Goal: Task Accomplishment & Management: Use online tool/utility

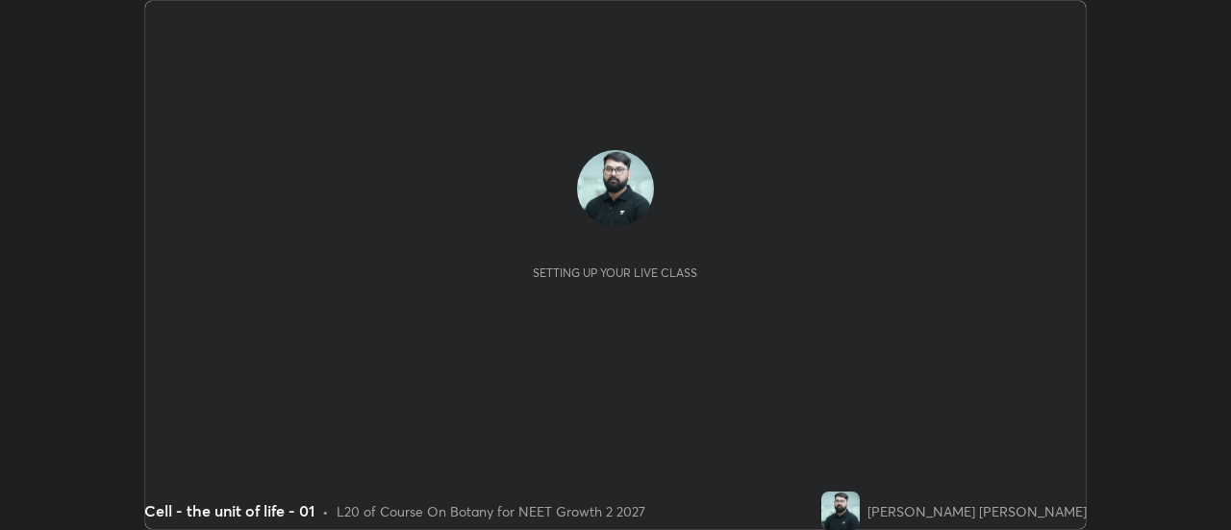
scroll to position [530, 1230]
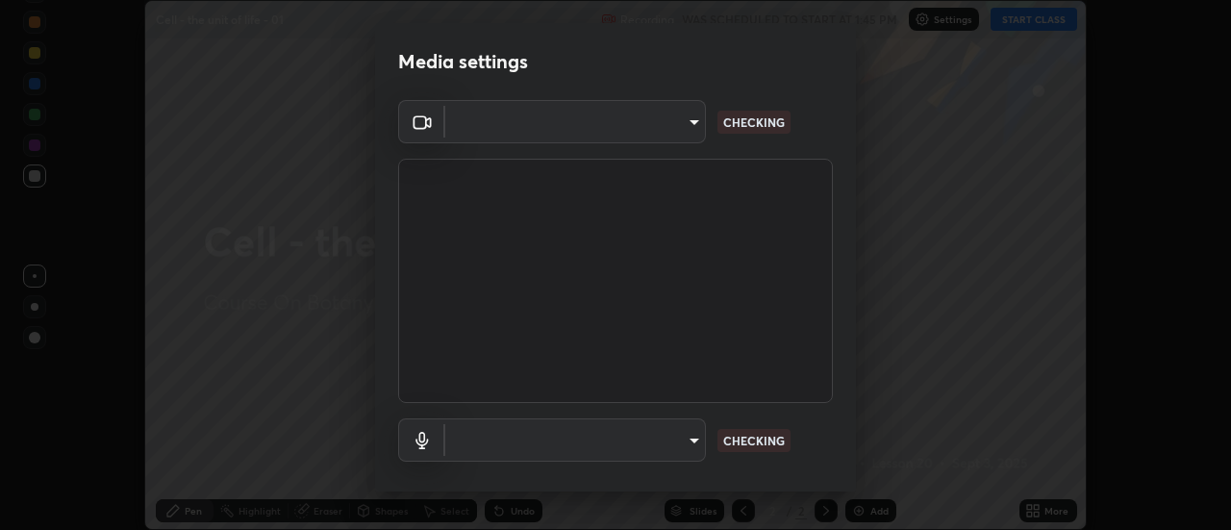
type input "985e4b1f72fc3b9494b48cef3b79fe3b682f9ae0bb15c20acfe574fe2aaad349"
type input "618656b63b7f9ee0ab6491a194f7017e5cc5f8d223736be4f163d7efcd640cbd"
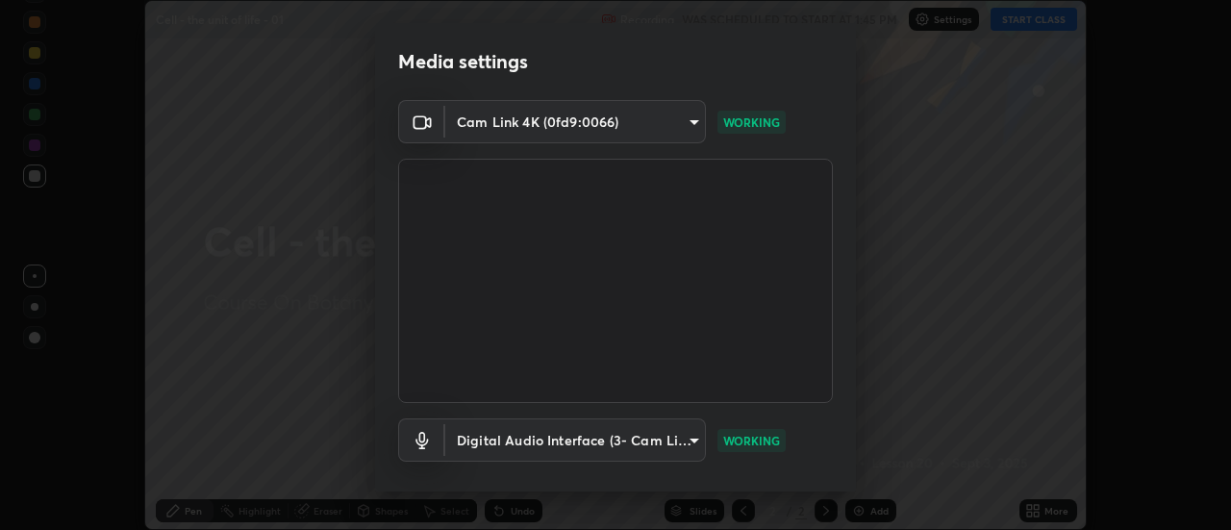
scroll to position [101, 0]
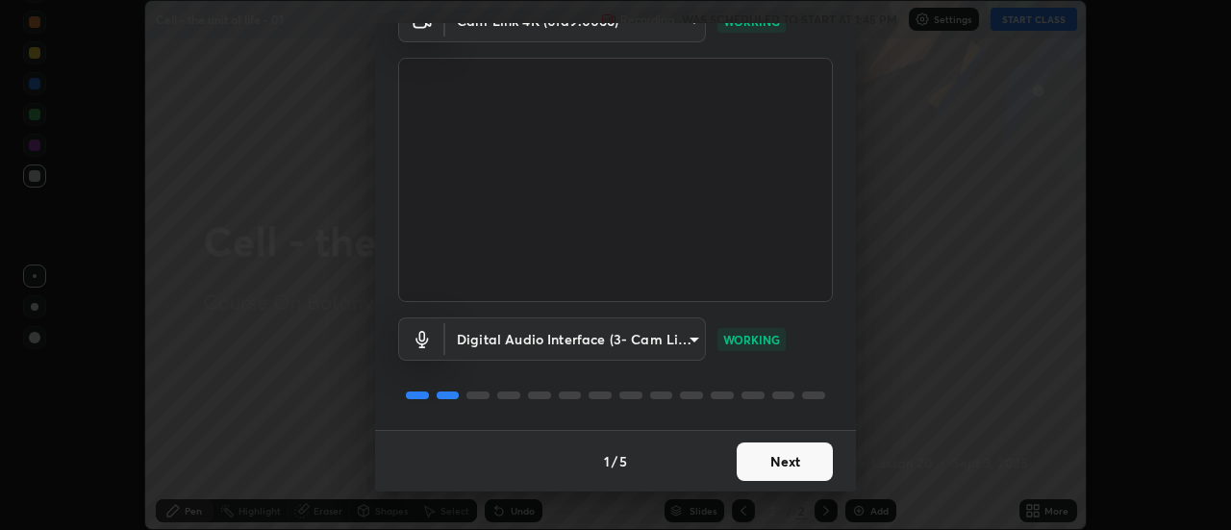
click at [759, 463] on button "Next" at bounding box center [785, 461] width 96 height 38
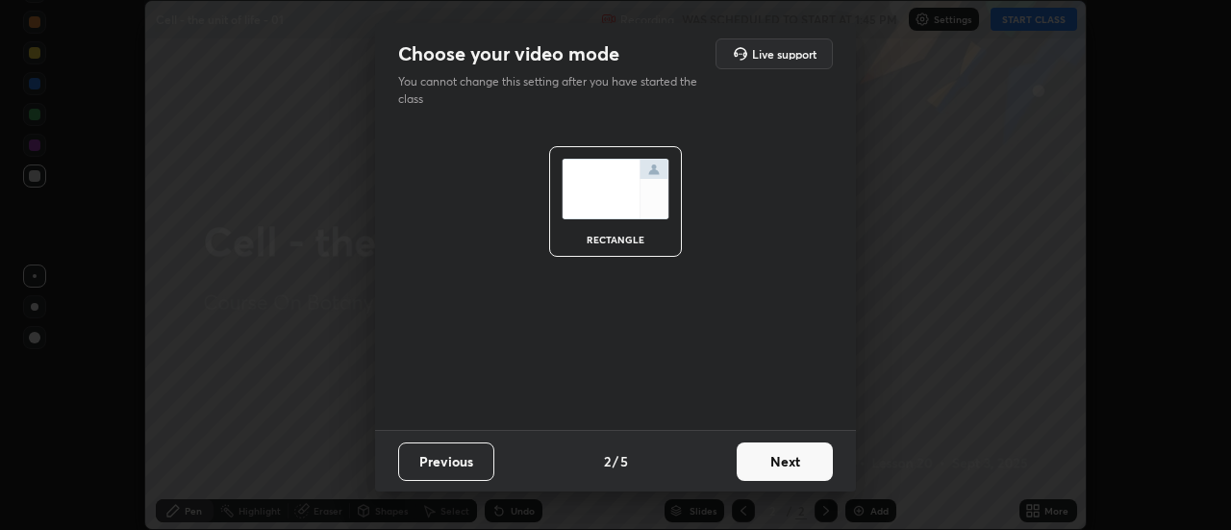
click at [755, 462] on button "Next" at bounding box center [785, 461] width 96 height 38
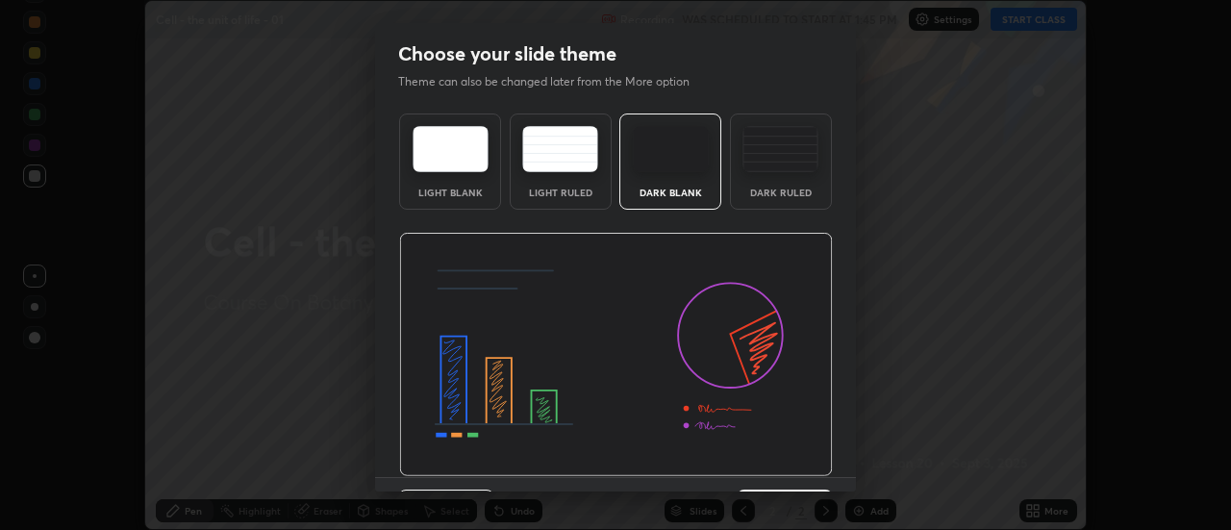
scroll to position [47, 0]
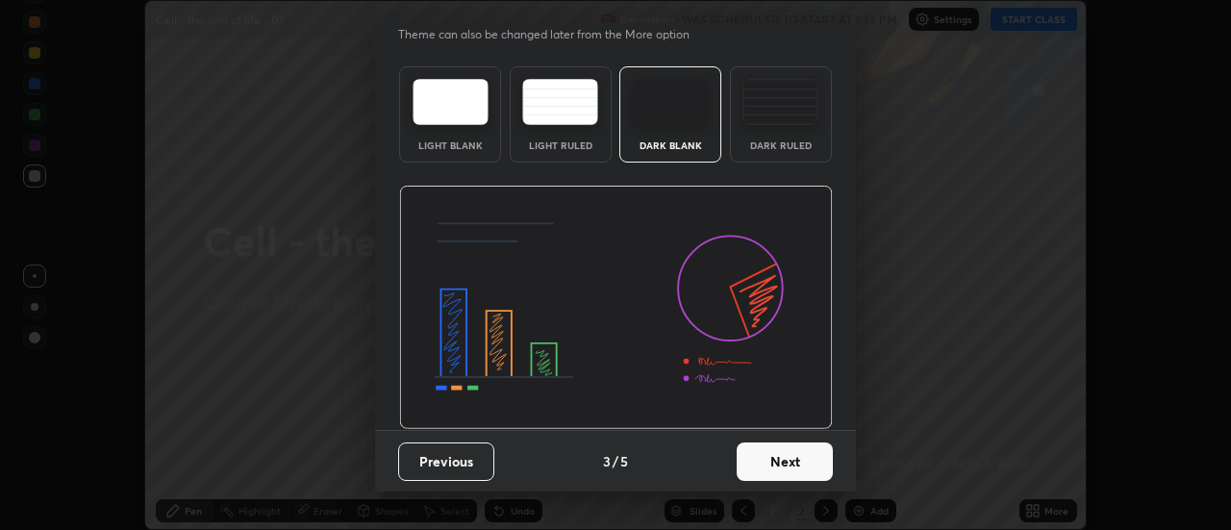
click at [786, 469] on button "Next" at bounding box center [785, 461] width 96 height 38
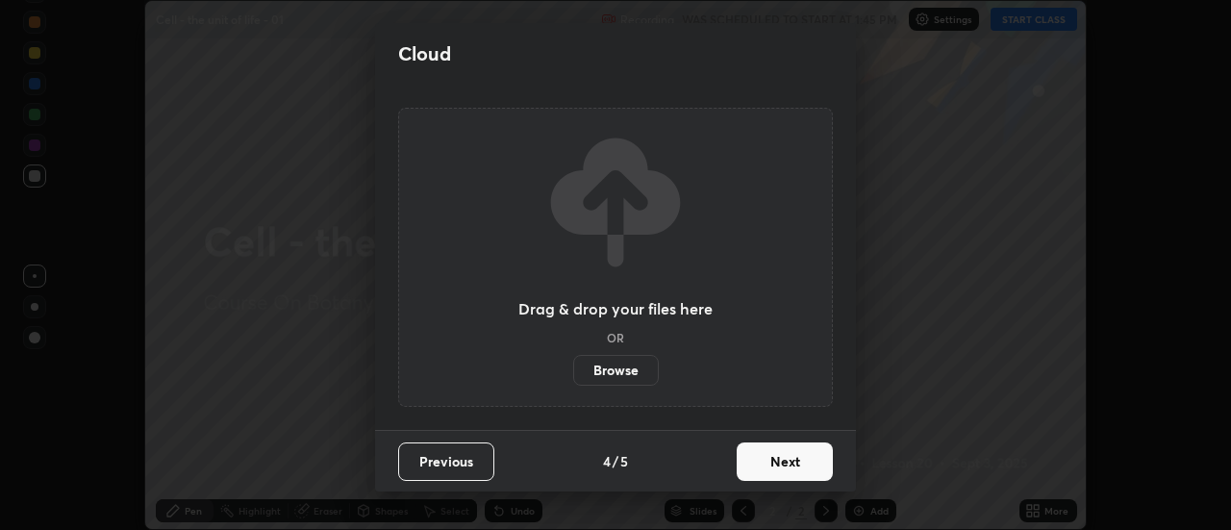
scroll to position [0, 0]
click at [782, 468] on button "Next" at bounding box center [785, 461] width 96 height 38
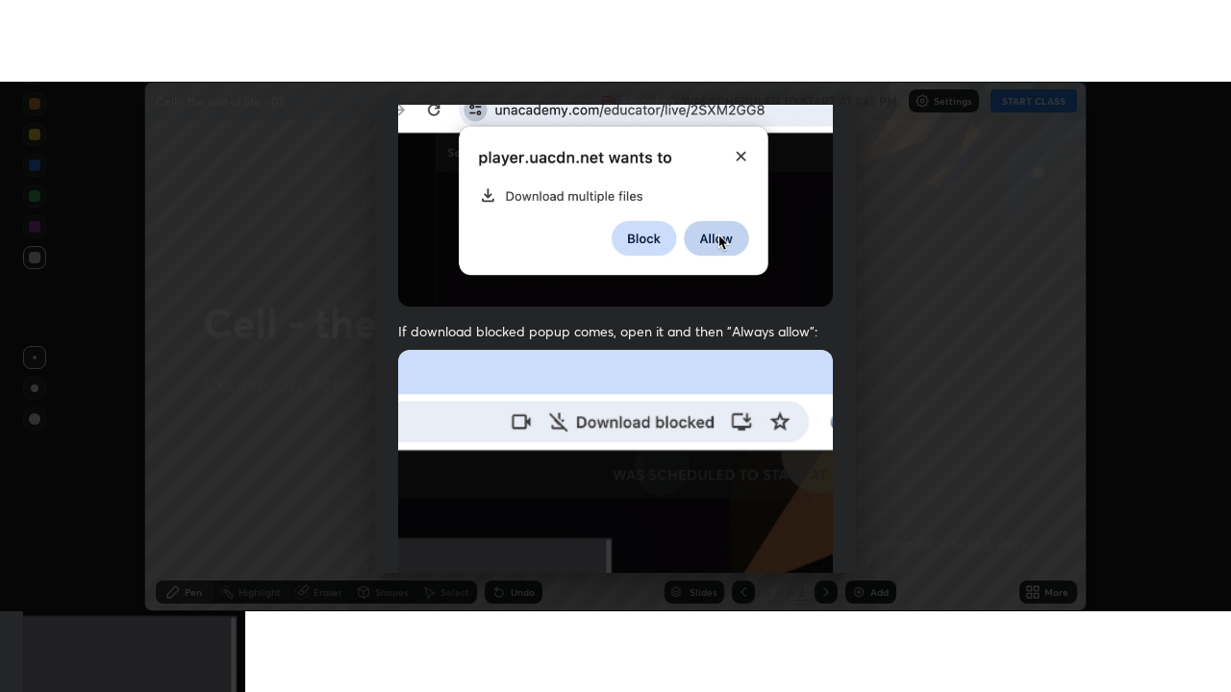
scroll to position [493, 0]
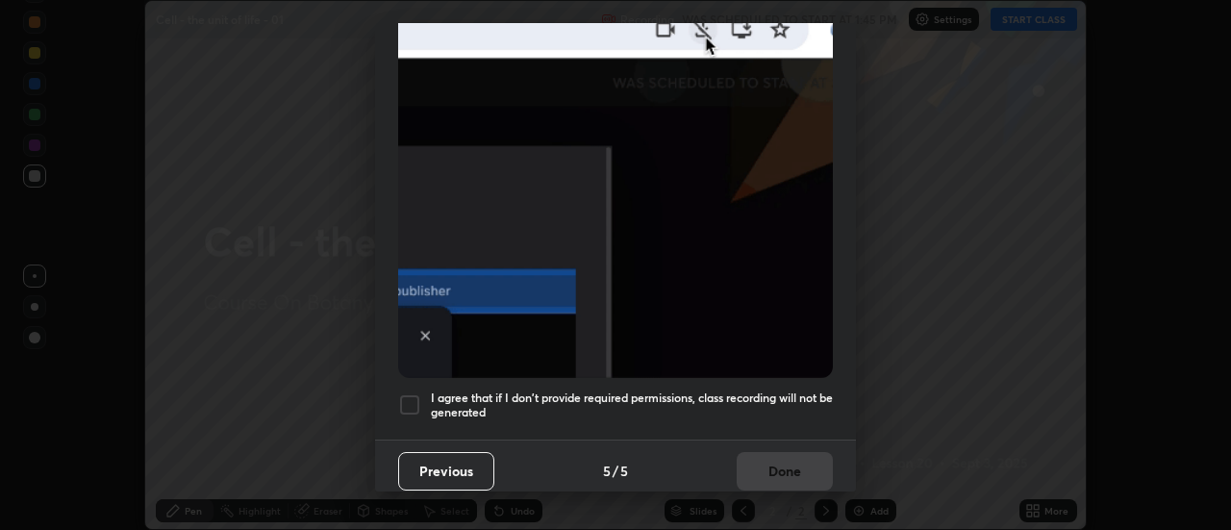
click at [758, 395] on h5 "I agree that if I don't provide required permissions, class recording will not …" at bounding box center [632, 405] width 402 height 30
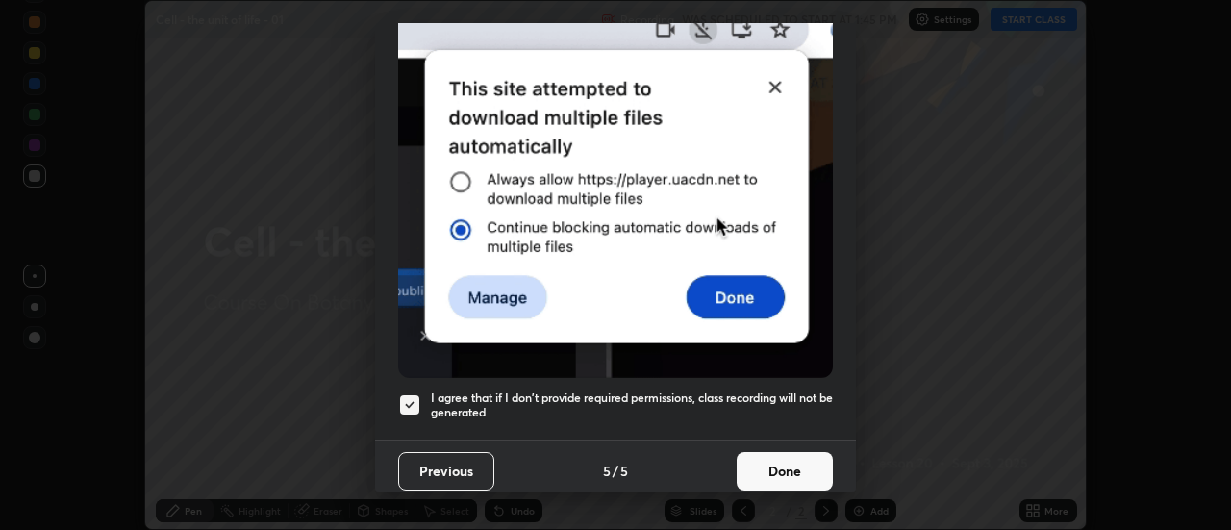
click at [777, 457] on button "Done" at bounding box center [785, 471] width 96 height 38
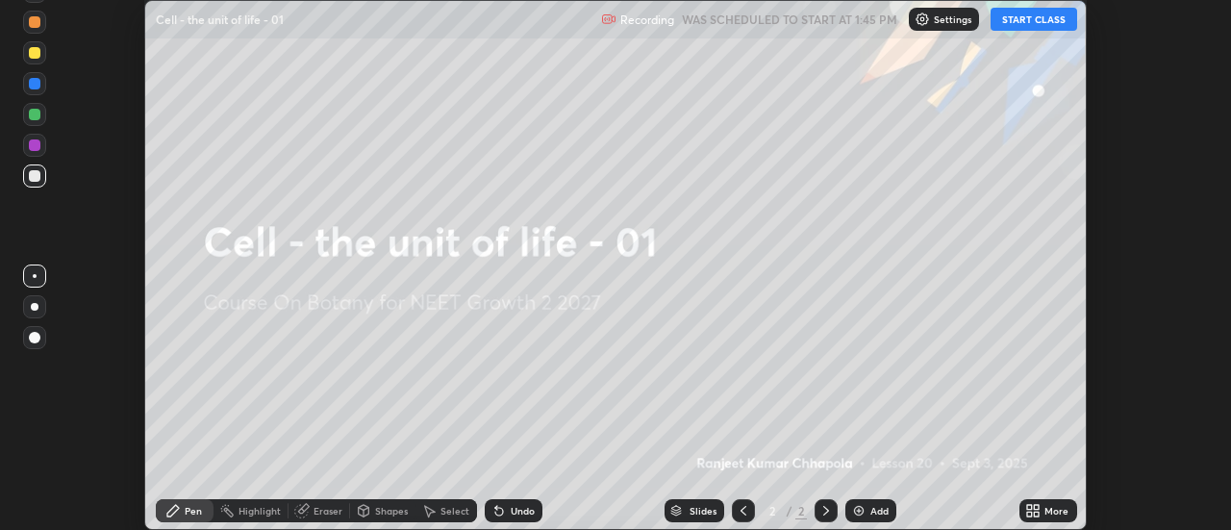
click at [1037, 514] on icon at bounding box center [1037, 514] width 5 height 5
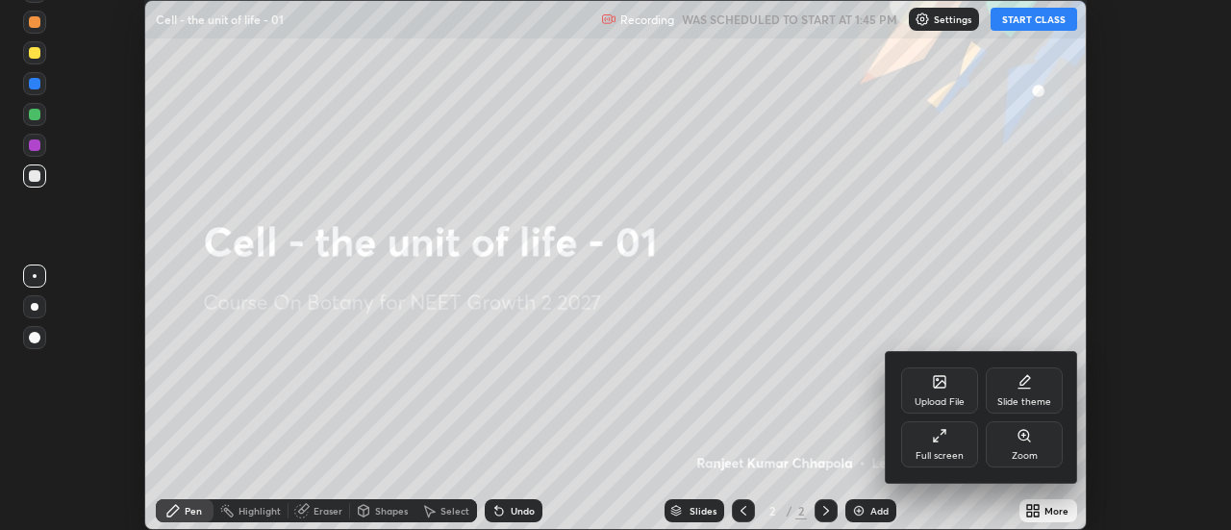
click at [957, 440] on div "Full screen" at bounding box center [939, 444] width 77 height 46
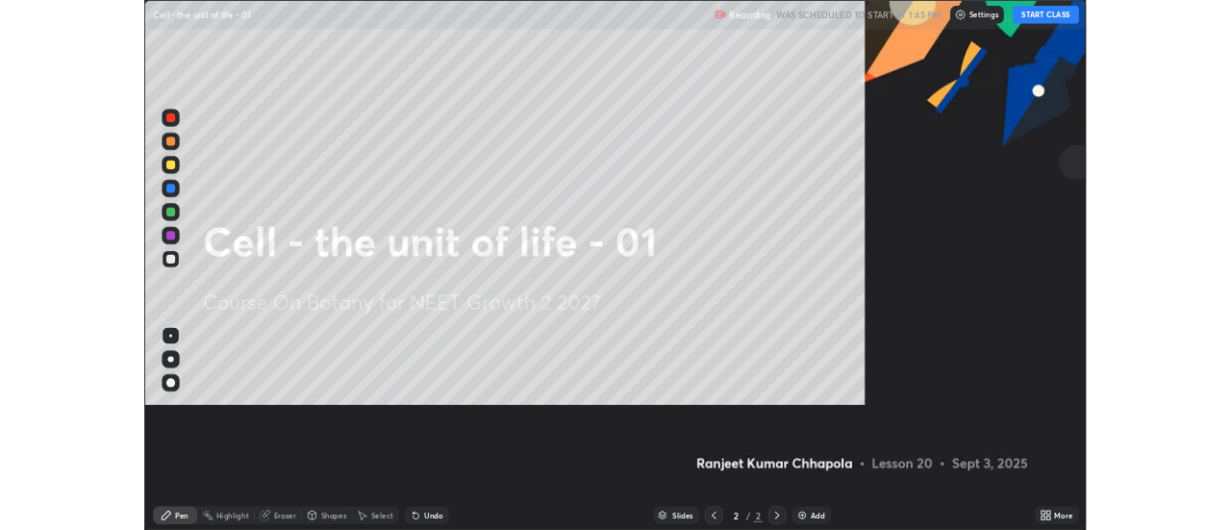
scroll to position [692, 1231]
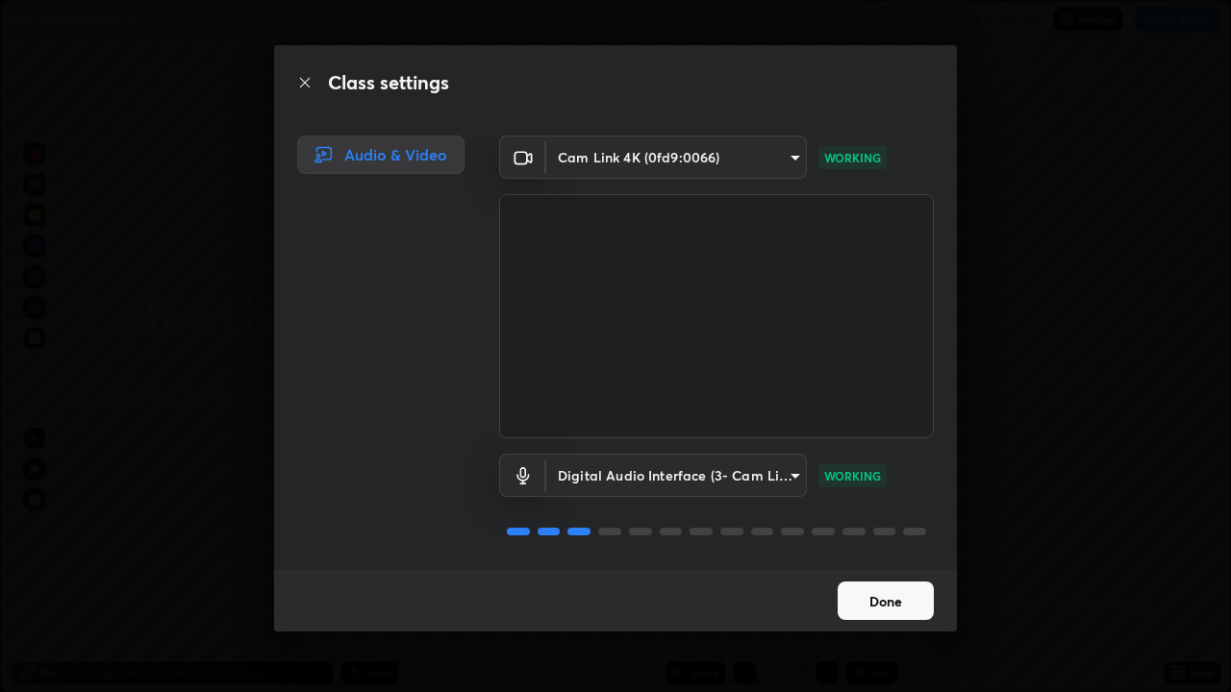
click at [902, 529] on button "Done" at bounding box center [886, 601] width 96 height 38
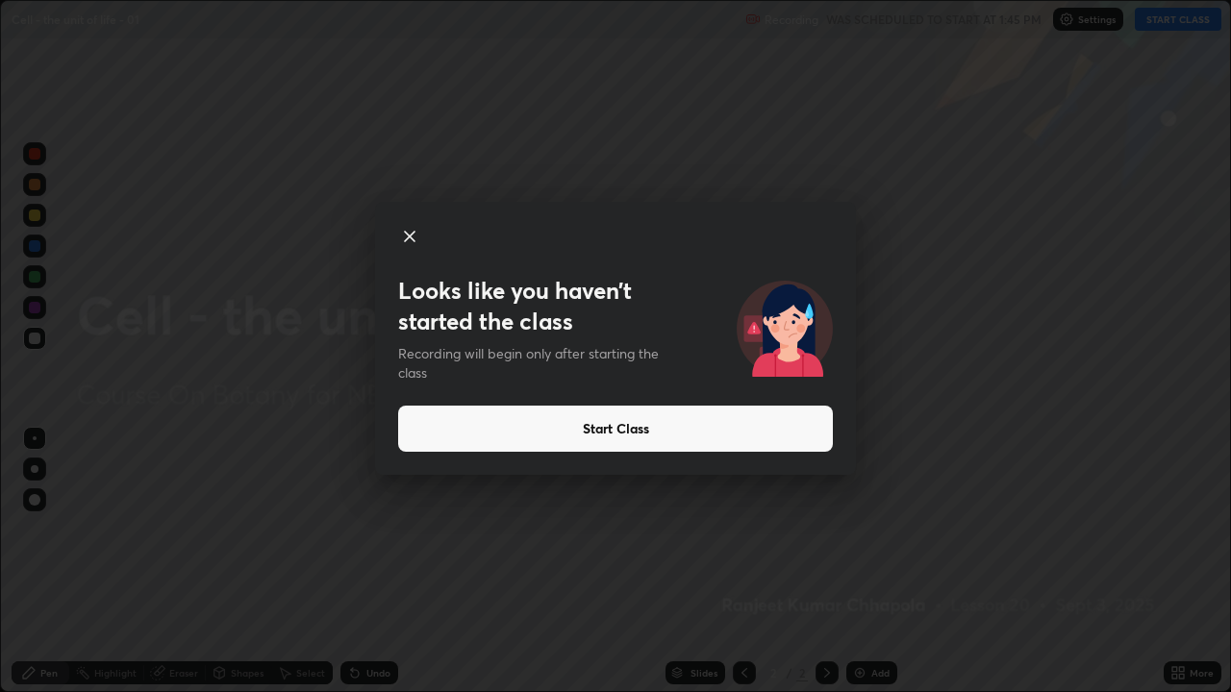
click at [883, 529] on div "Looks like you haven’t started the class Recording will begin only after starti…" at bounding box center [615, 346] width 1231 height 692
click at [690, 422] on button "Start Class" at bounding box center [615, 429] width 435 height 46
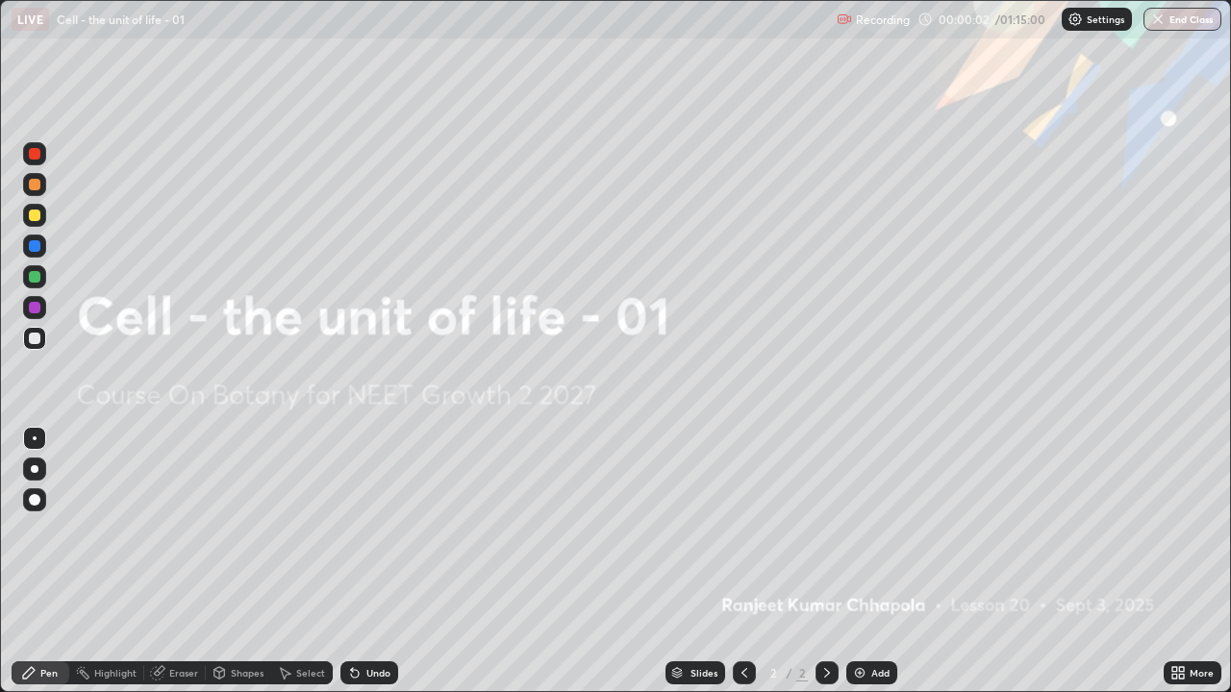
click at [1184, 529] on icon at bounding box center [1181, 676] width 5 height 5
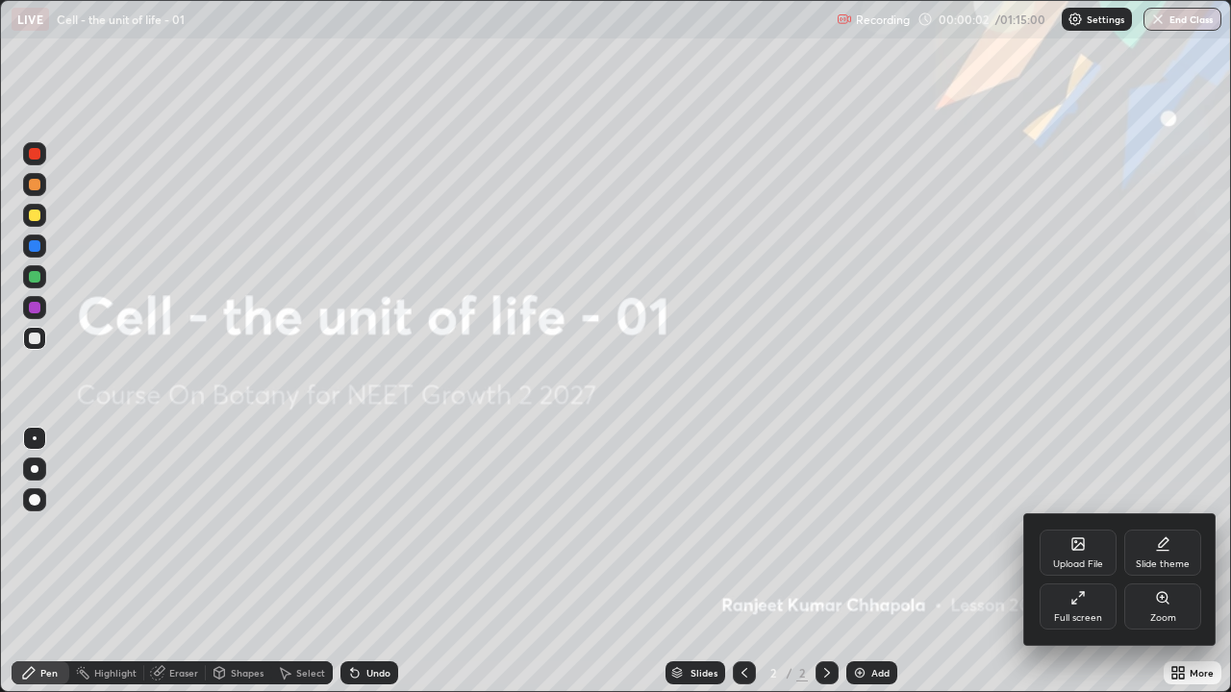
click at [1081, 529] on div "Upload File" at bounding box center [1078, 553] width 77 height 46
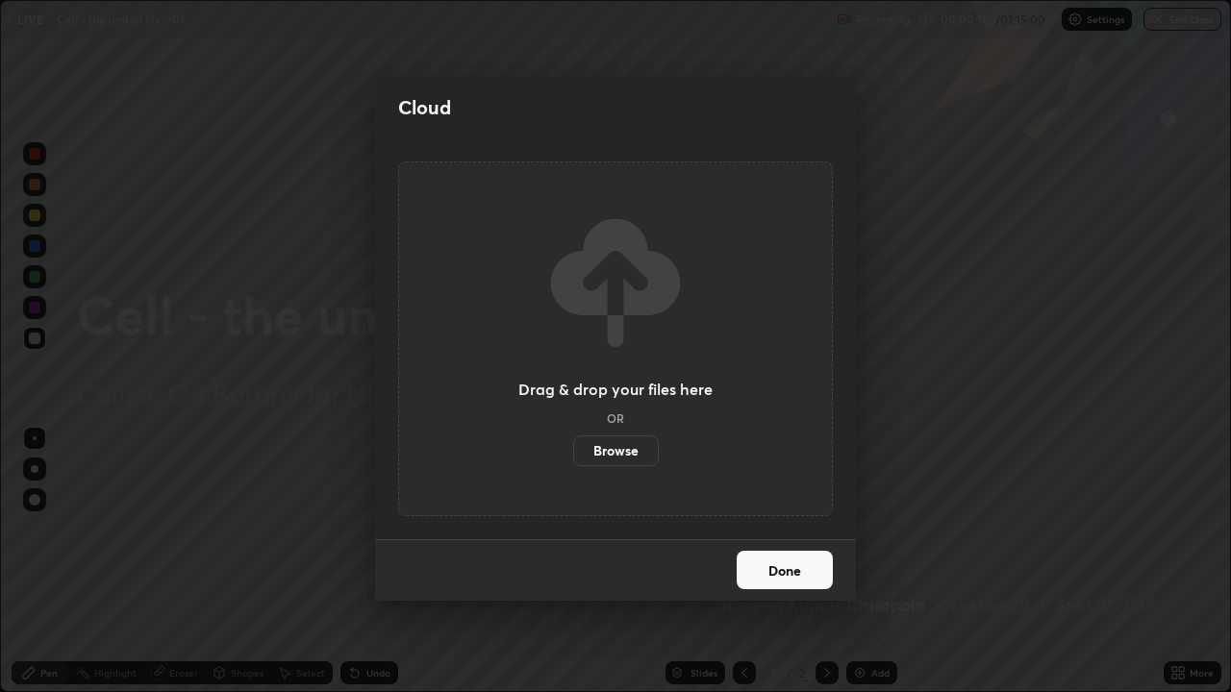
click at [632, 454] on label "Browse" at bounding box center [616, 451] width 86 height 31
click at [573, 454] on input "Browse" at bounding box center [573, 451] width 0 height 31
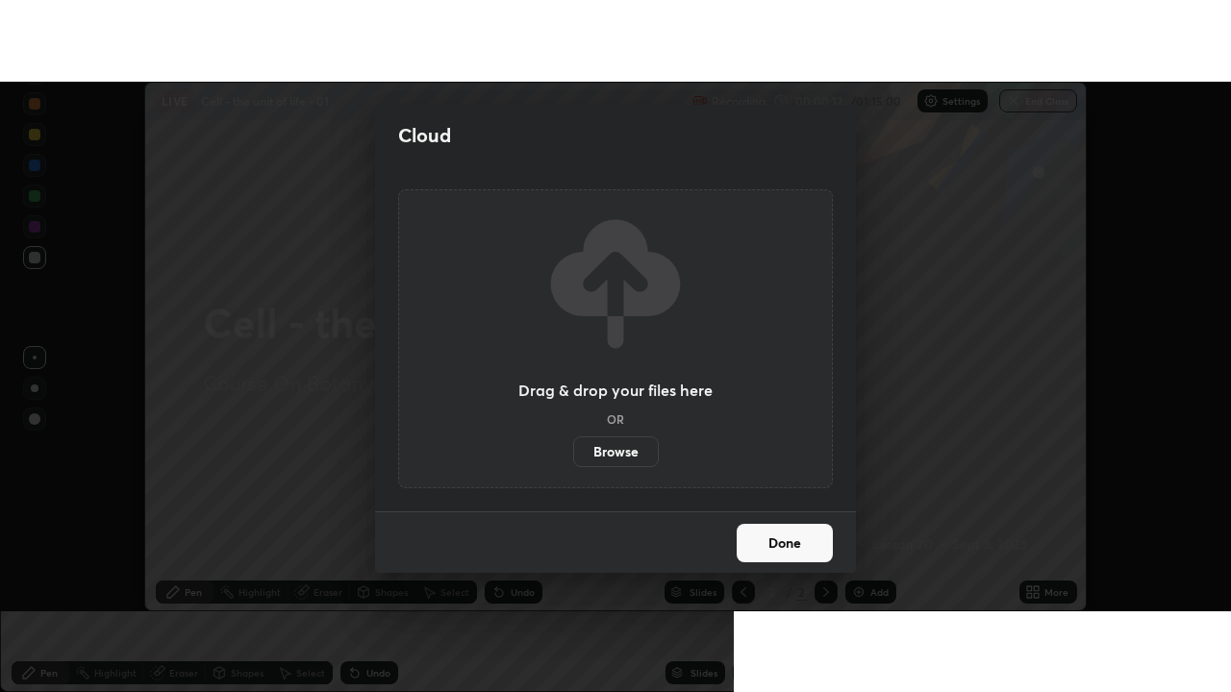
scroll to position [95645, 94944]
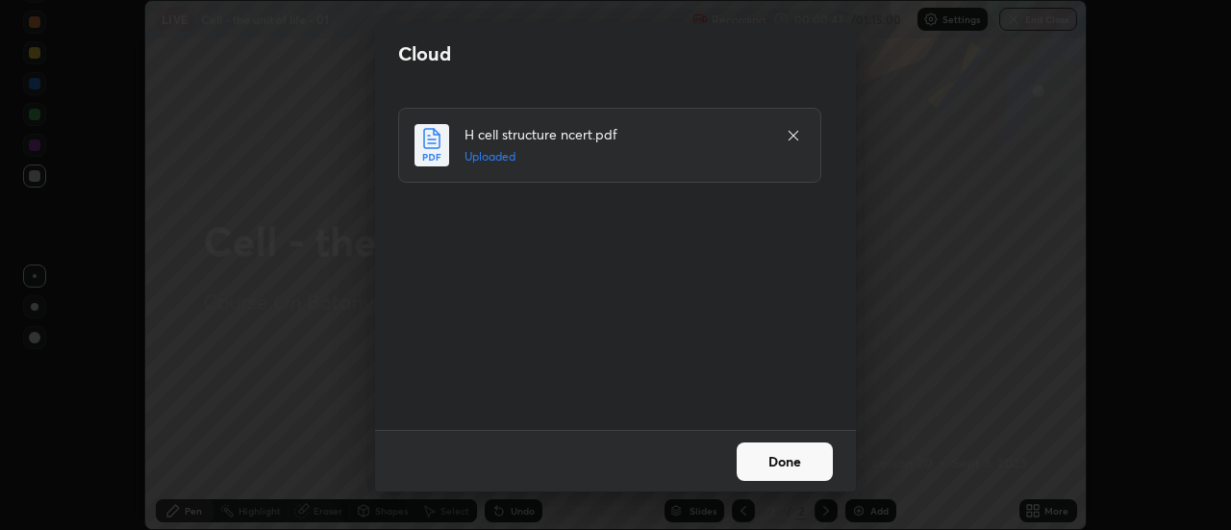
click at [792, 461] on button "Done" at bounding box center [785, 461] width 96 height 38
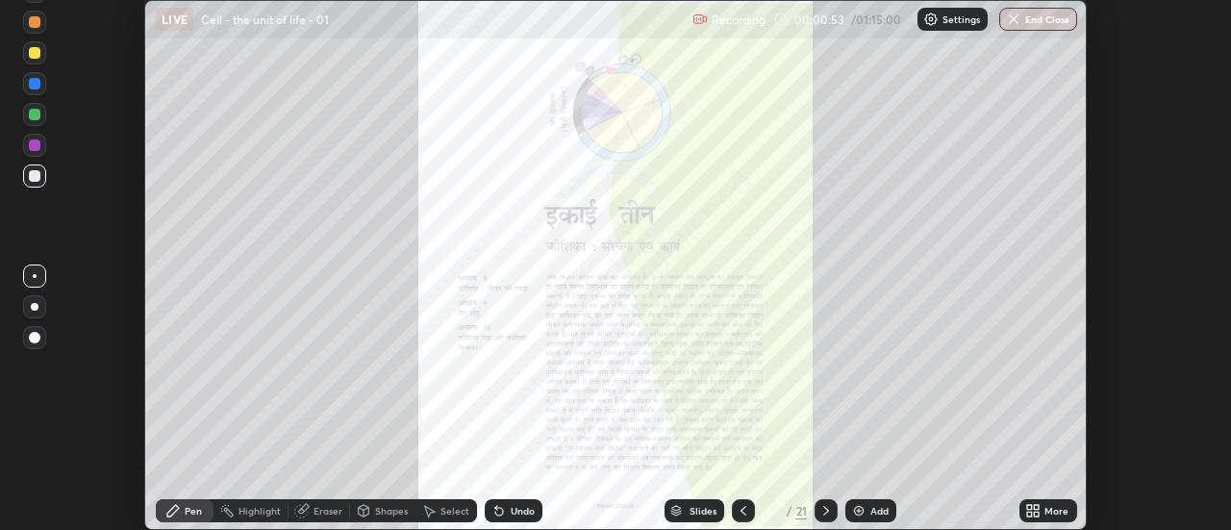
click at [1031, 514] on icon at bounding box center [1029, 514] width 5 height 5
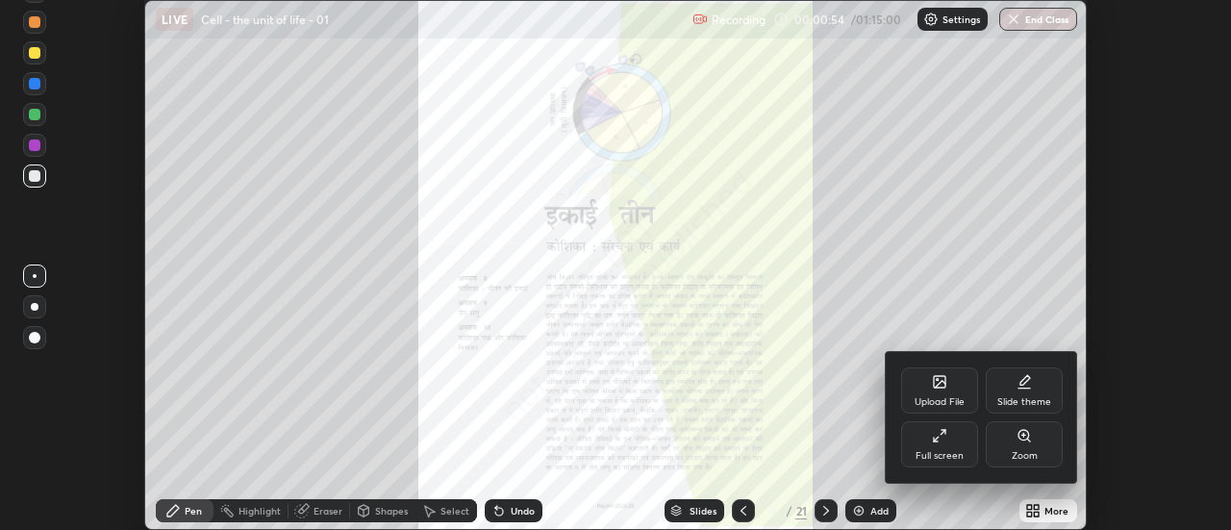
click at [958, 446] on div "Full screen" at bounding box center [939, 444] width 77 height 46
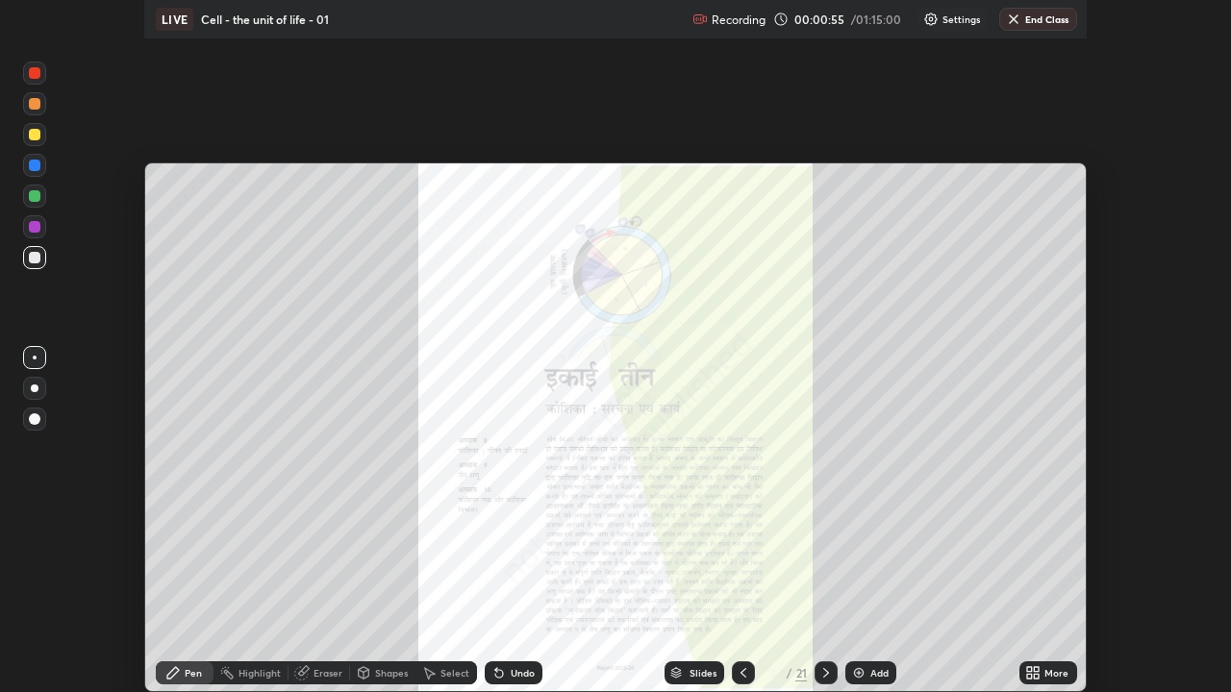
scroll to position [692, 1231]
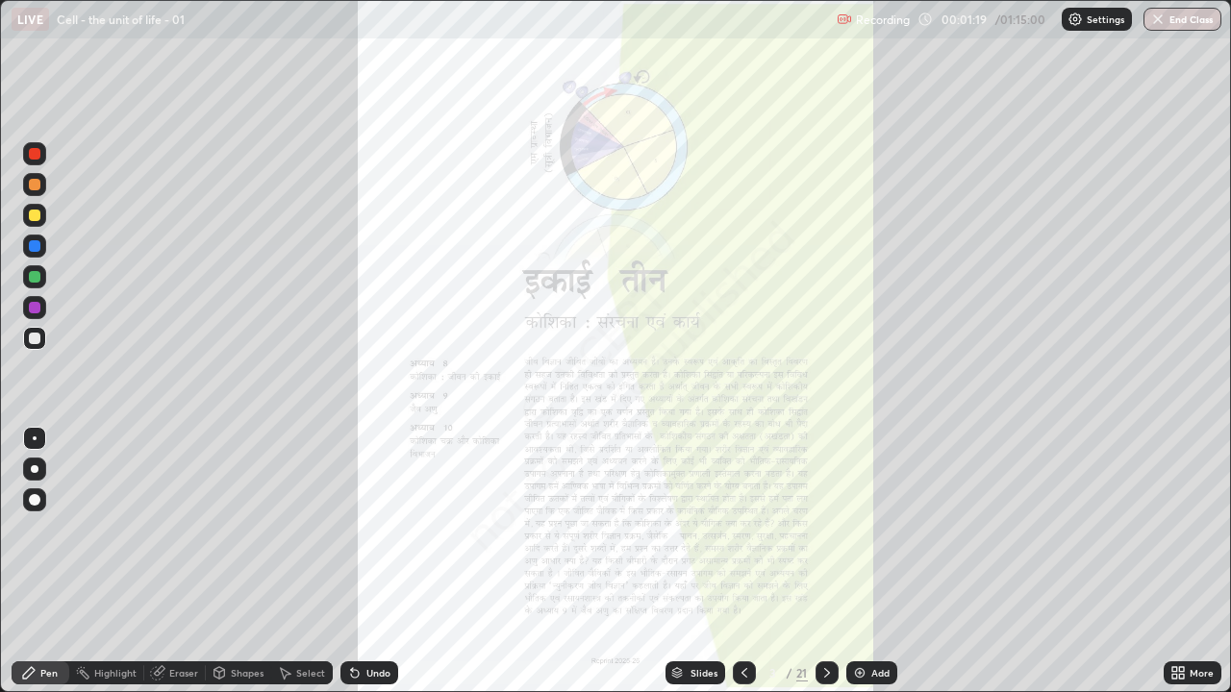
click at [826, 529] on icon at bounding box center [827, 673] width 6 height 10
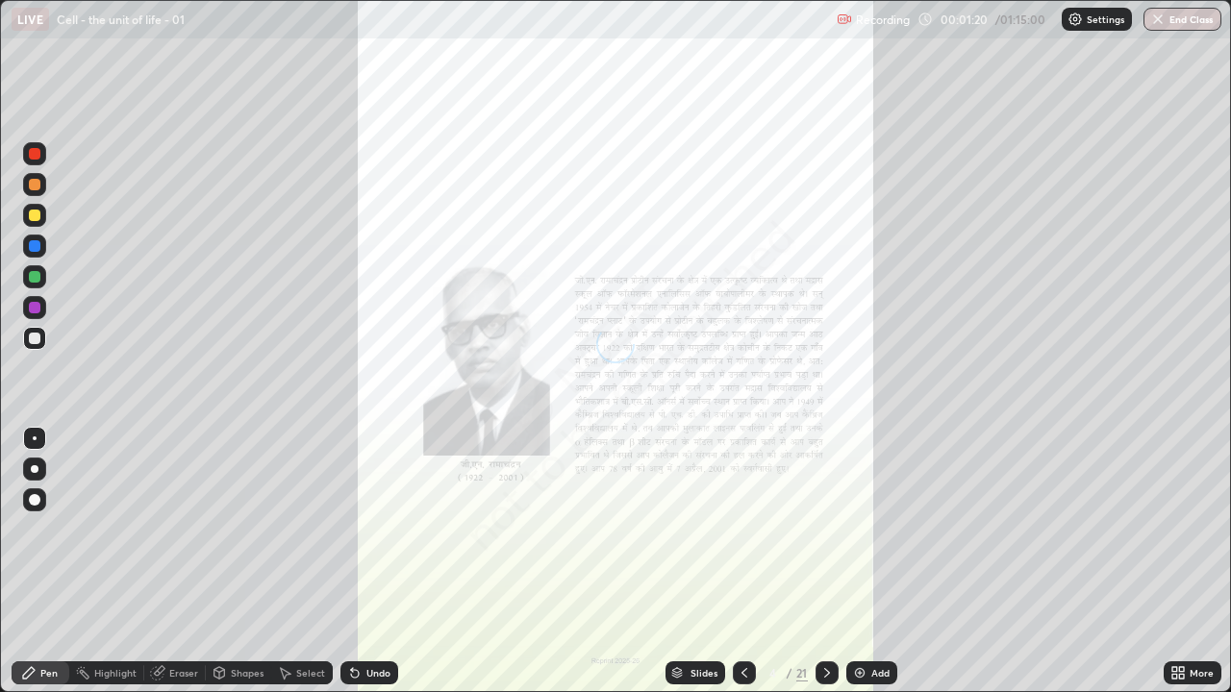
click at [825, 529] on icon at bounding box center [826, 673] width 15 height 15
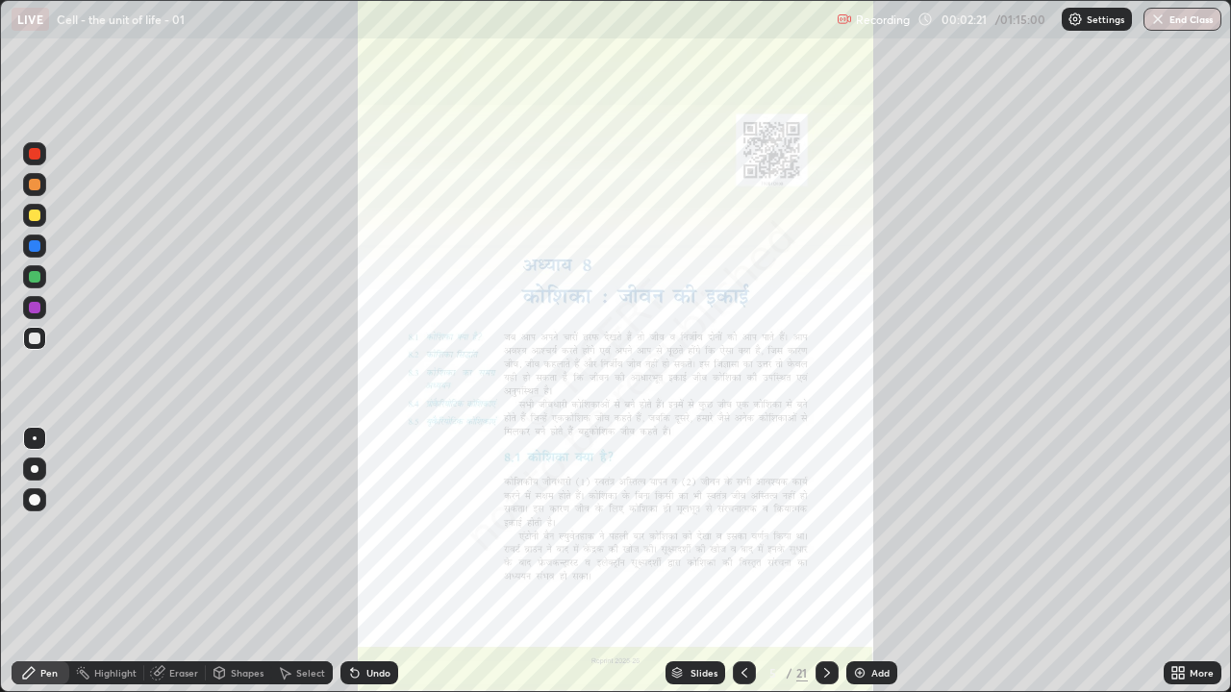
click at [1191, 529] on div "More" at bounding box center [1202, 673] width 24 height 10
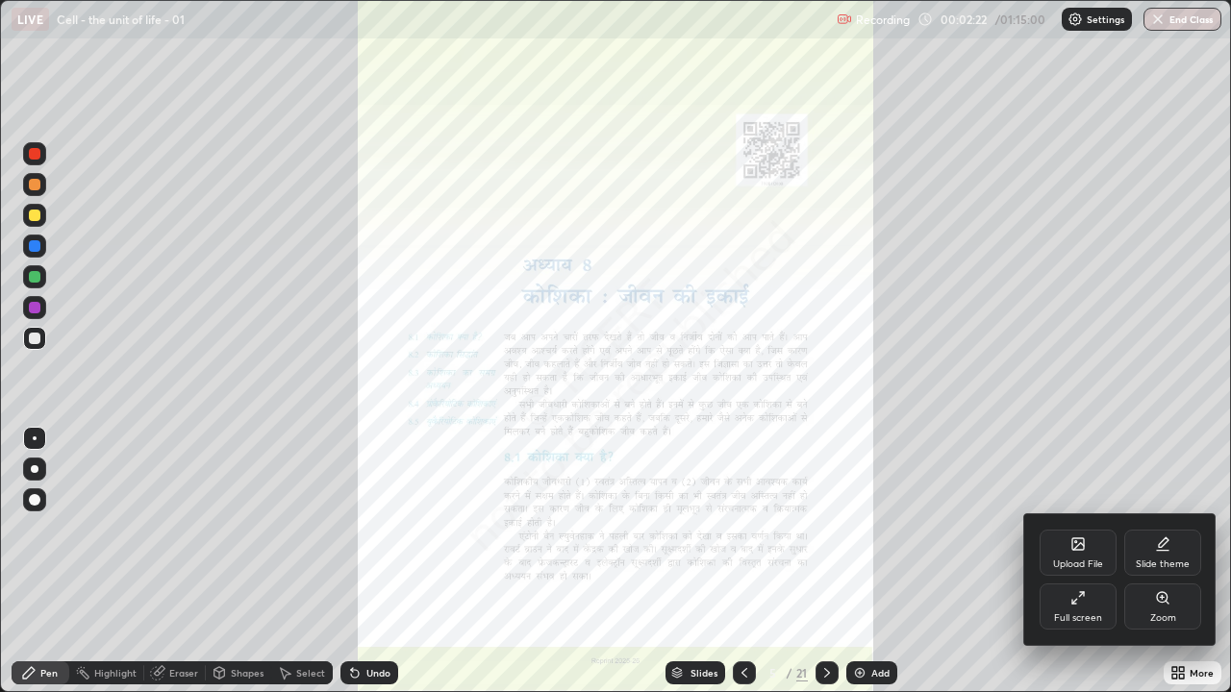
click at [981, 529] on div at bounding box center [615, 346] width 1231 height 692
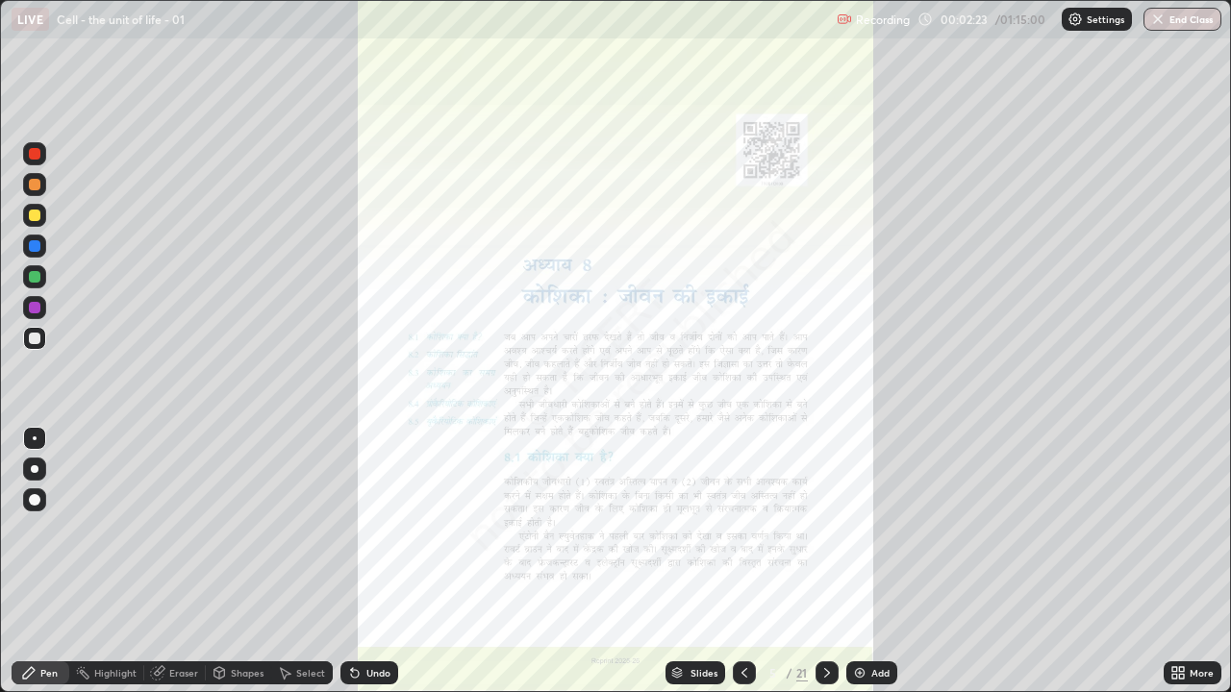
click at [825, 529] on icon at bounding box center [826, 673] width 15 height 15
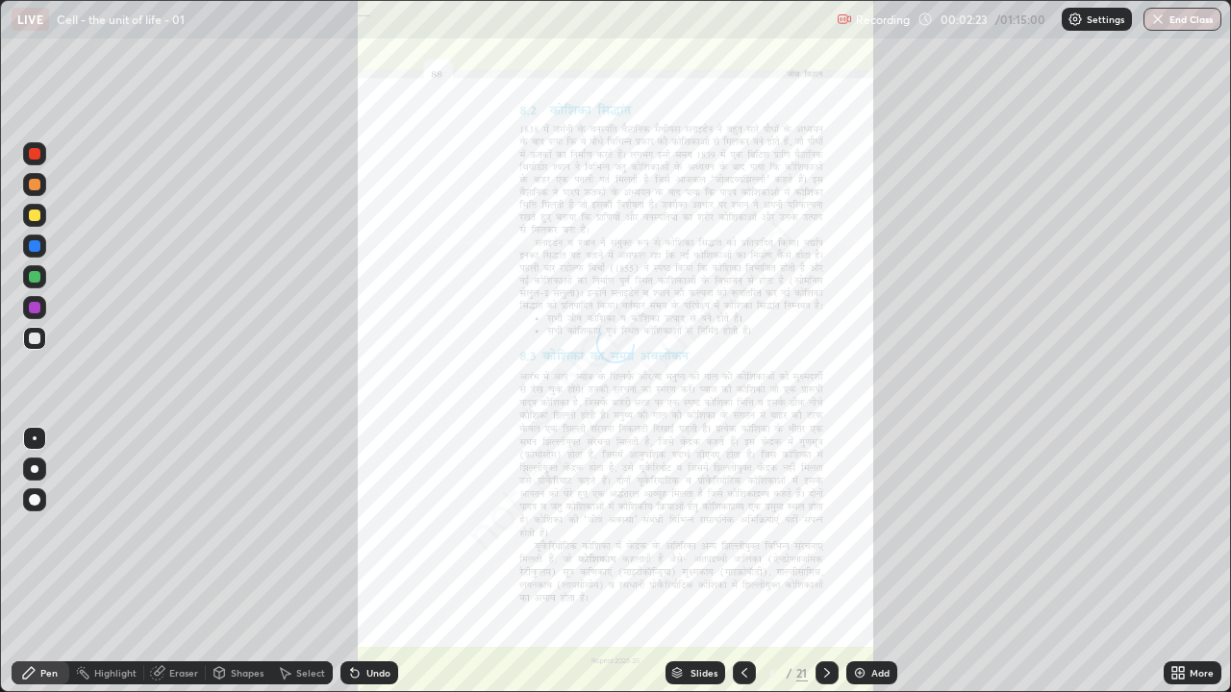
click at [819, 529] on div at bounding box center [827, 673] width 23 height 38
click at [824, 529] on icon at bounding box center [826, 673] width 15 height 15
click at [827, 529] on icon at bounding box center [826, 673] width 15 height 15
click at [825, 529] on icon at bounding box center [826, 673] width 15 height 15
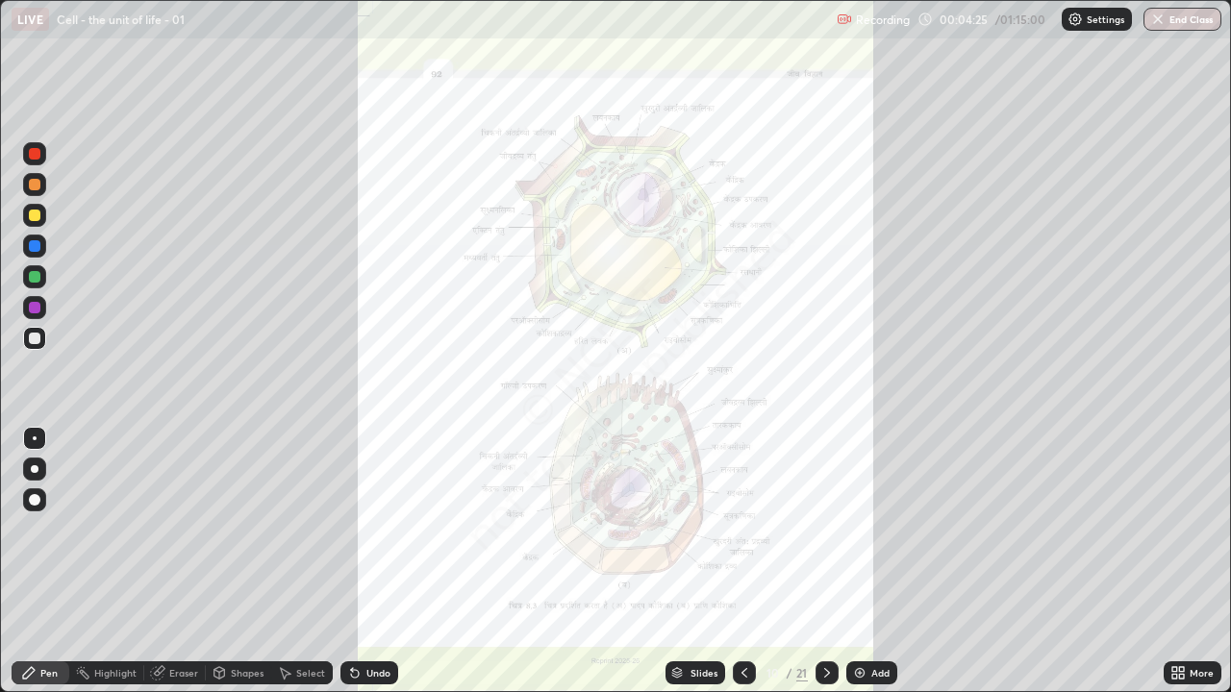
click at [824, 529] on icon at bounding box center [826, 673] width 15 height 15
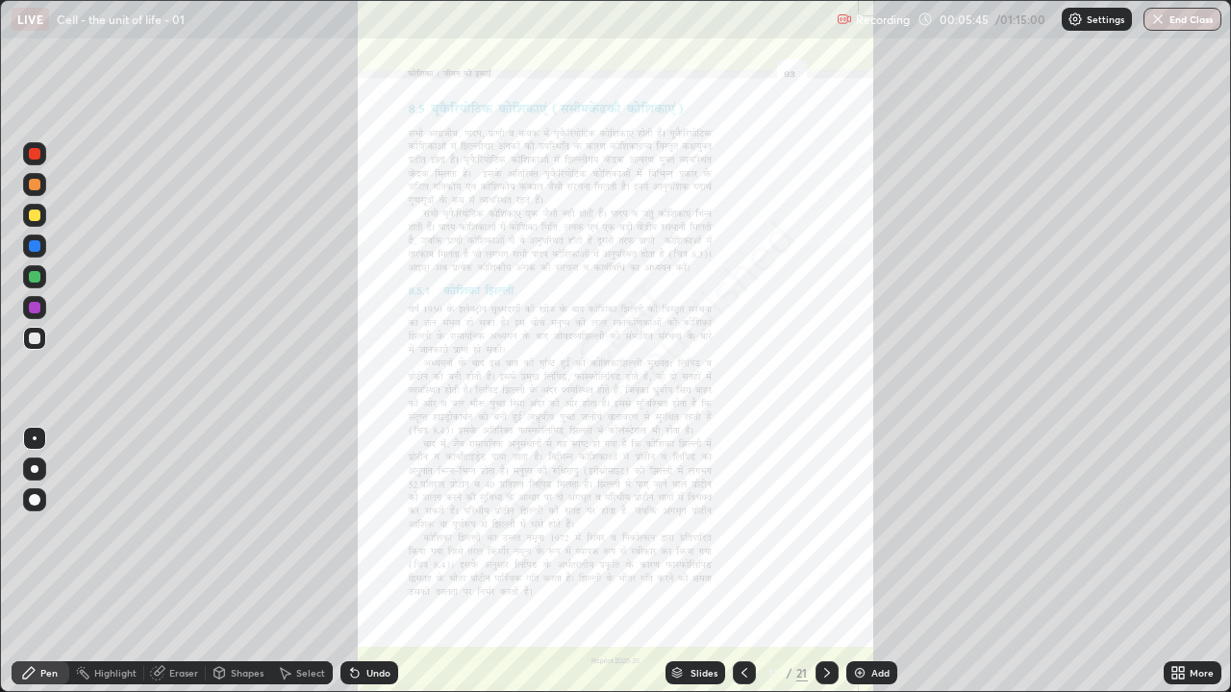
click at [742, 529] on icon at bounding box center [745, 673] width 6 height 10
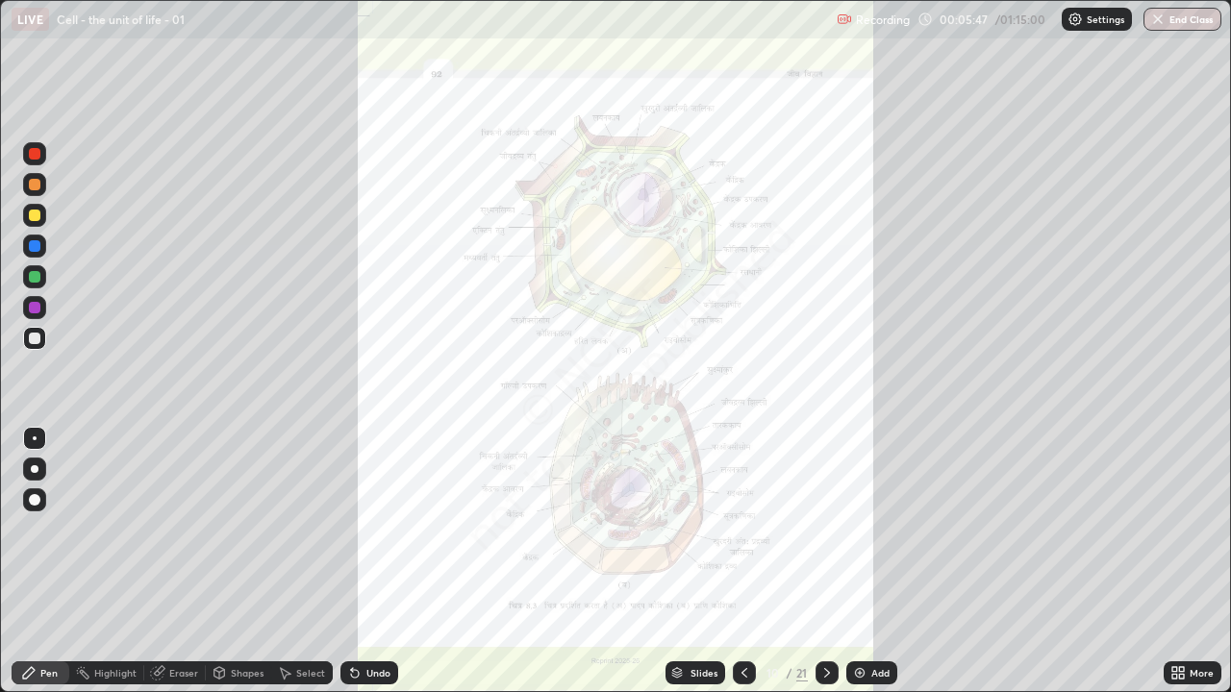
click at [742, 529] on icon at bounding box center [745, 673] width 6 height 10
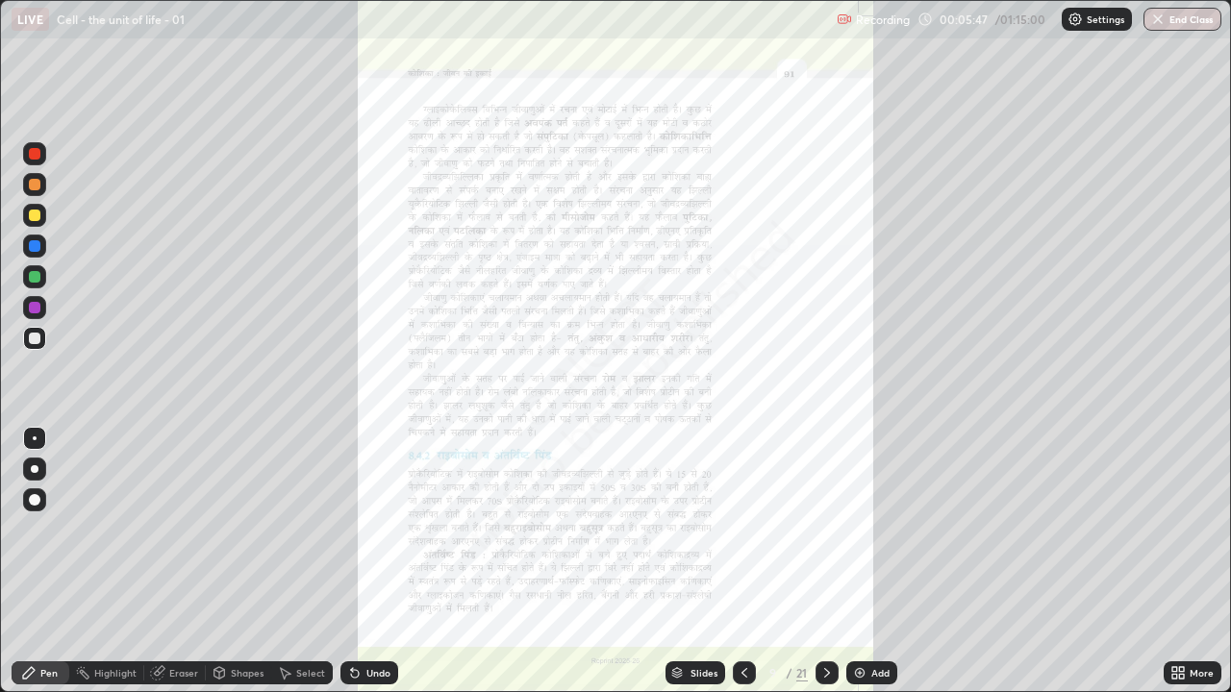
click at [741, 529] on icon at bounding box center [744, 673] width 15 height 15
click at [825, 529] on icon at bounding box center [826, 673] width 15 height 15
click at [826, 529] on icon at bounding box center [826, 673] width 15 height 15
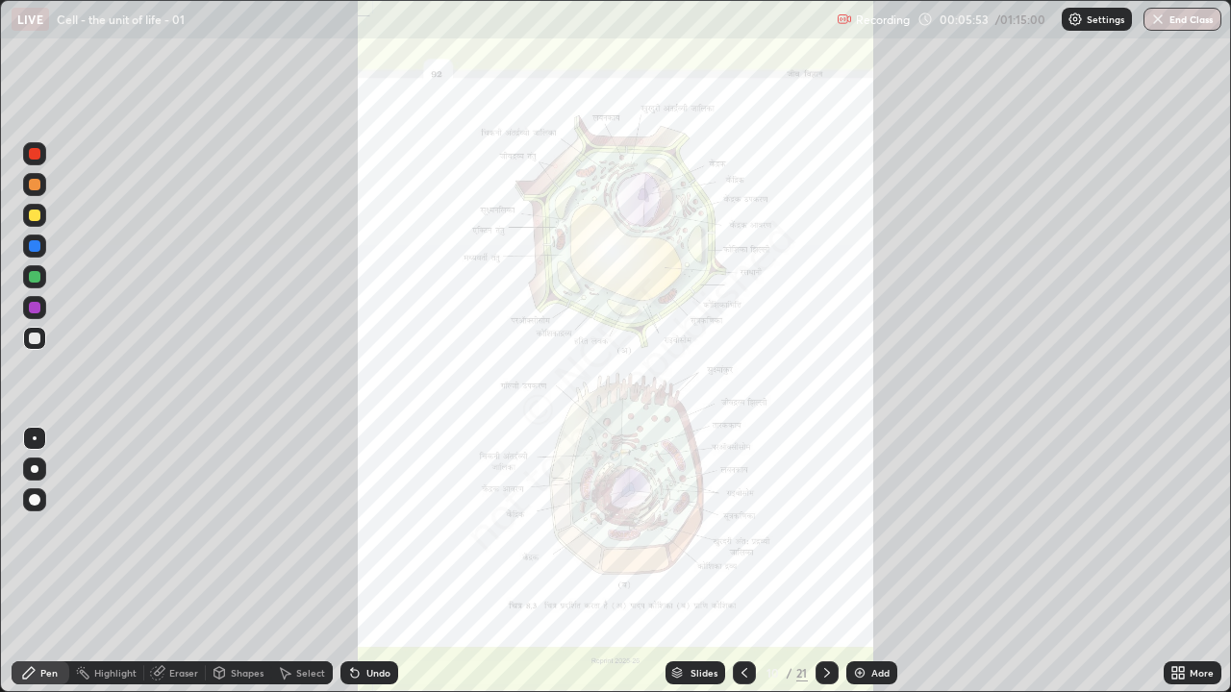
click at [1177, 529] on icon at bounding box center [1177, 673] width 15 height 15
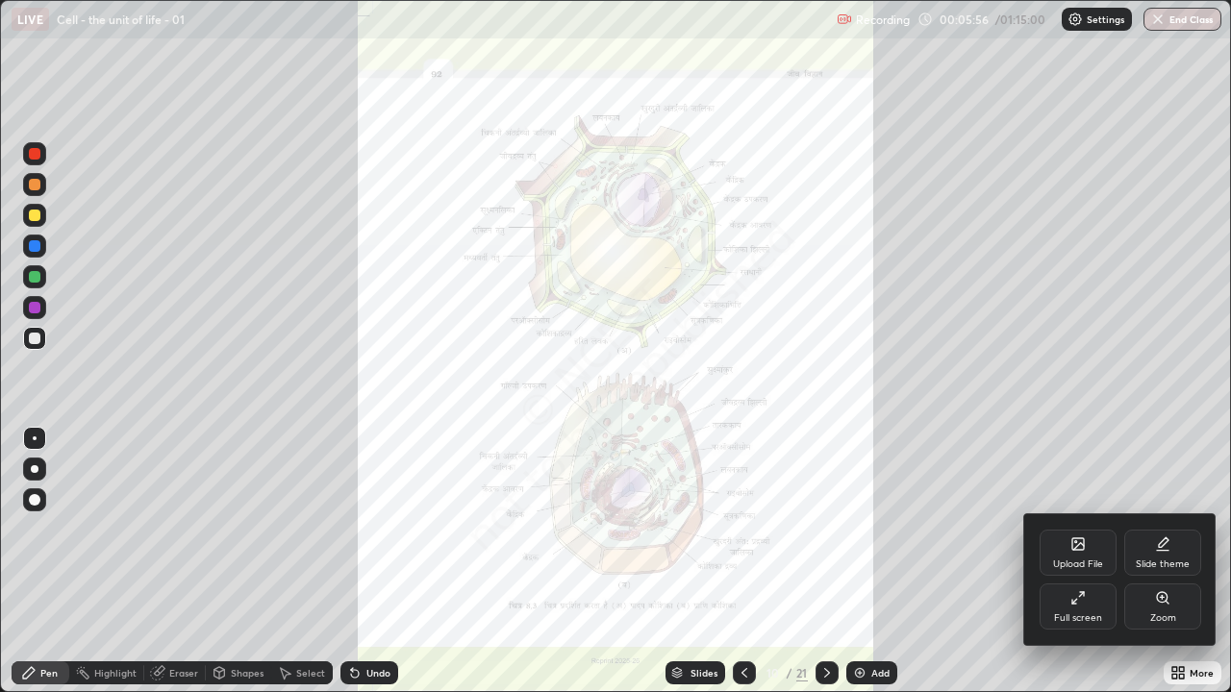
click at [1170, 529] on div "Zoom" at bounding box center [1162, 607] width 77 height 46
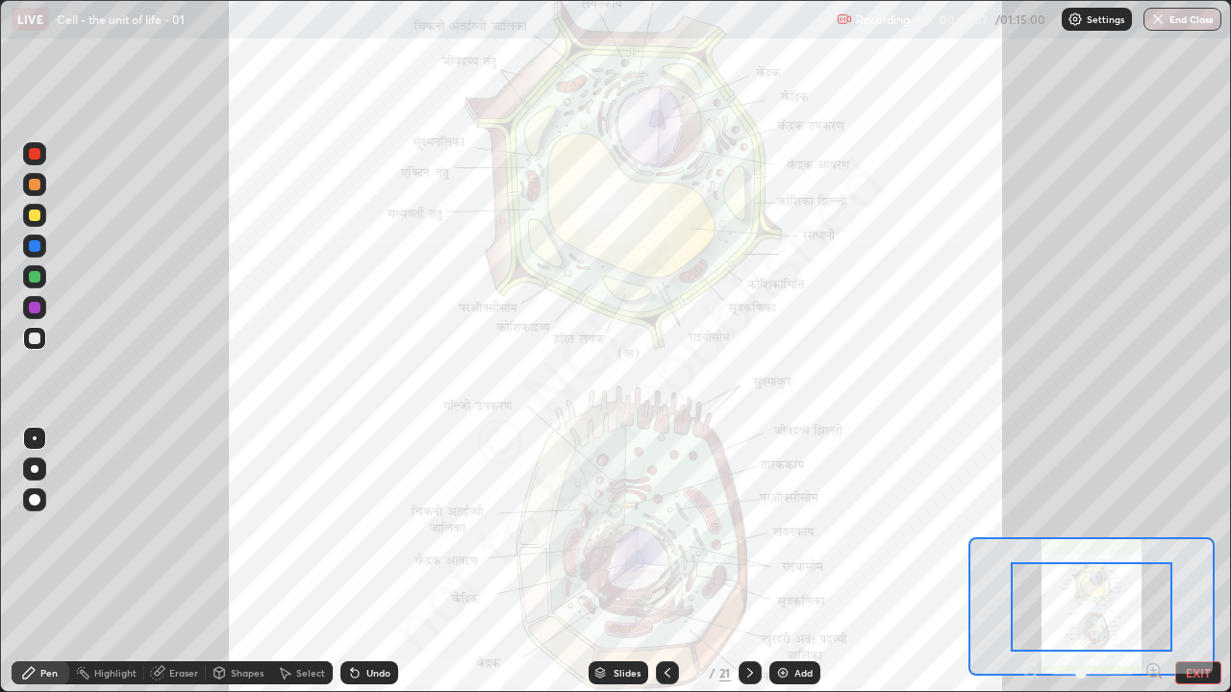
click at [1153, 529] on icon at bounding box center [1153, 670] width 5 height 0
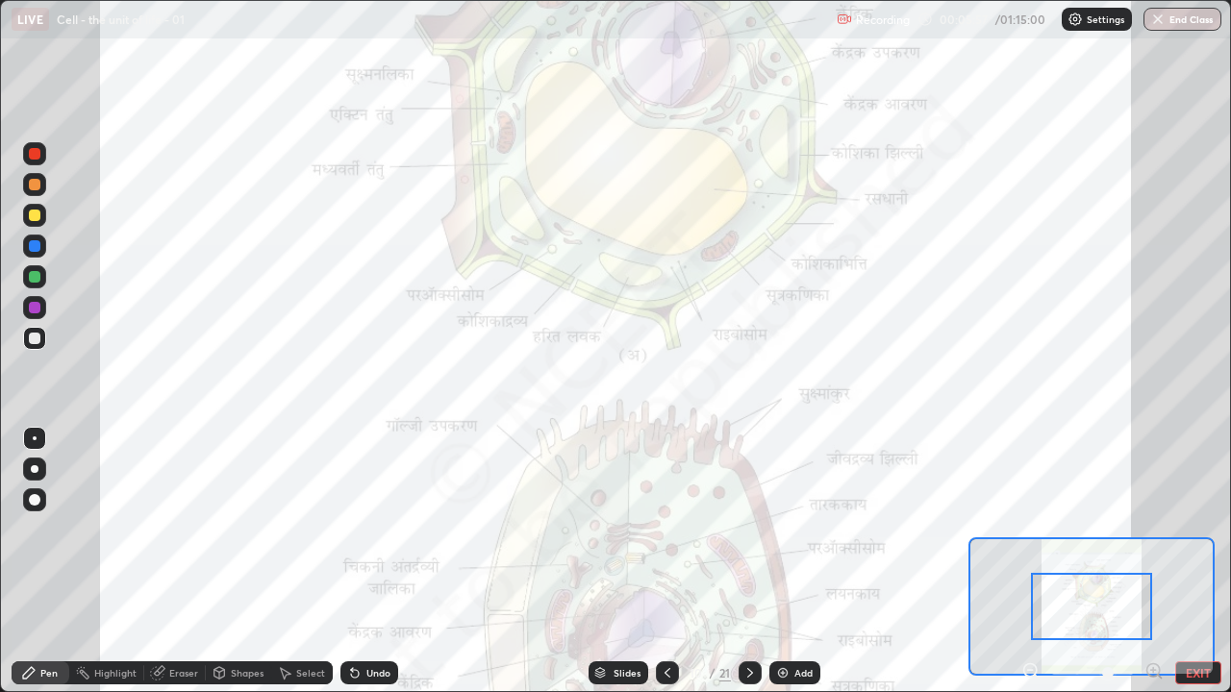
click at [1153, 529] on icon at bounding box center [1153, 670] width 5 height 0
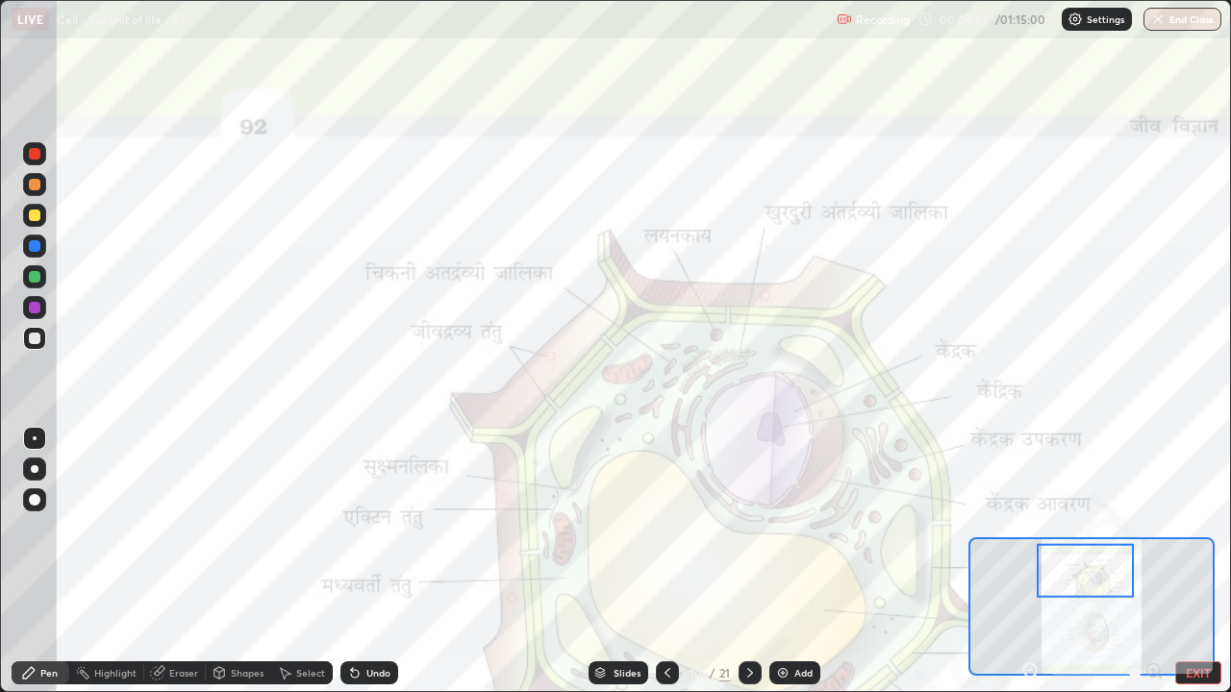
click at [35, 307] on div at bounding box center [35, 308] width 12 height 12
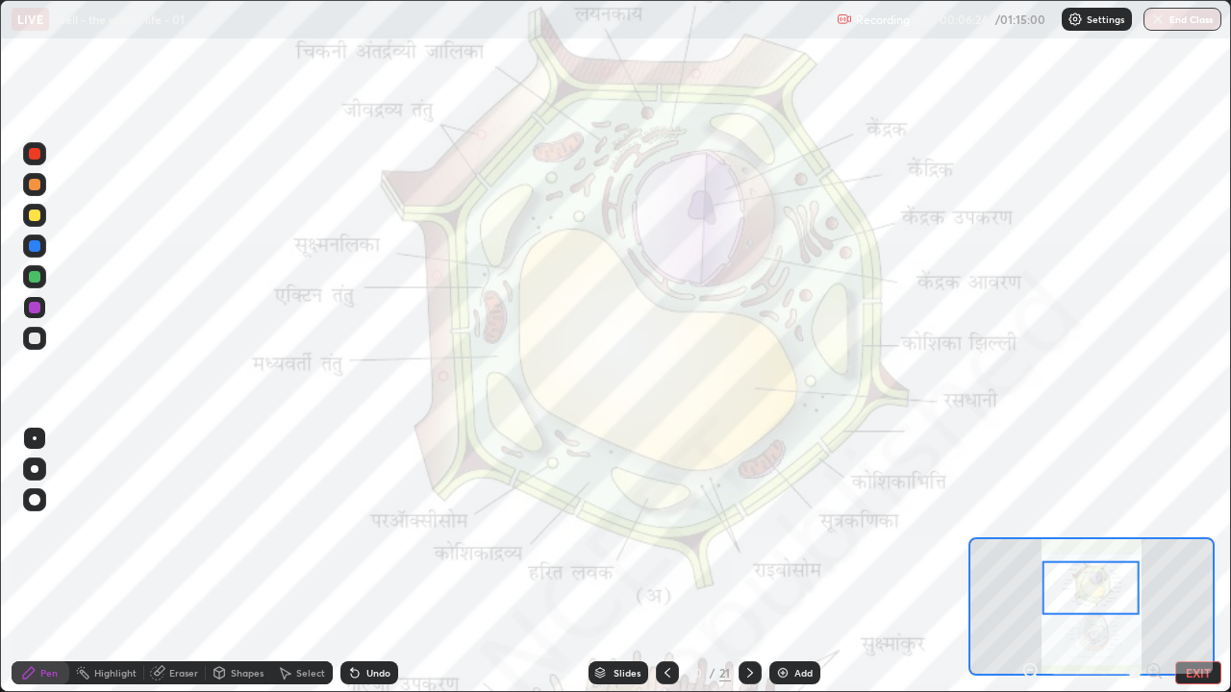
click at [751, 529] on icon at bounding box center [749, 673] width 15 height 15
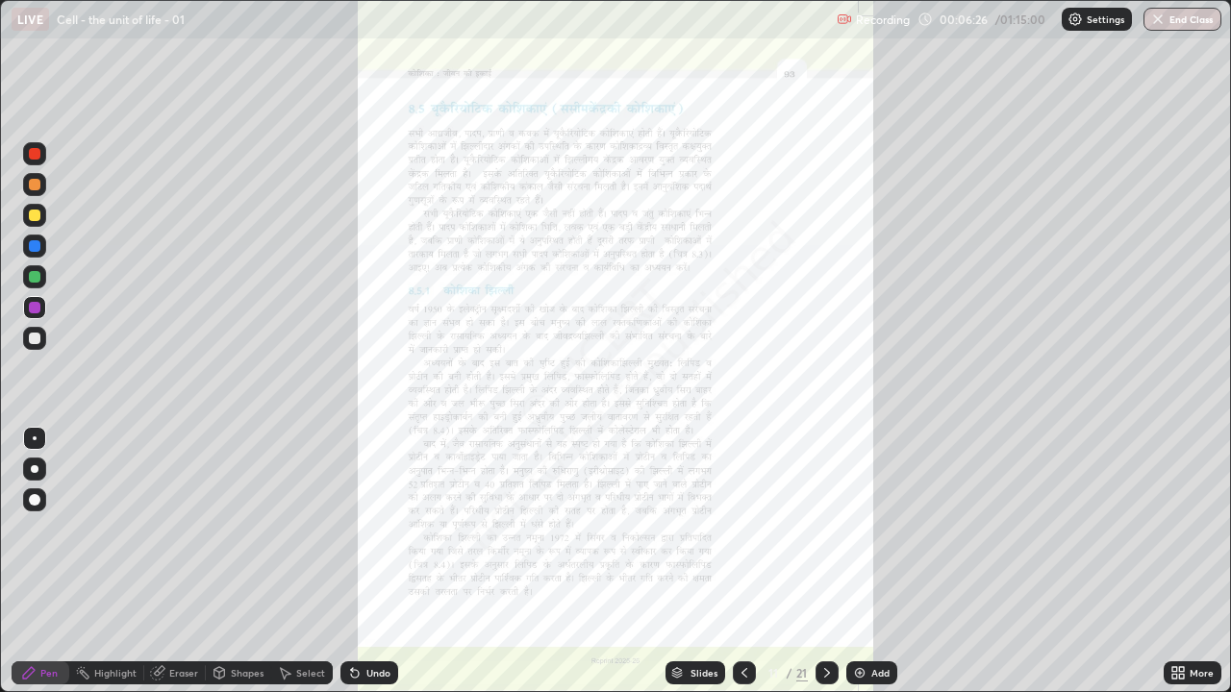
click at [1181, 529] on icon at bounding box center [1181, 676] width 5 height 5
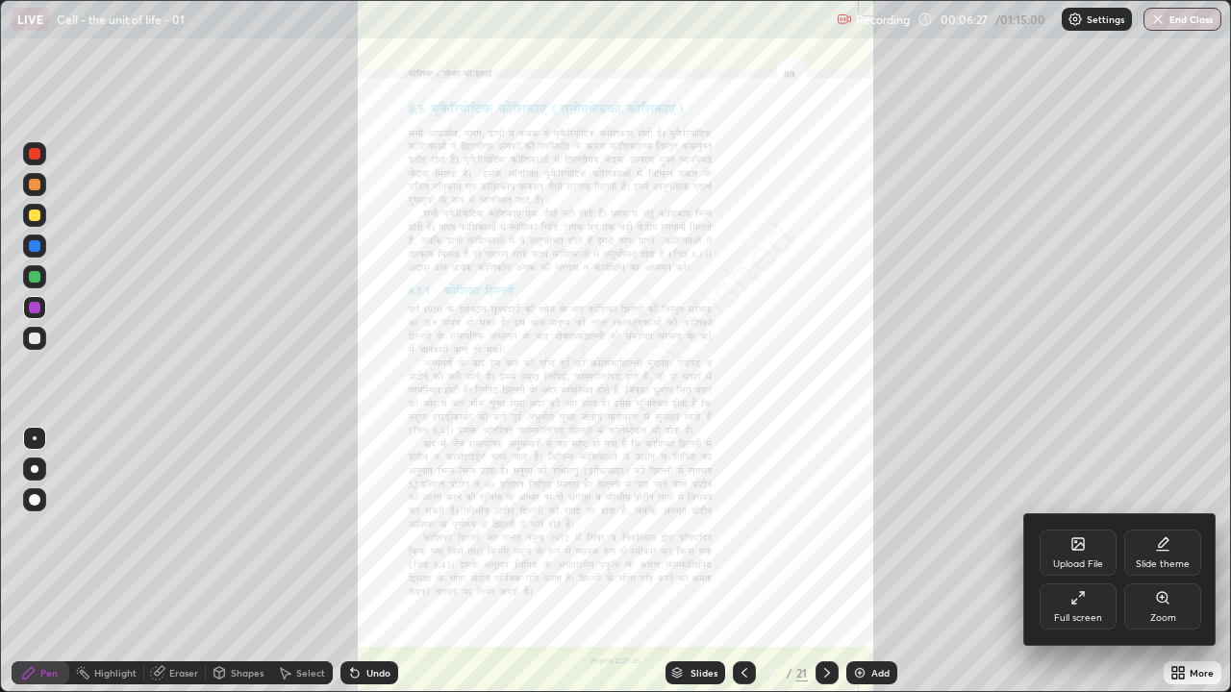
click at [1181, 529] on div "Zoom" at bounding box center [1162, 607] width 77 height 46
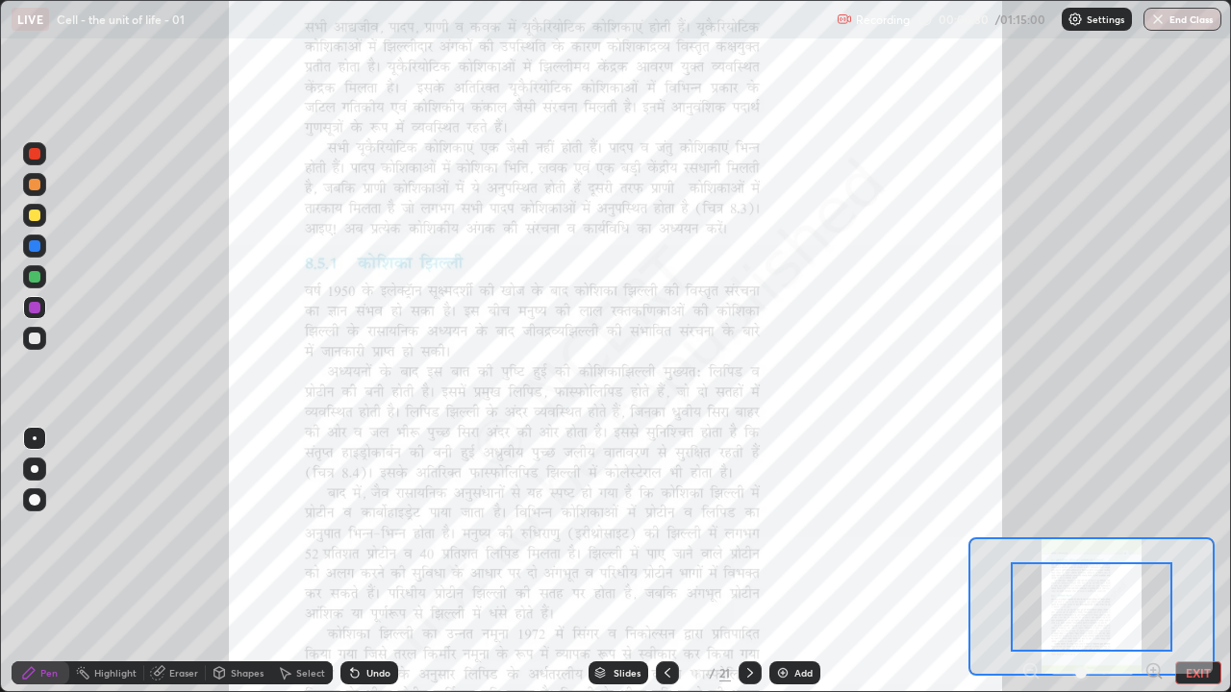
click at [1153, 529] on icon at bounding box center [1153, 670] width 5 height 0
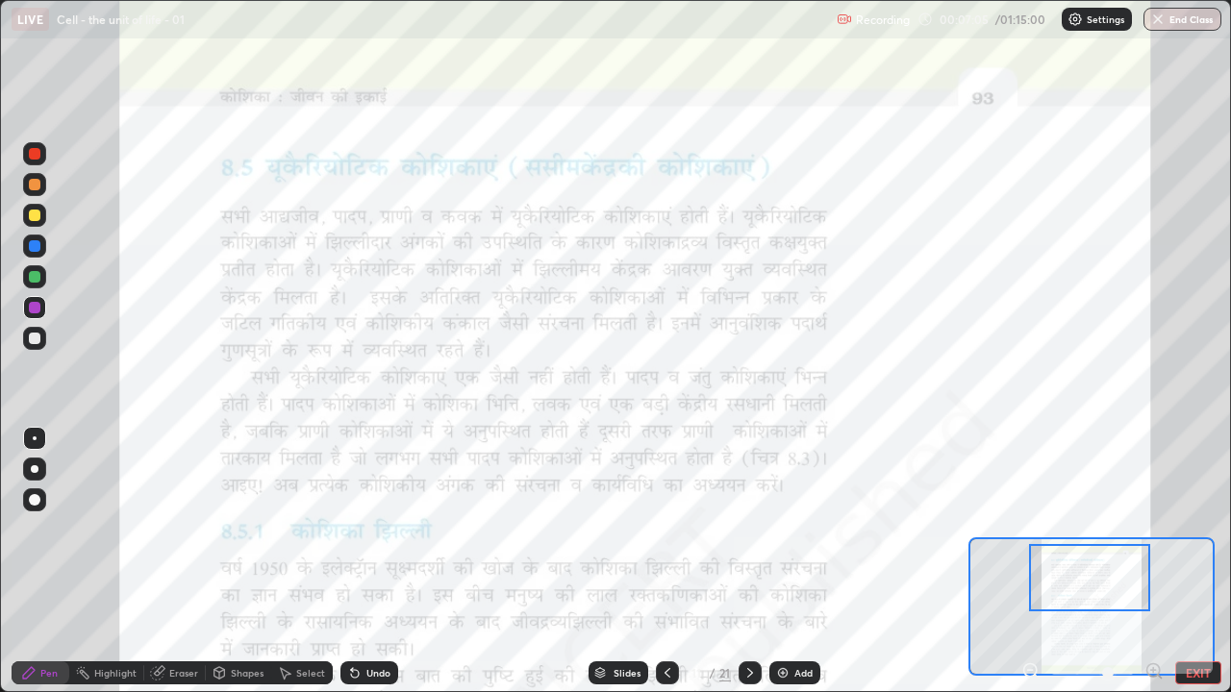
click at [369, 529] on div "Undo" at bounding box center [378, 673] width 24 height 10
click at [122, 529] on div "Highlight" at bounding box center [115, 673] width 42 height 10
click at [666, 529] on icon at bounding box center [667, 673] width 15 height 15
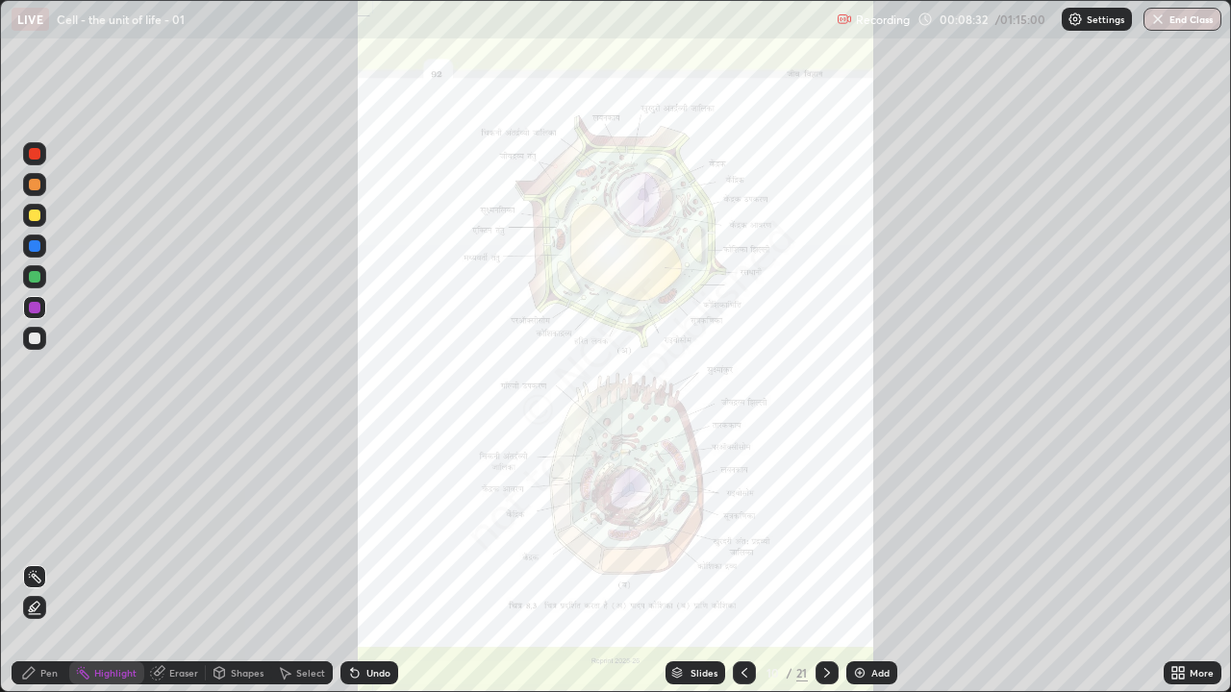
click at [824, 529] on div at bounding box center [827, 673] width 23 height 23
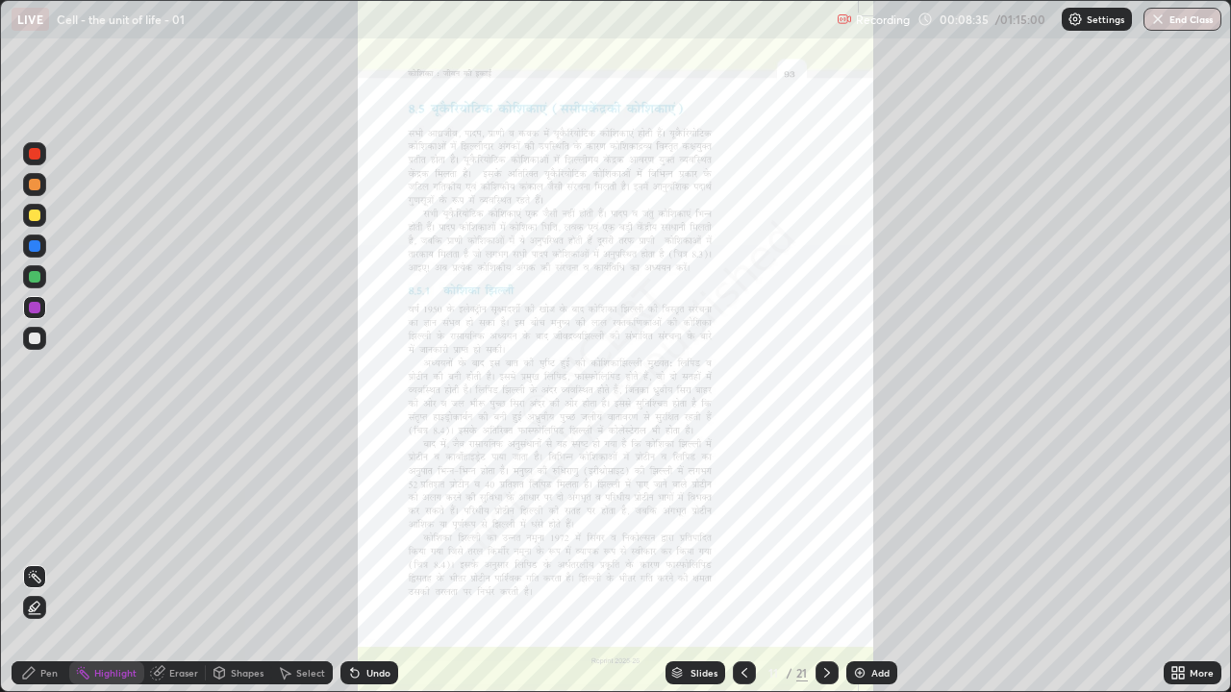
click at [1185, 529] on icon at bounding box center [1177, 673] width 15 height 15
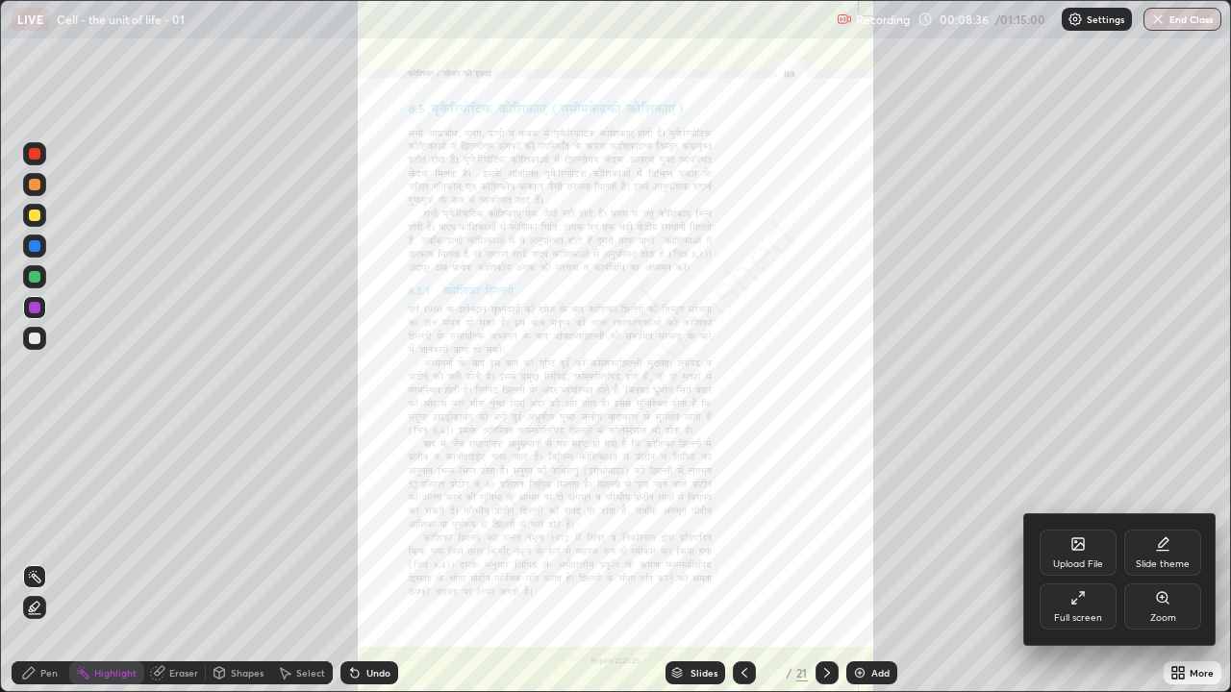
click at [1148, 529] on div "Zoom" at bounding box center [1162, 607] width 77 height 46
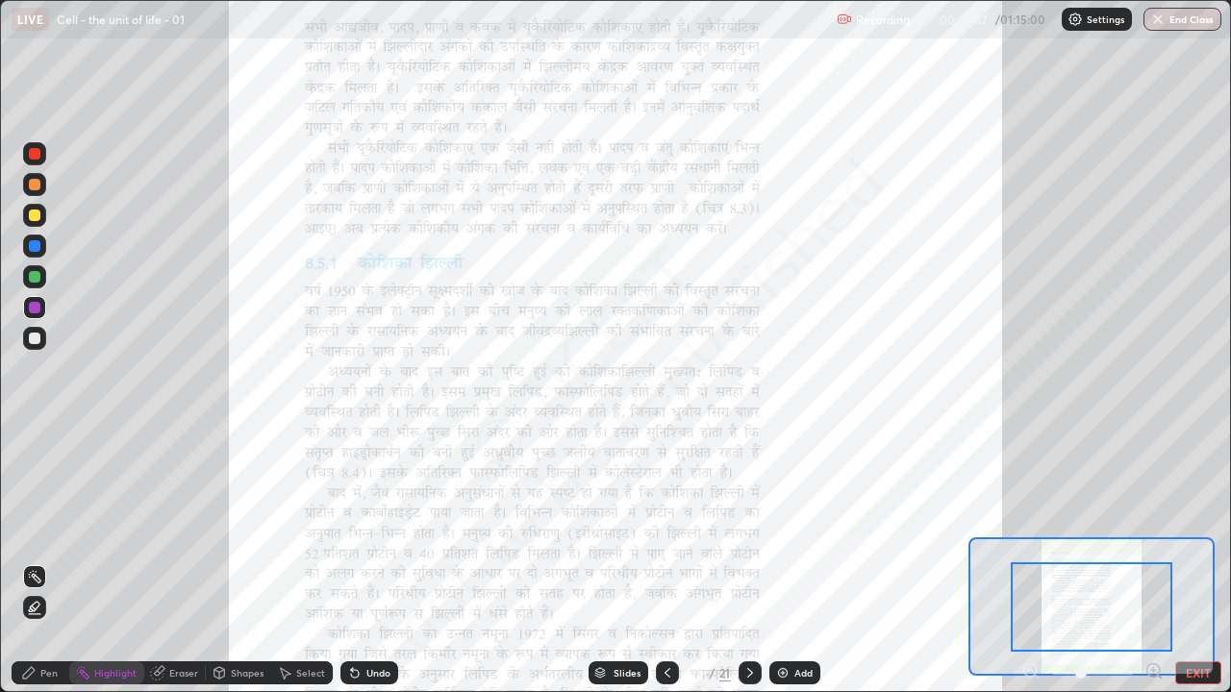
click at [1153, 529] on icon at bounding box center [1153, 670] width 5 height 0
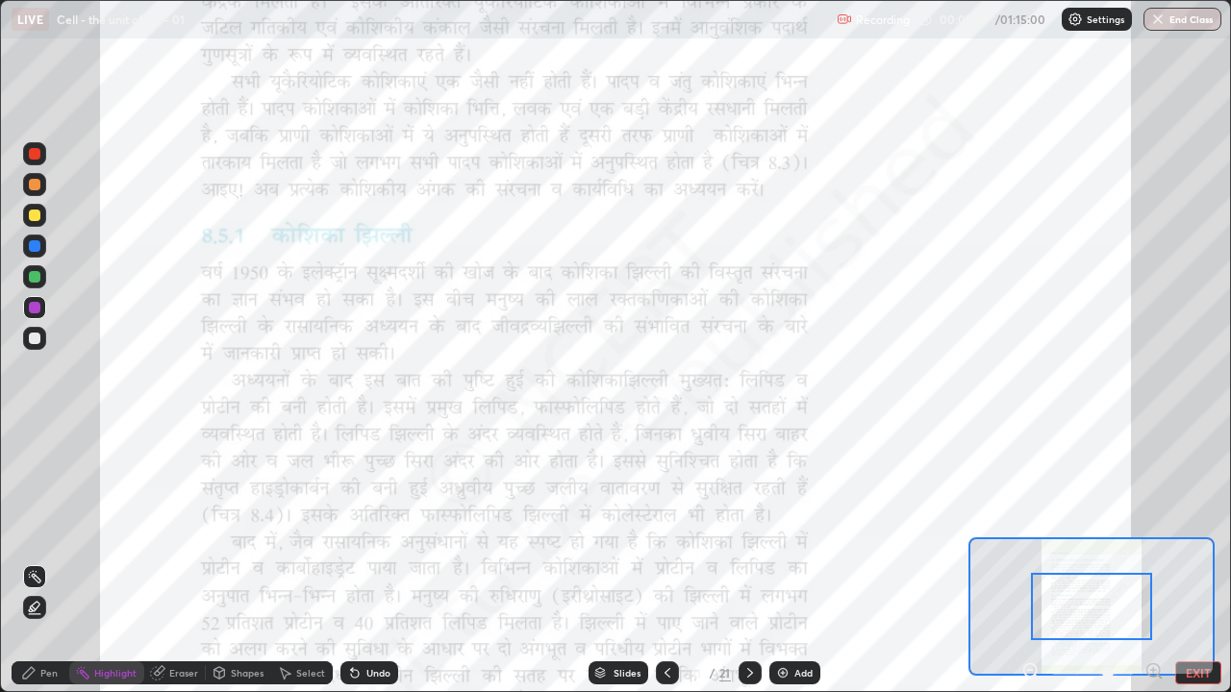
click at [1159, 529] on icon at bounding box center [1160, 677] width 4 height 4
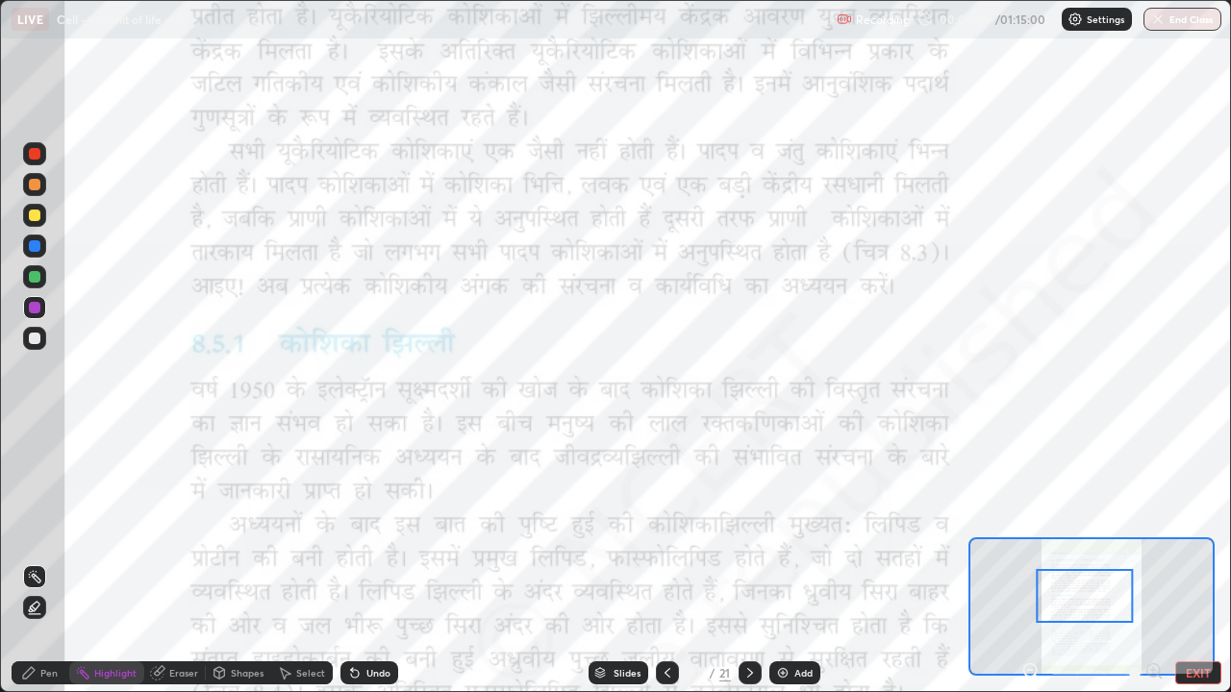
click at [665, 529] on icon at bounding box center [667, 673] width 15 height 15
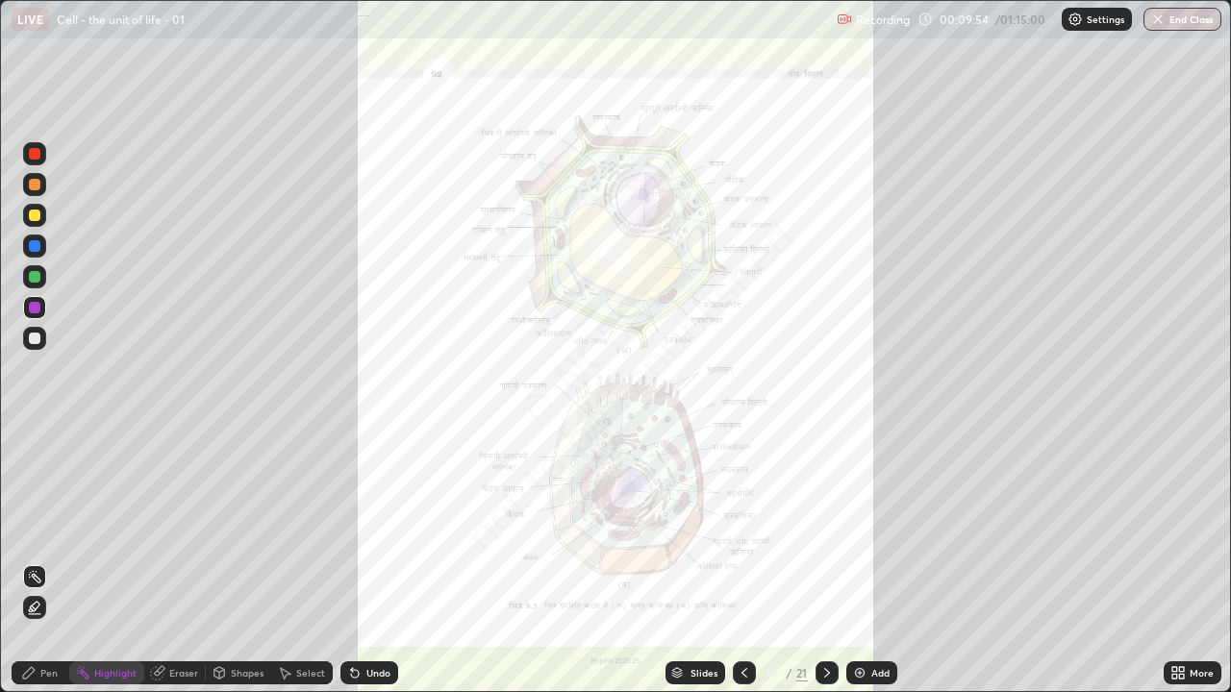
click at [666, 529] on div "Slides" at bounding box center [696, 673] width 60 height 23
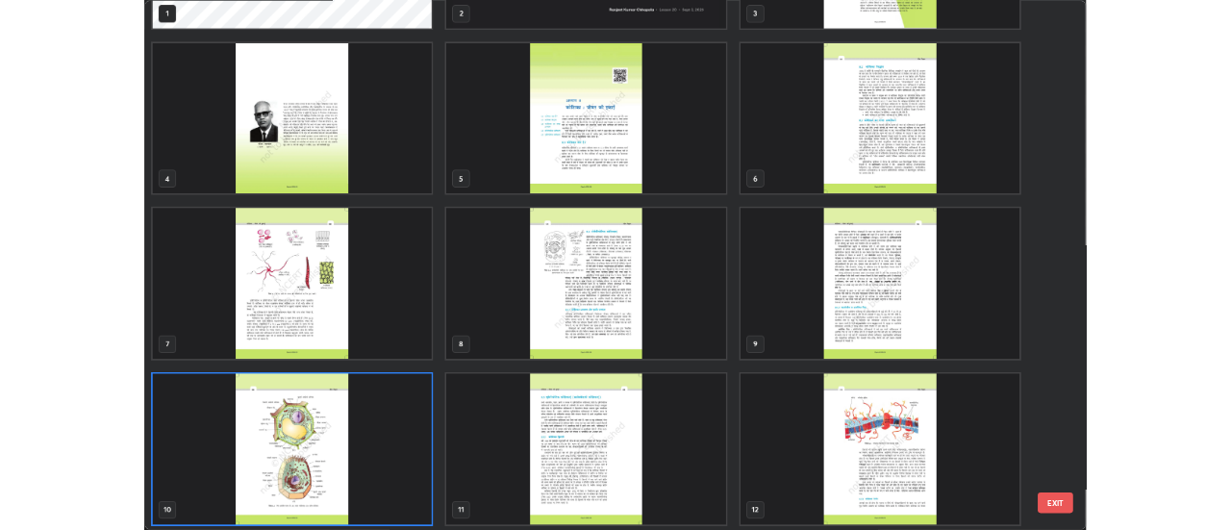
scroll to position [182, 0]
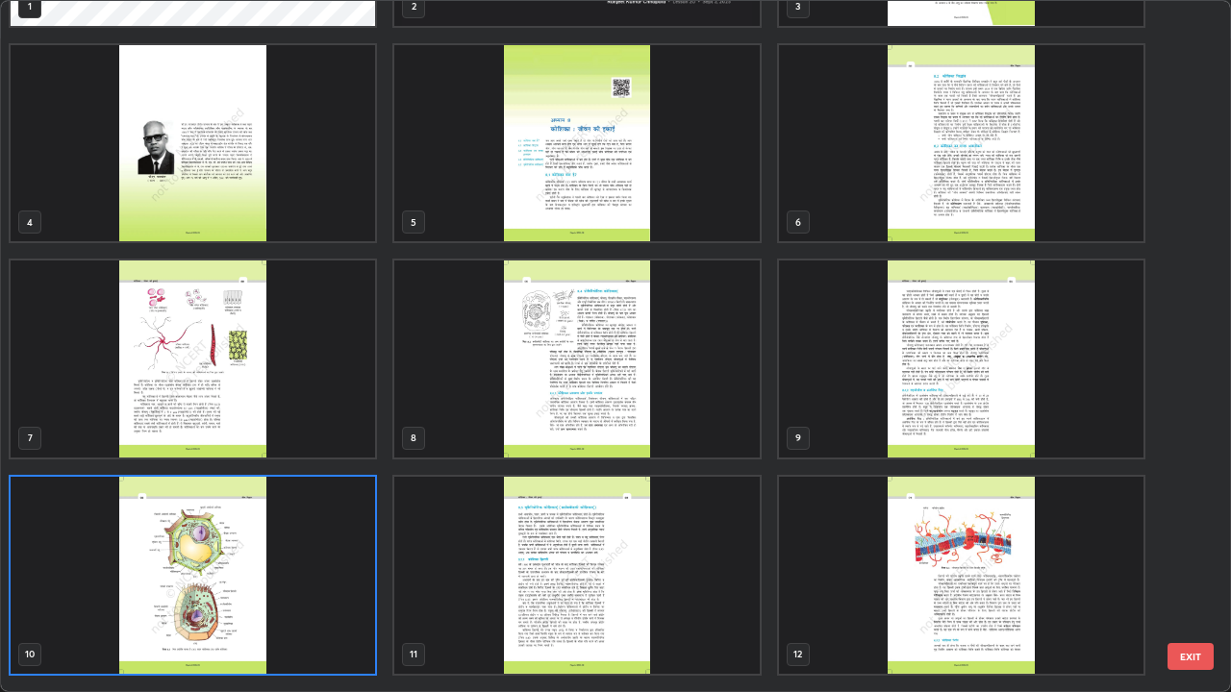
click at [203, 371] on img "grid" at bounding box center [193, 359] width 365 height 197
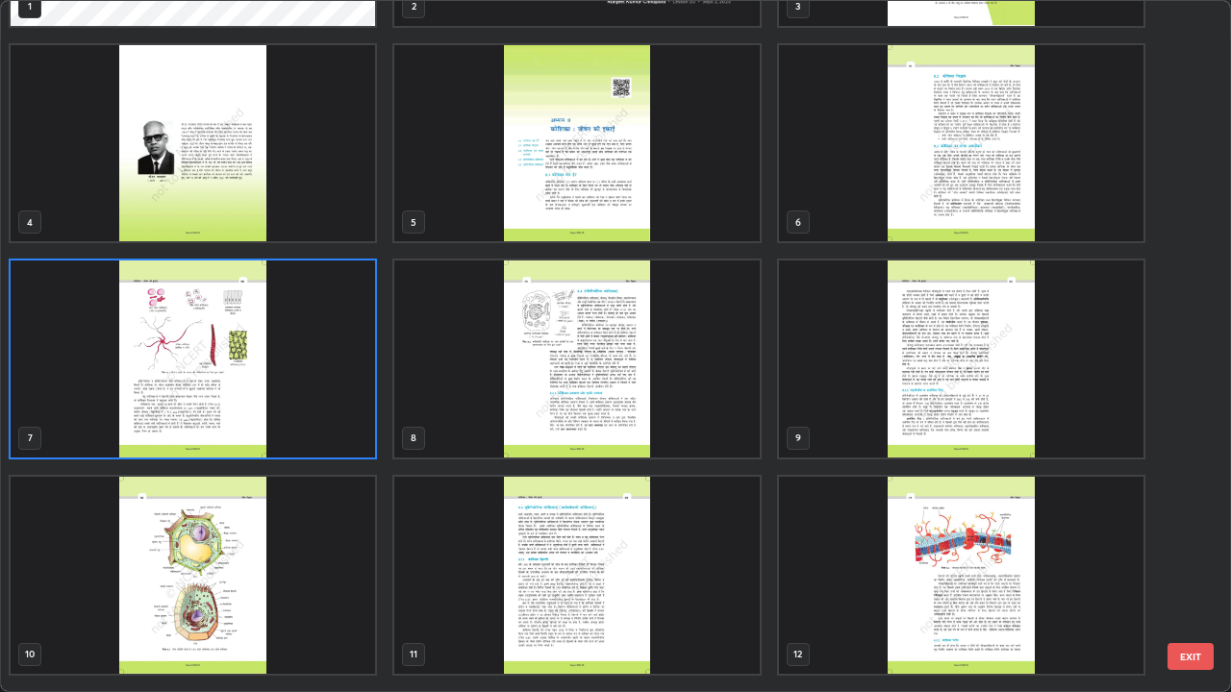
click at [207, 365] on img "grid" at bounding box center [193, 359] width 365 height 197
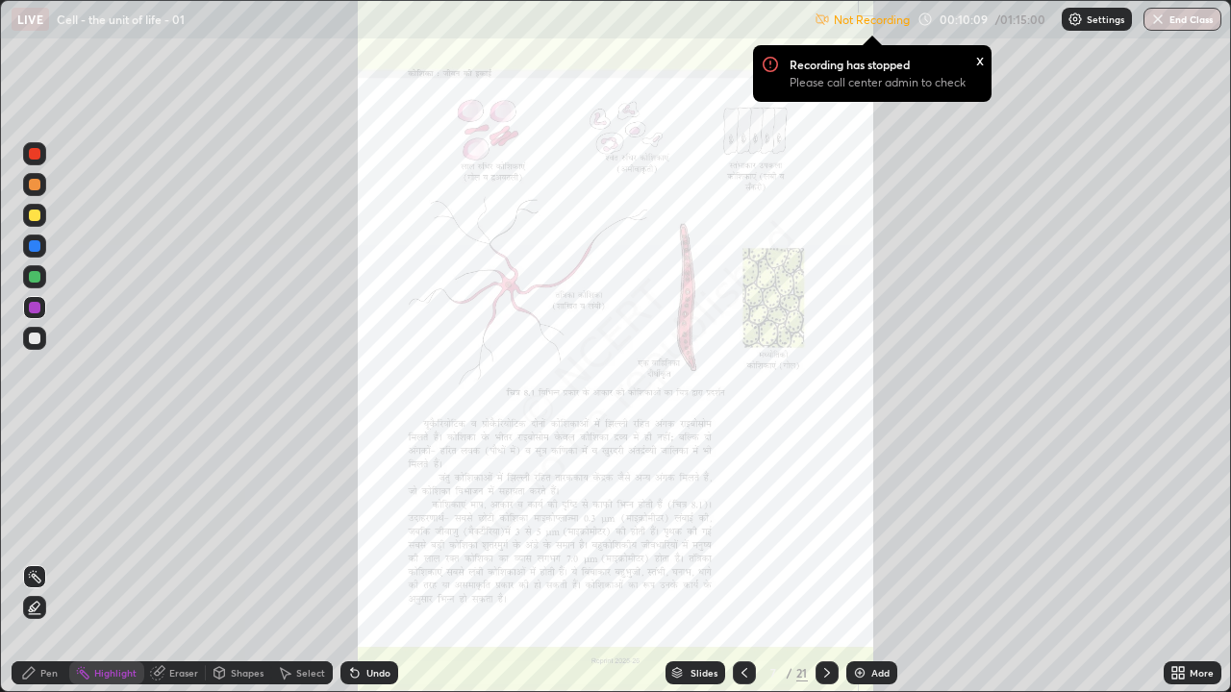
click at [826, 529] on icon at bounding box center [826, 673] width 15 height 15
click at [825, 529] on icon at bounding box center [826, 673] width 15 height 15
click at [822, 529] on icon at bounding box center [826, 673] width 15 height 15
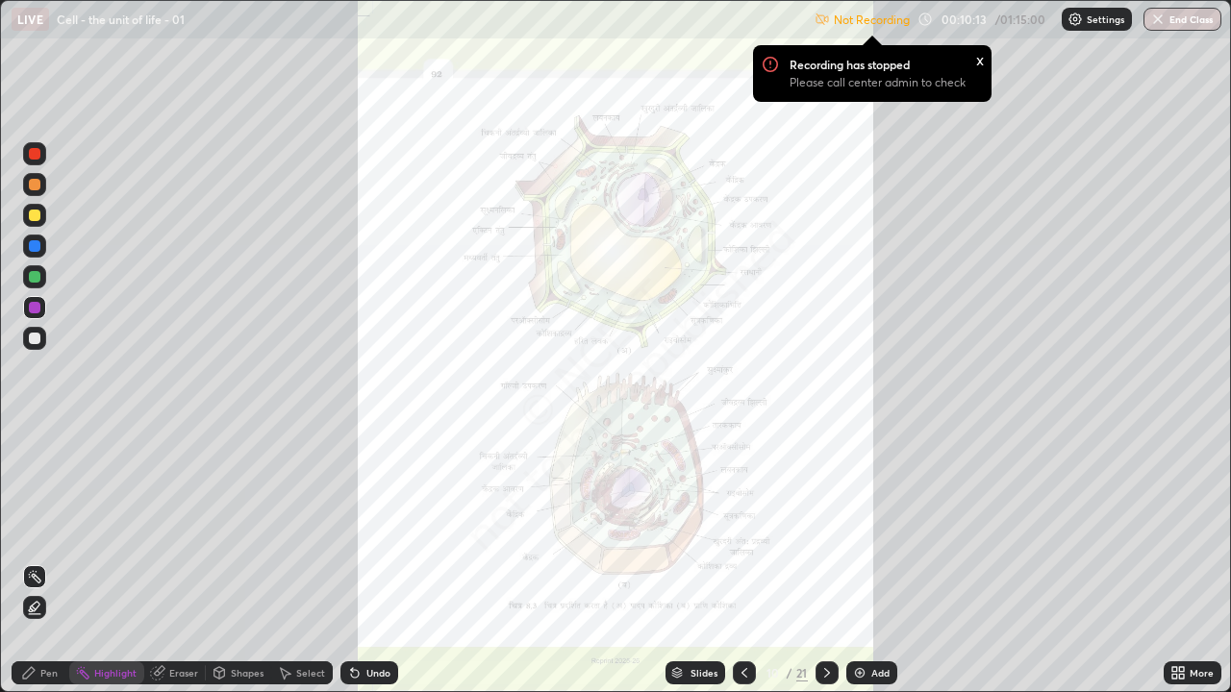
click at [822, 529] on icon at bounding box center [826, 673] width 15 height 15
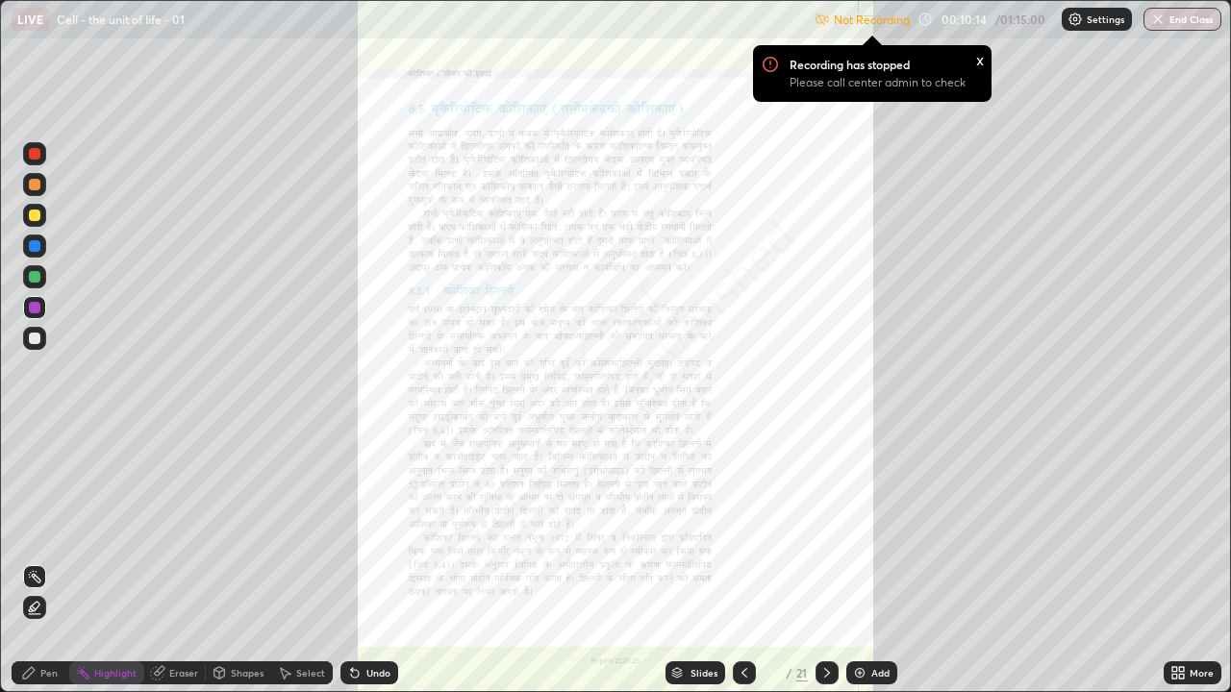
click at [1181, 529] on icon at bounding box center [1181, 669] width 5 height 5
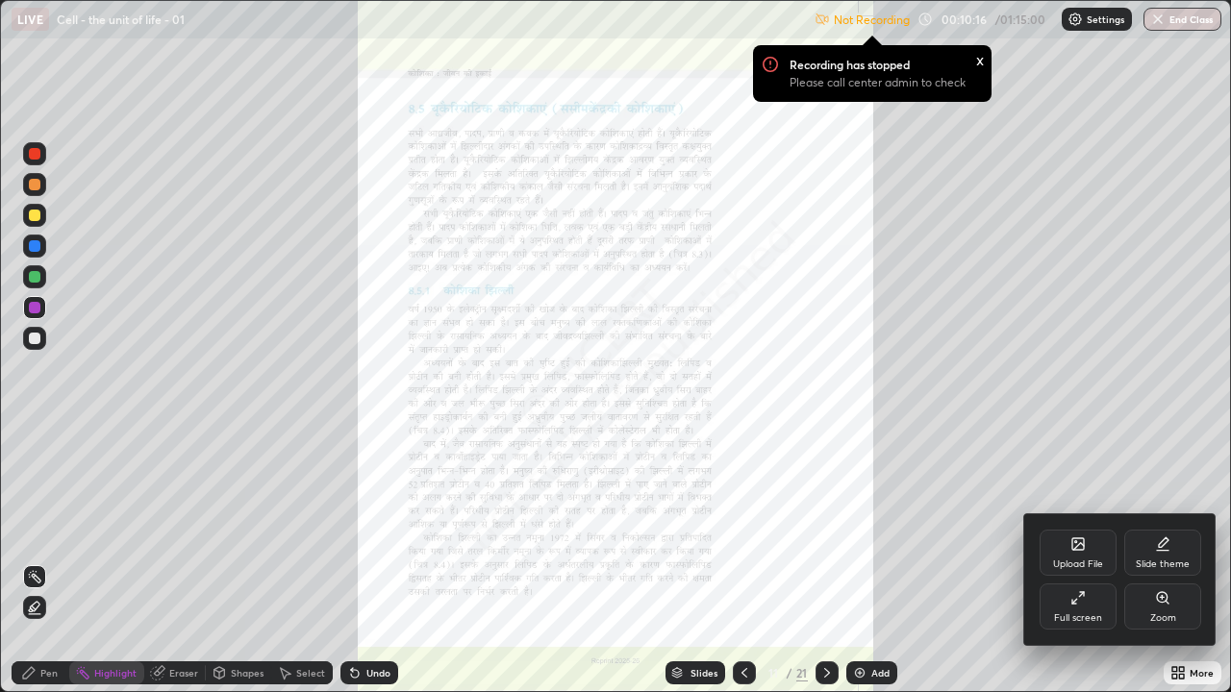
click at [1160, 529] on icon at bounding box center [1162, 598] width 15 height 15
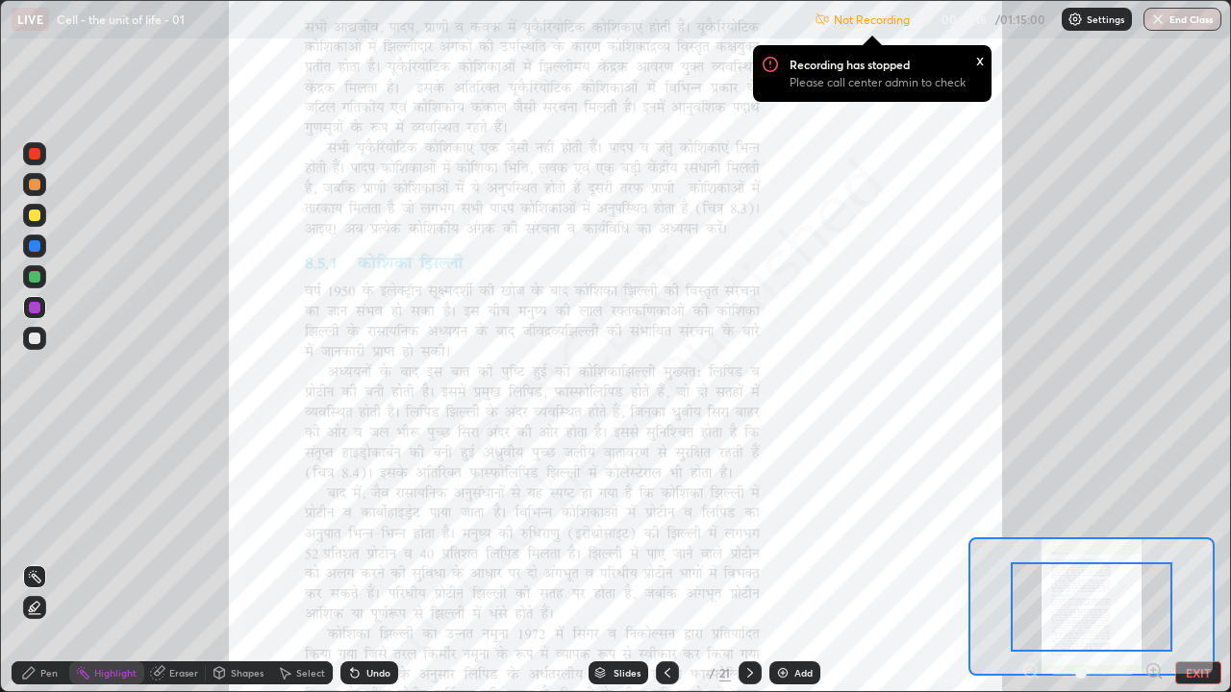
click at [1153, 529] on icon at bounding box center [1153, 670] width 5 height 0
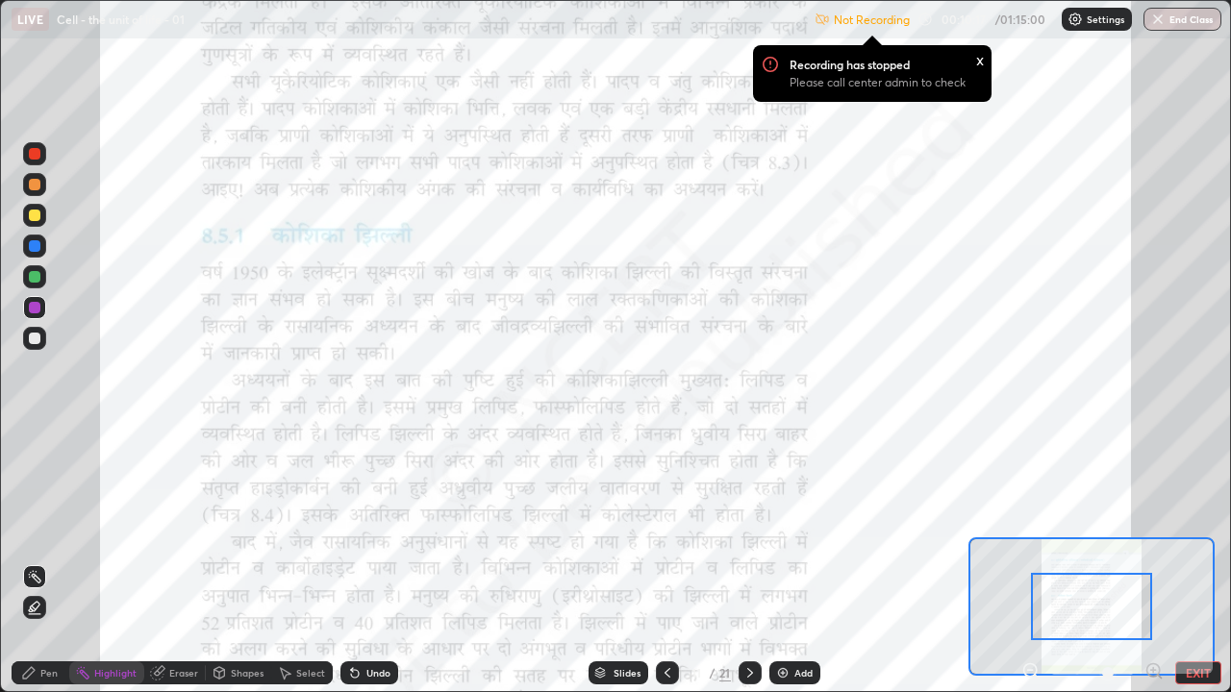
click at [1153, 529] on icon at bounding box center [1153, 670] width 5 height 0
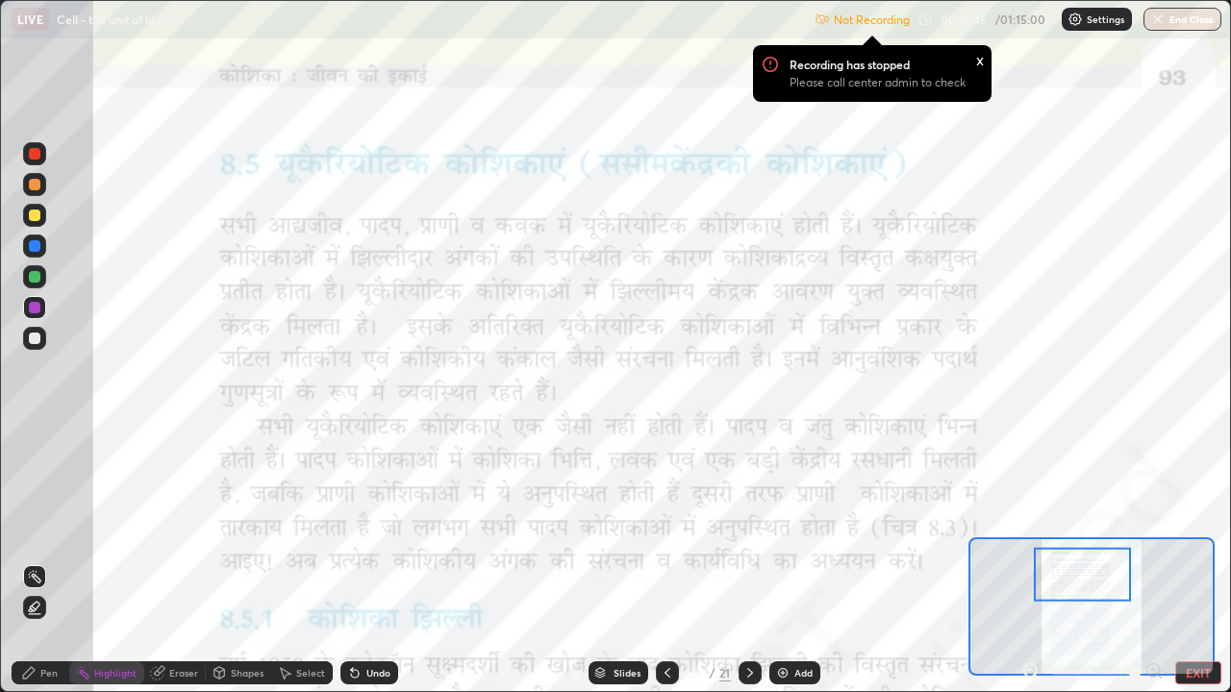
click at [666, 529] on icon at bounding box center [667, 673] width 15 height 15
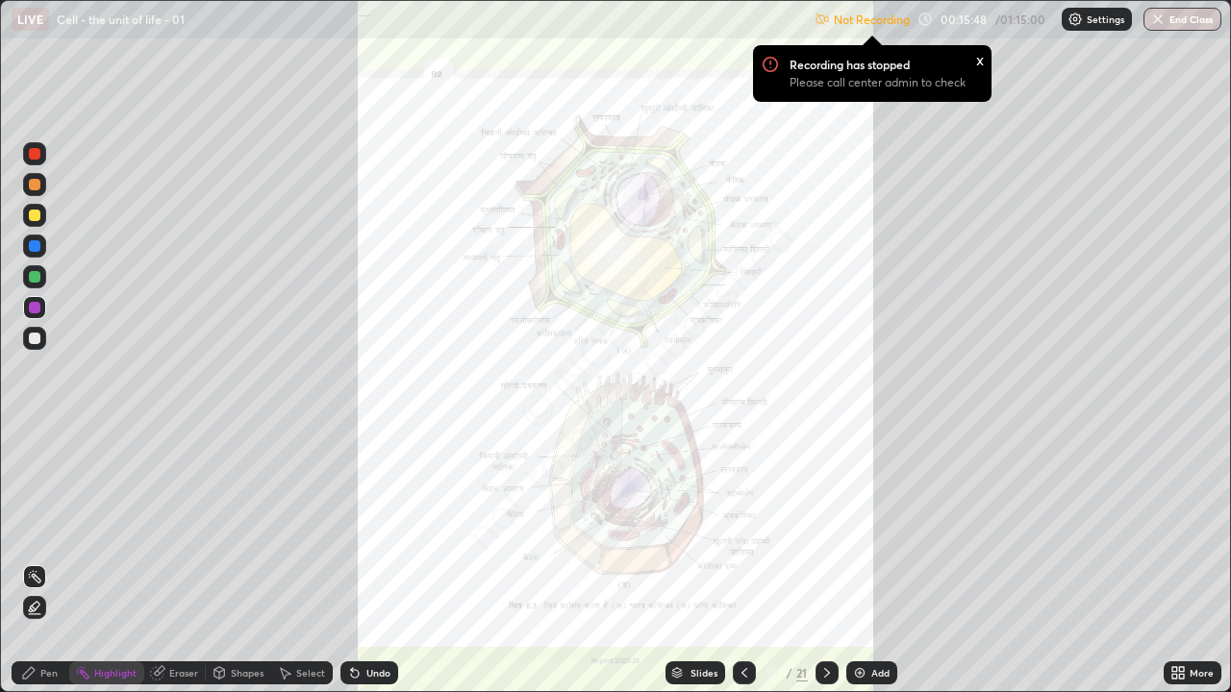
click at [1181, 529] on icon at bounding box center [1181, 669] width 5 height 5
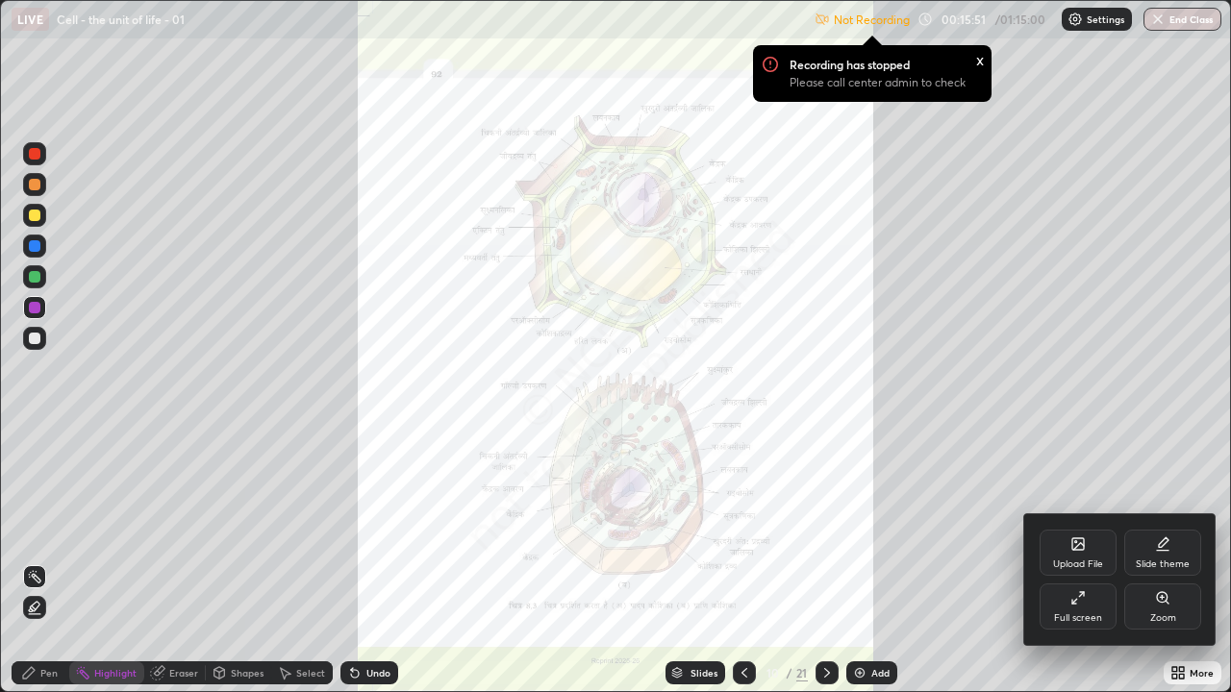
click at [1155, 529] on div "Zoom" at bounding box center [1162, 607] width 77 height 46
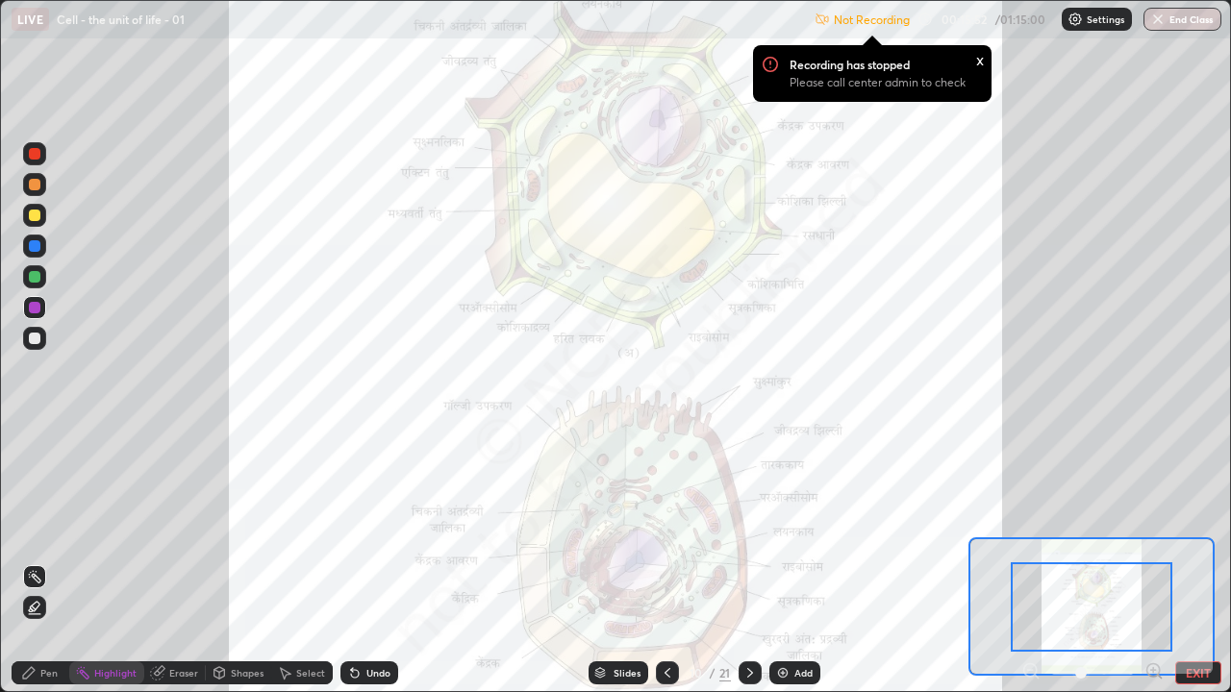
click at [1153, 529] on icon at bounding box center [1153, 670] width 5 height 0
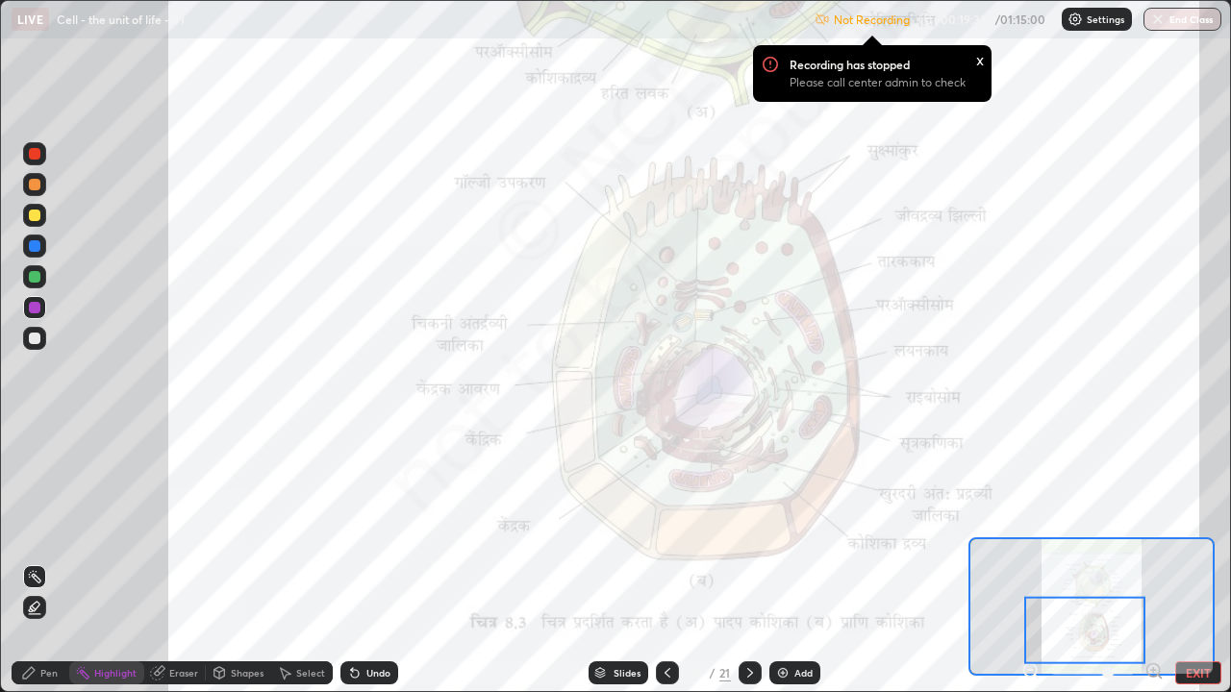
click at [748, 529] on icon at bounding box center [749, 673] width 15 height 15
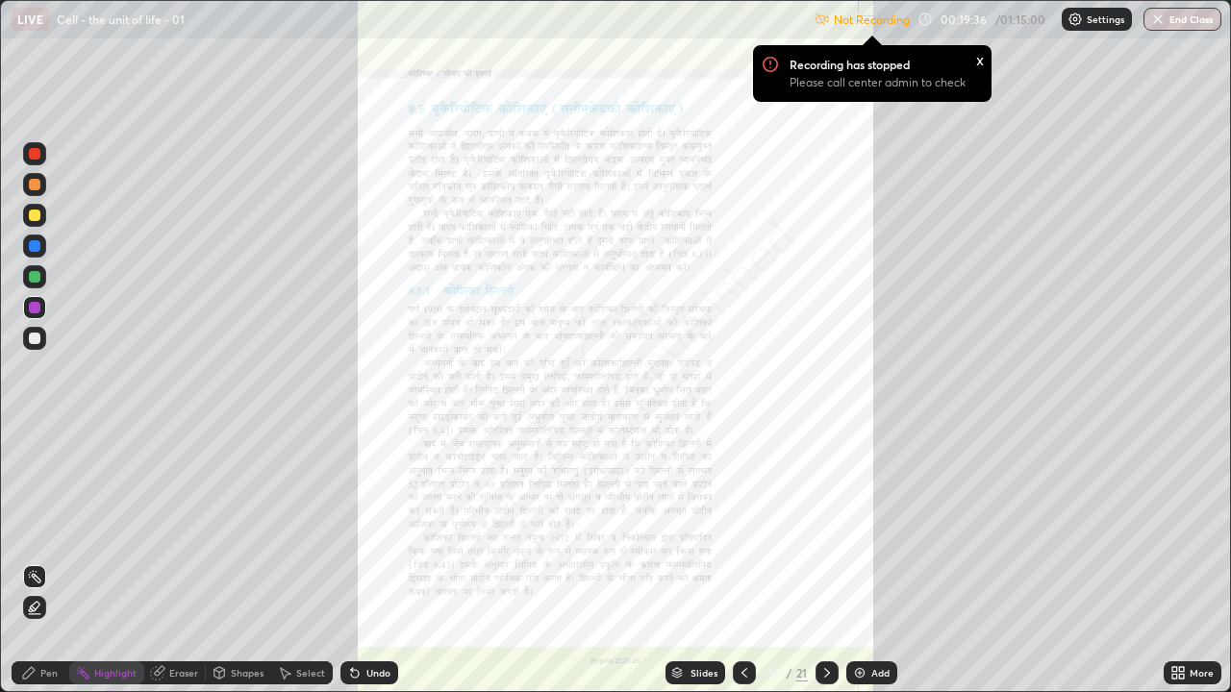
click at [1191, 529] on div "More" at bounding box center [1202, 673] width 24 height 10
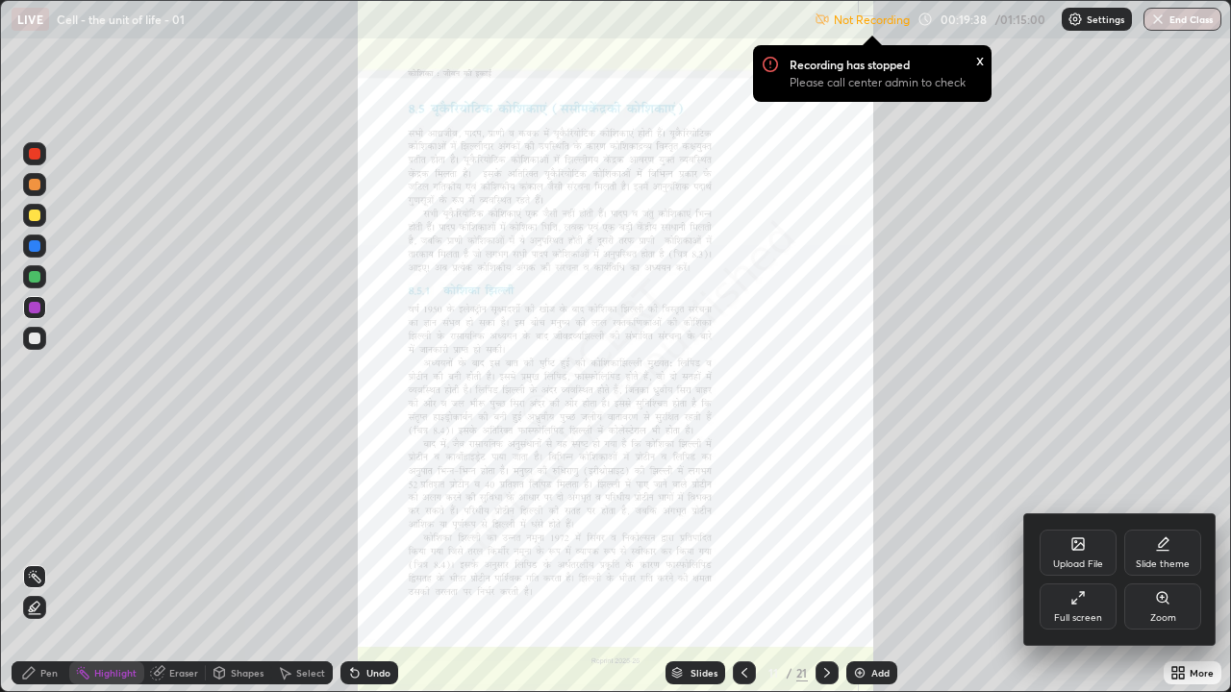
click at [1157, 529] on div "Zoom" at bounding box center [1163, 619] width 26 height 10
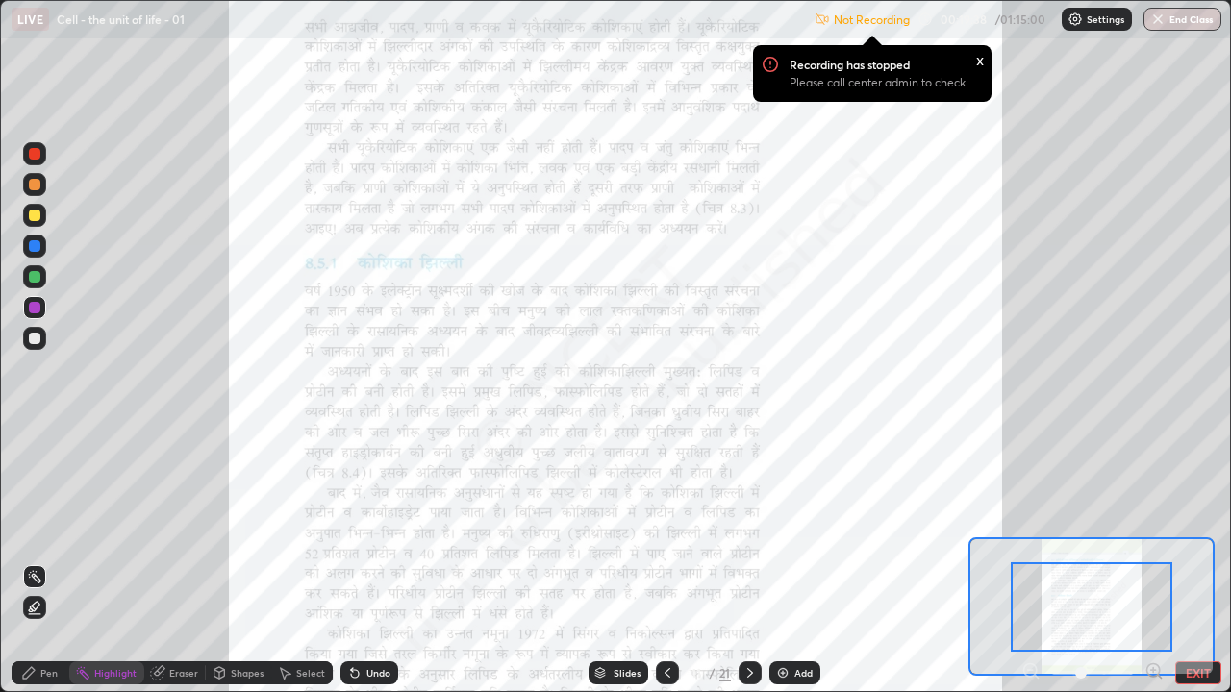
click at [1151, 529] on icon at bounding box center [1153, 670] width 5 height 0
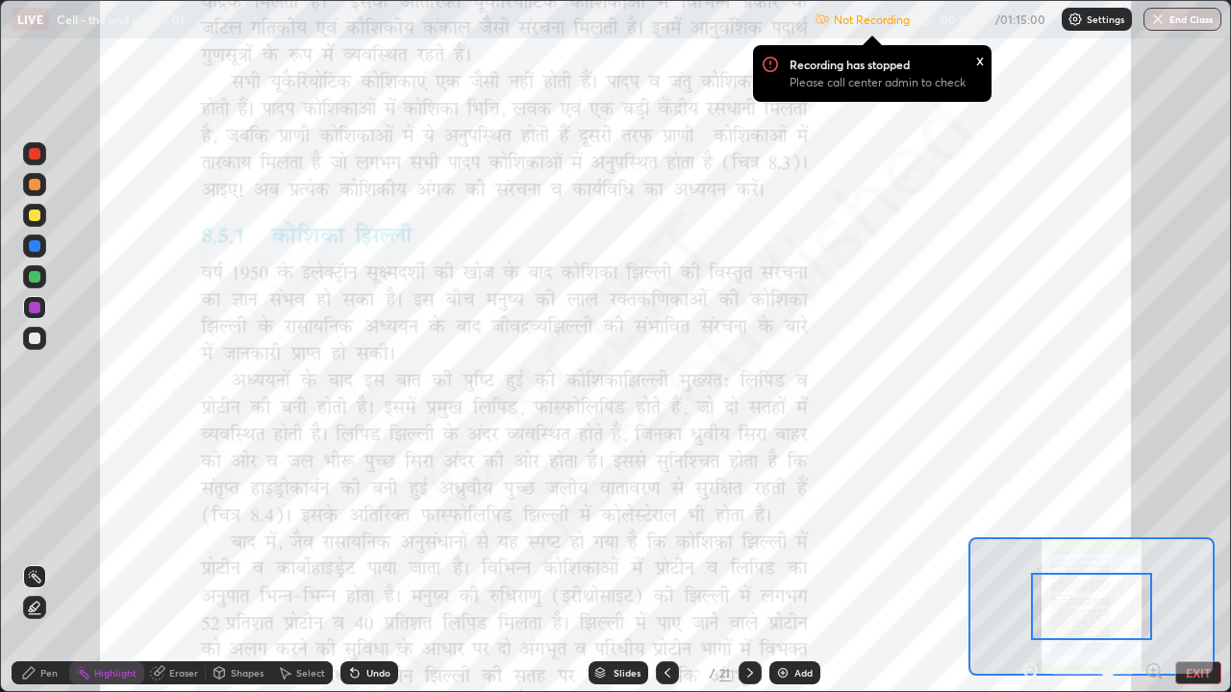
click at [1151, 529] on icon at bounding box center [1153, 671] width 19 height 19
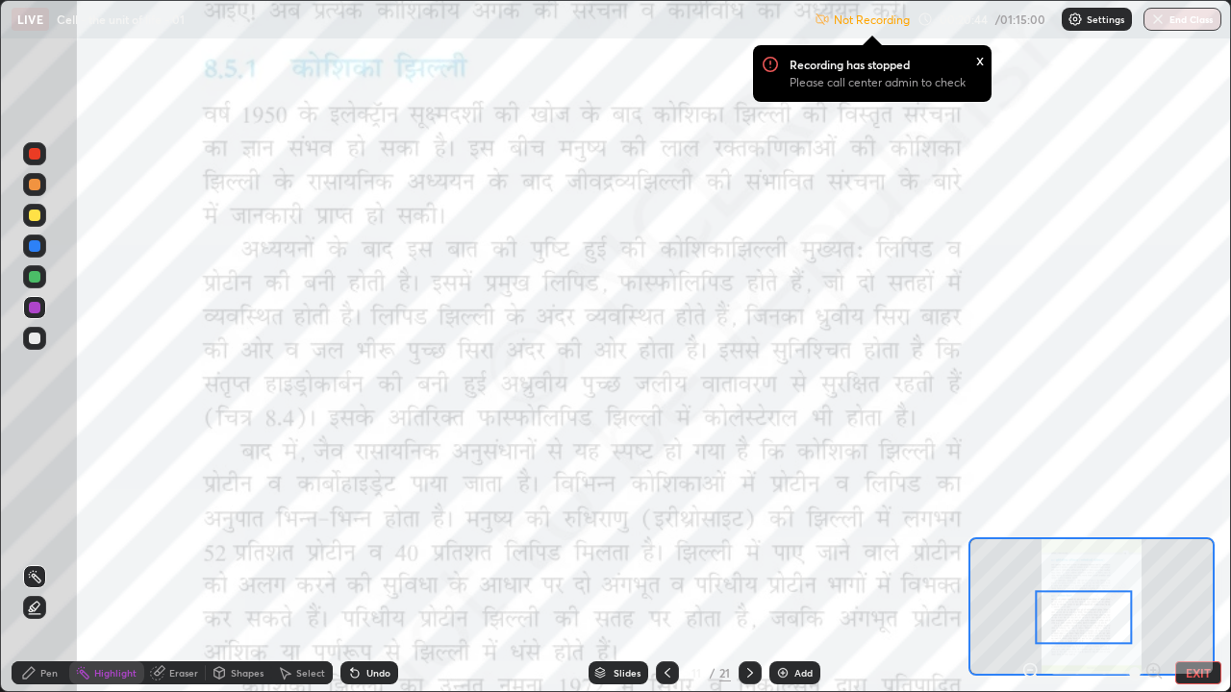
click at [56, 529] on div "Pen" at bounding box center [48, 673] width 17 height 10
click at [747, 529] on div at bounding box center [750, 673] width 23 height 23
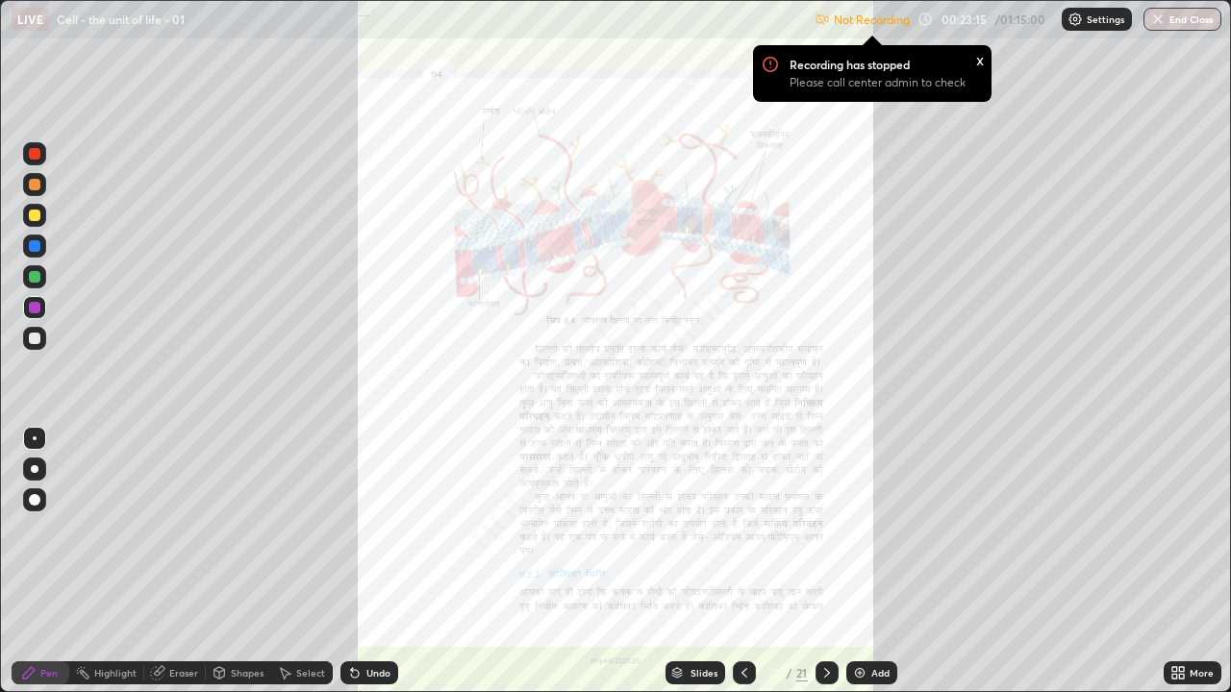
click at [1182, 529] on icon at bounding box center [1177, 673] width 15 height 15
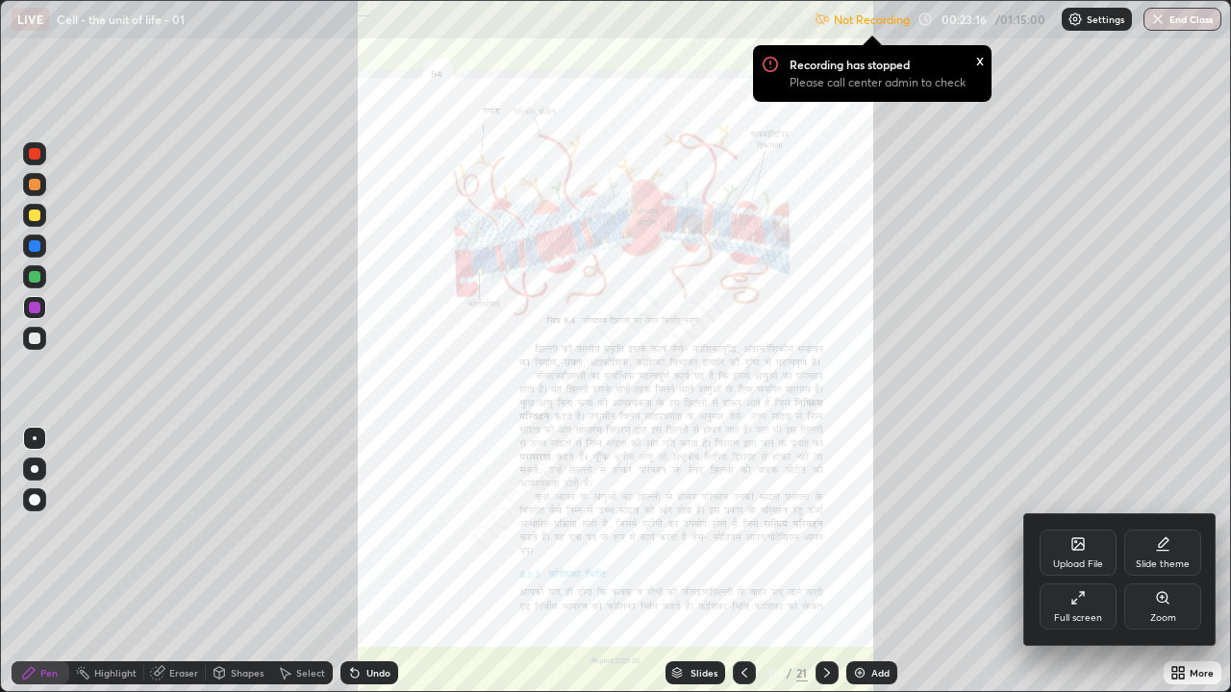
click at [1158, 529] on div "Zoom" at bounding box center [1163, 619] width 26 height 10
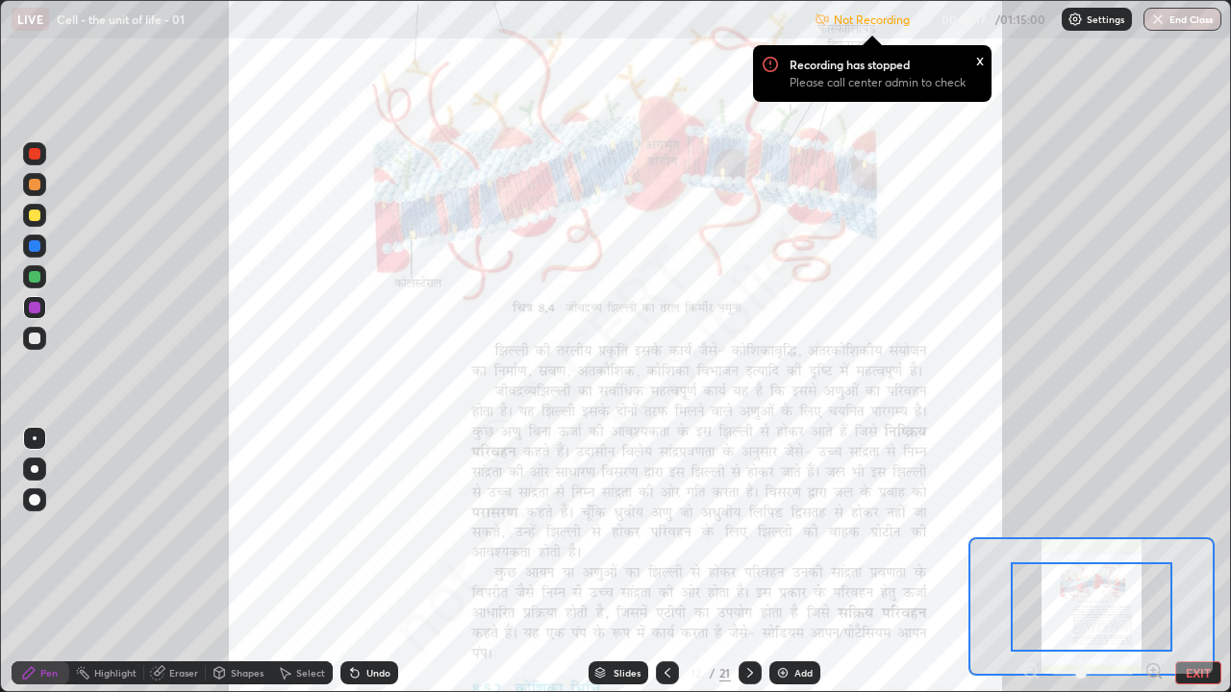
click at [1155, 529] on icon at bounding box center [1153, 671] width 19 height 19
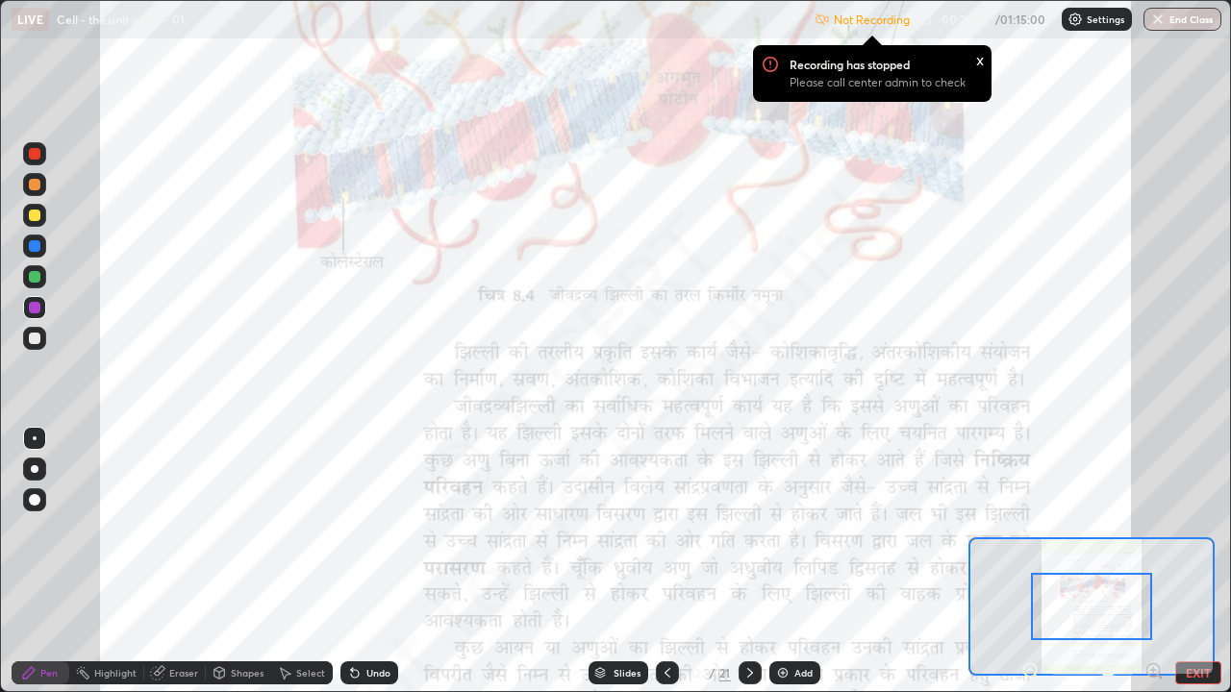
click at [1153, 529] on icon at bounding box center [1153, 670] width 5 height 0
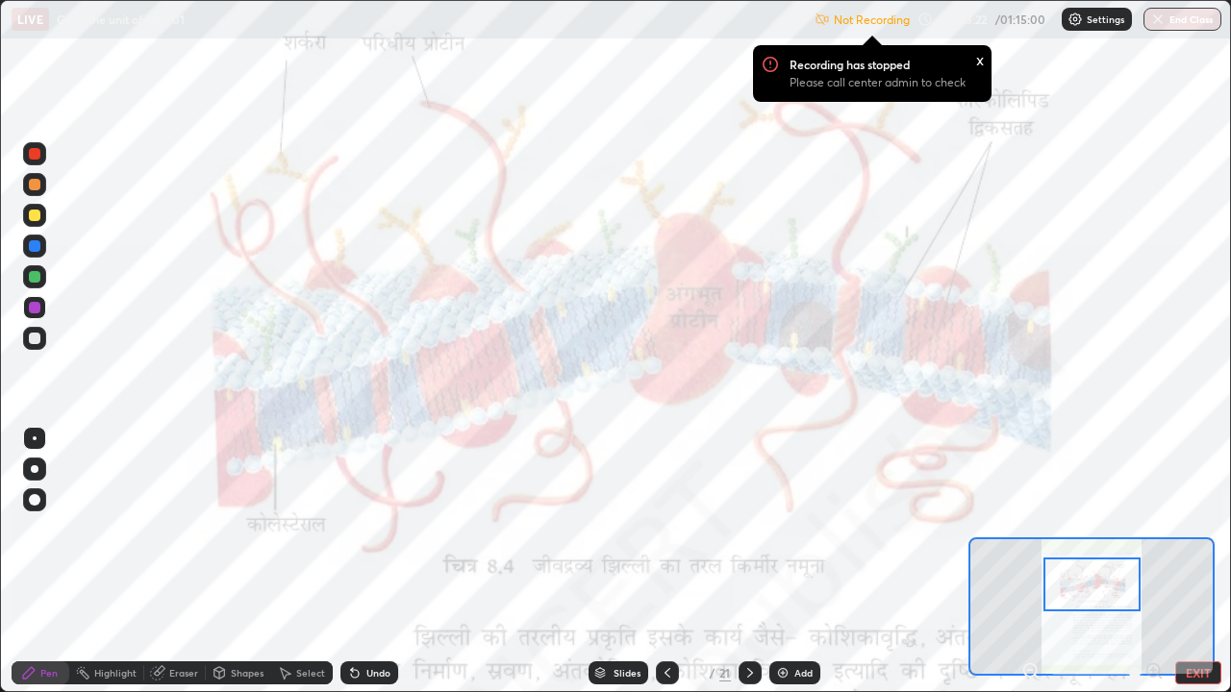
click at [35, 275] on div at bounding box center [35, 277] width 12 height 12
click at [976, 61] on div "x" at bounding box center [980, 59] width 8 height 20
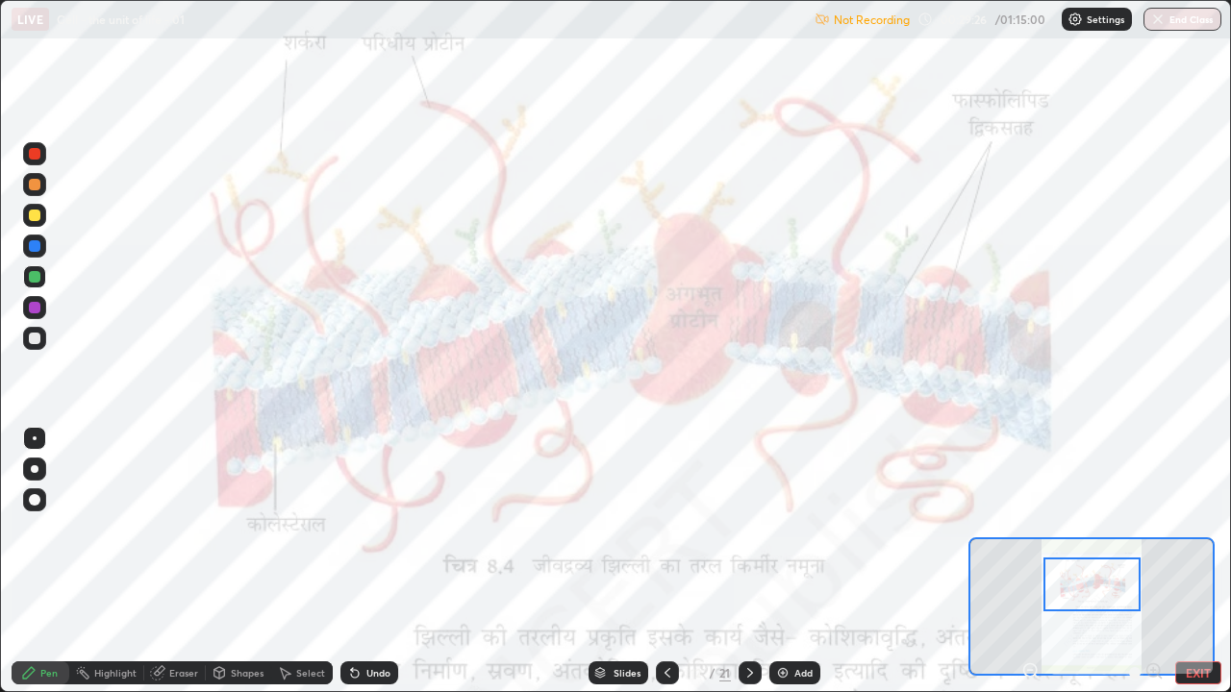
click at [784, 529] on img at bounding box center [782, 673] width 15 height 15
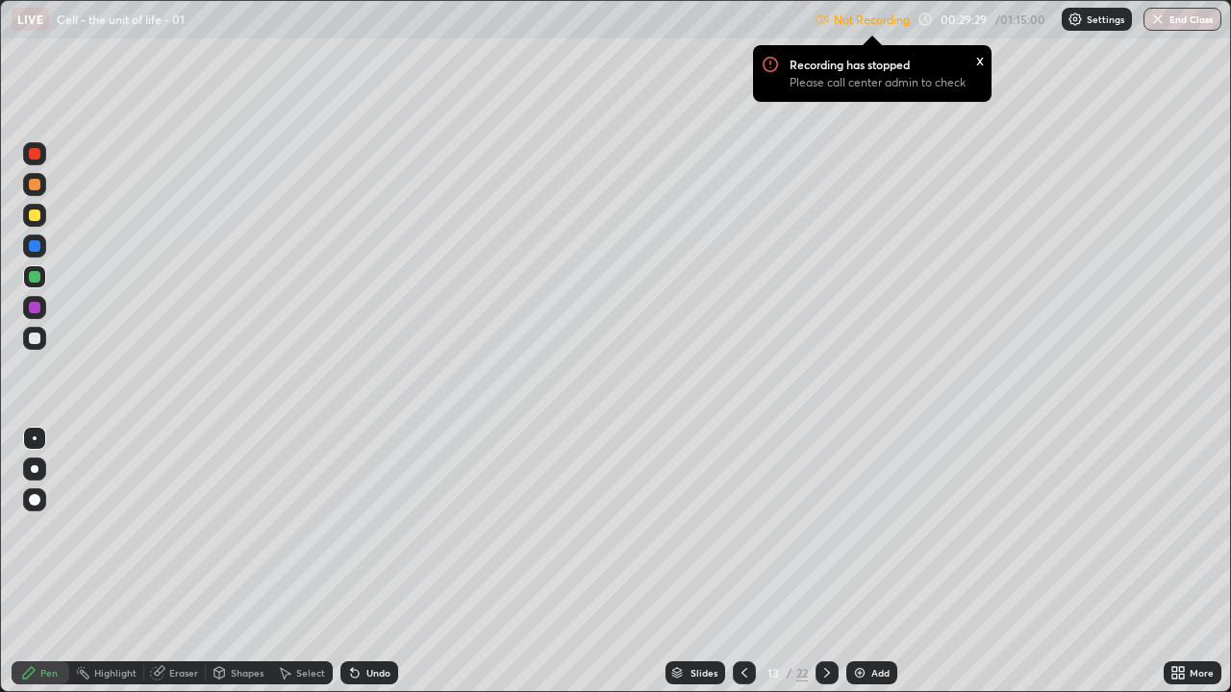
click at [34, 336] on div at bounding box center [35, 339] width 12 height 12
click at [44, 334] on div at bounding box center [34, 338] width 23 height 23
click at [38, 307] on div at bounding box center [35, 308] width 12 height 12
click at [371, 529] on div "Undo" at bounding box center [378, 673] width 24 height 10
click at [375, 529] on div "Undo" at bounding box center [378, 673] width 24 height 10
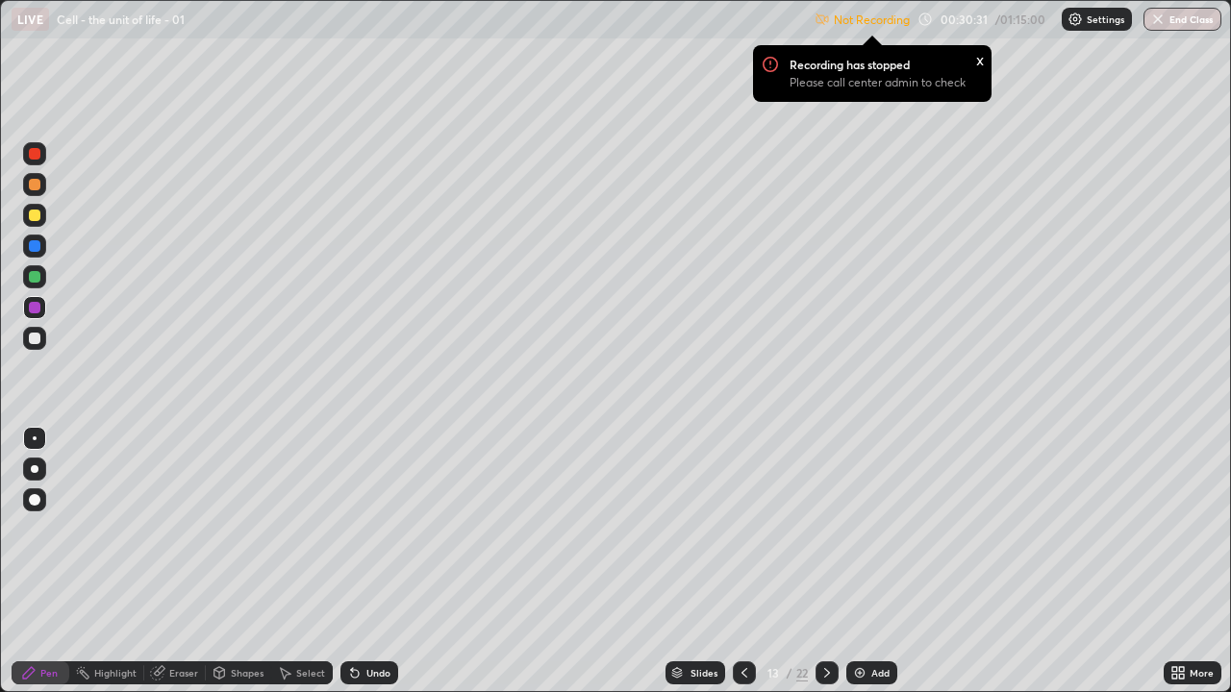
click at [301, 529] on div "Select" at bounding box center [310, 673] width 29 height 10
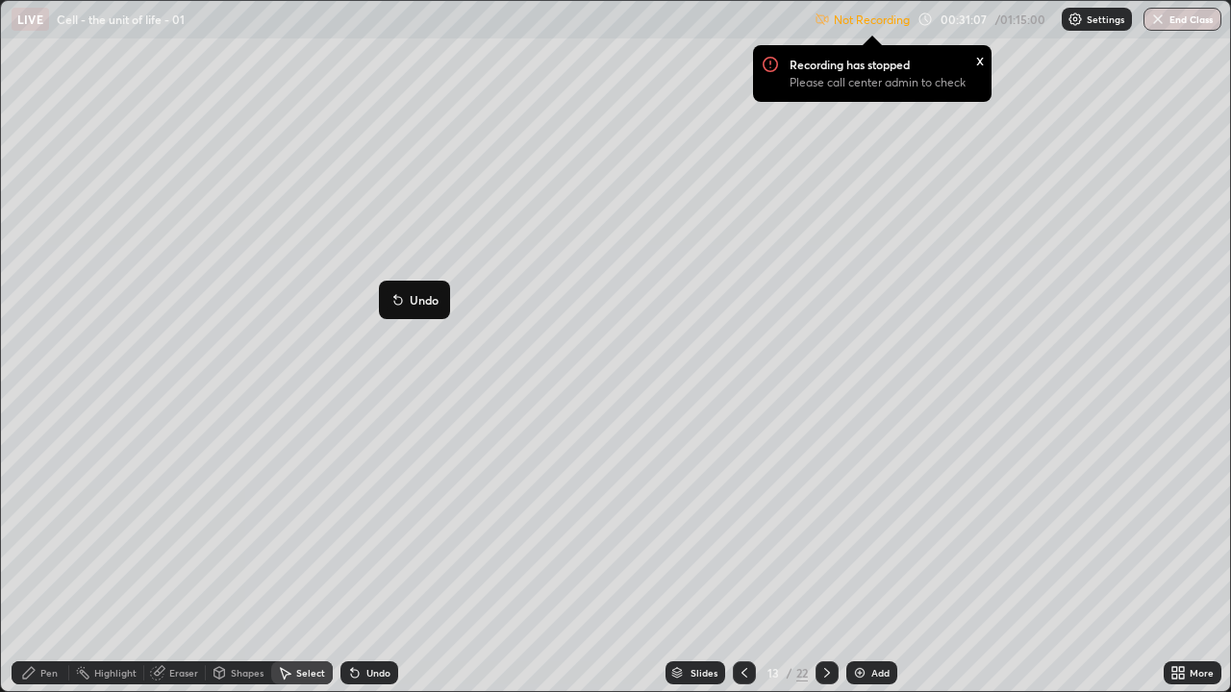
click at [401, 298] on icon at bounding box center [398, 301] width 8 height 8
click at [378, 529] on div "Undo" at bounding box center [369, 673] width 58 height 23
click at [373, 529] on div "Undo" at bounding box center [369, 673] width 58 height 23
click at [371, 529] on div "Undo" at bounding box center [369, 673] width 58 height 23
click at [372, 529] on div "Undo" at bounding box center [378, 673] width 24 height 10
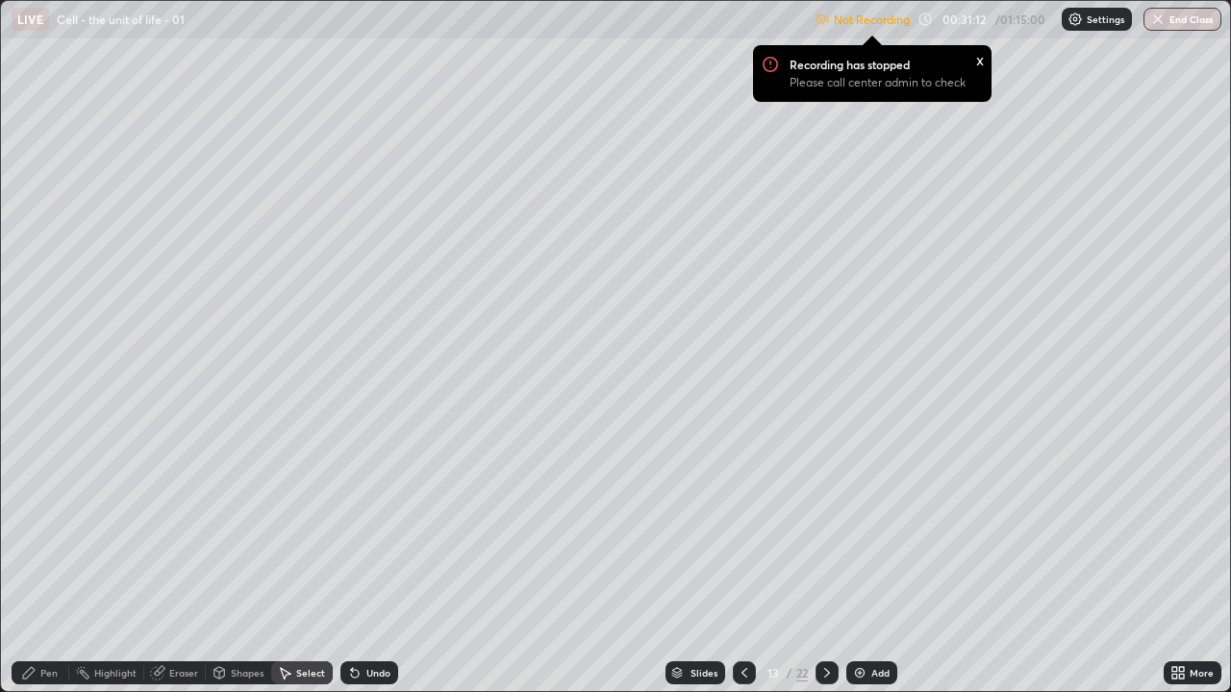
click at [373, 529] on div "Undo" at bounding box center [378, 673] width 24 height 10
click at [31, 529] on icon at bounding box center [28, 673] width 15 height 15
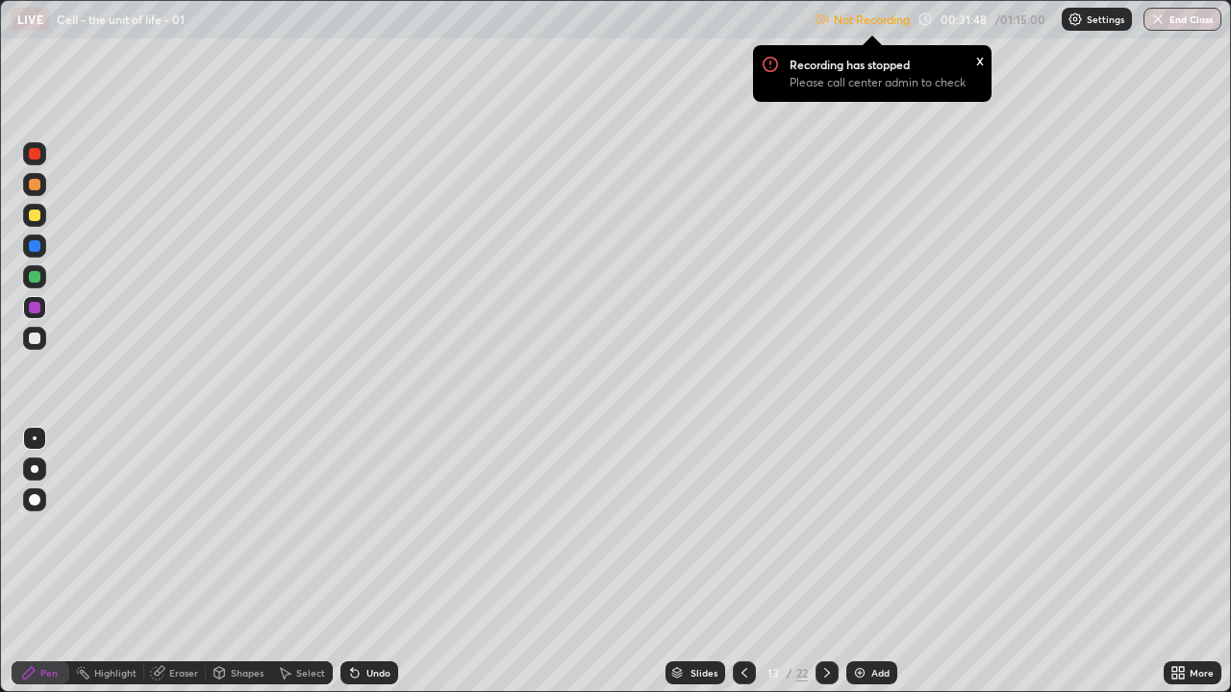
click at [827, 529] on icon at bounding box center [827, 673] width 6 height 10
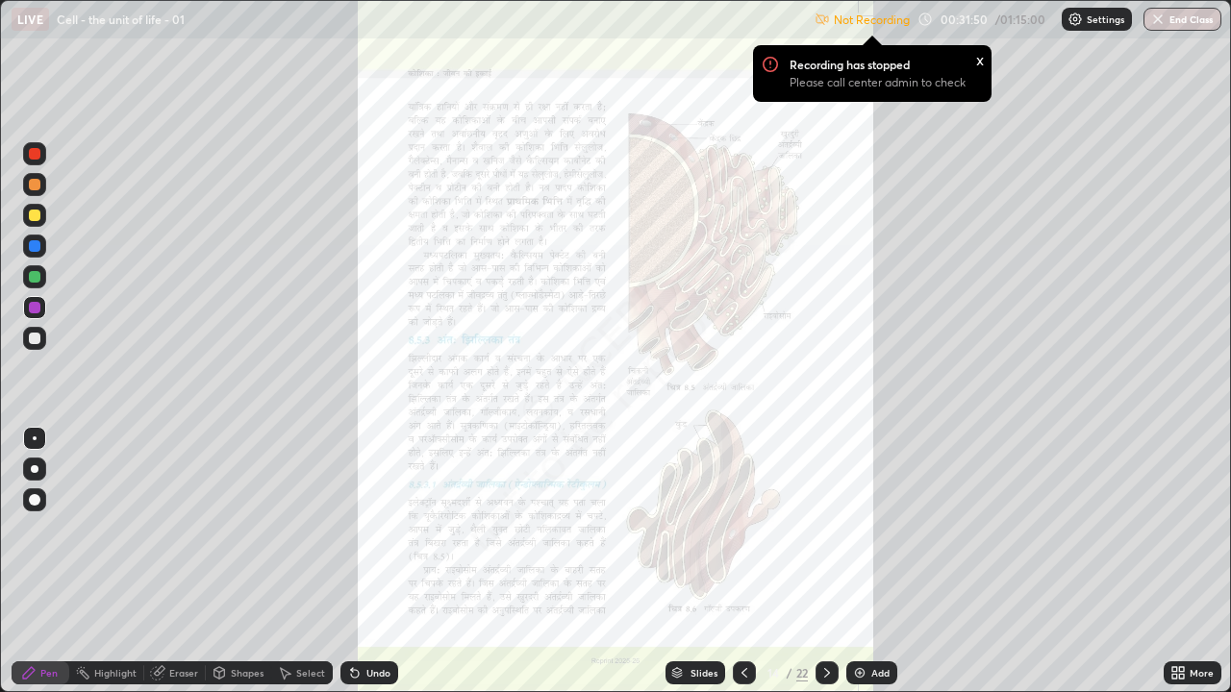
click at [742, 529] on icon at bounding box center [744, 673] width 15 height 15
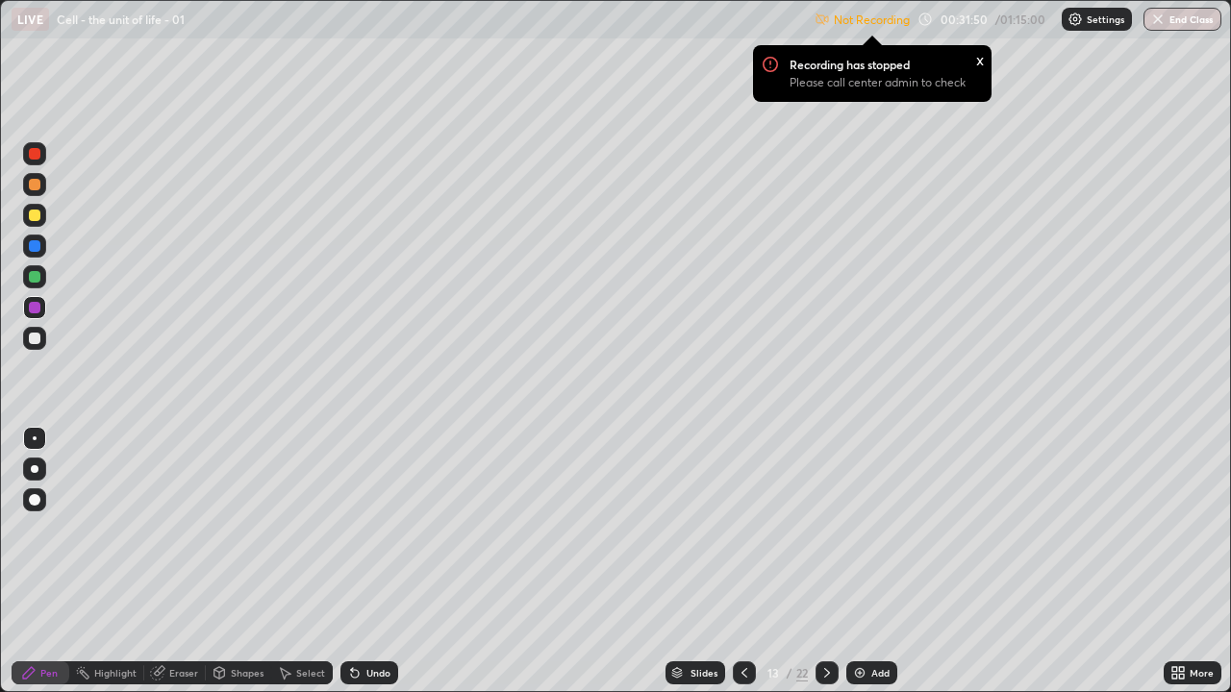
click at [740, 529] on icon at bounding box center [744, 673] width 15 height 15
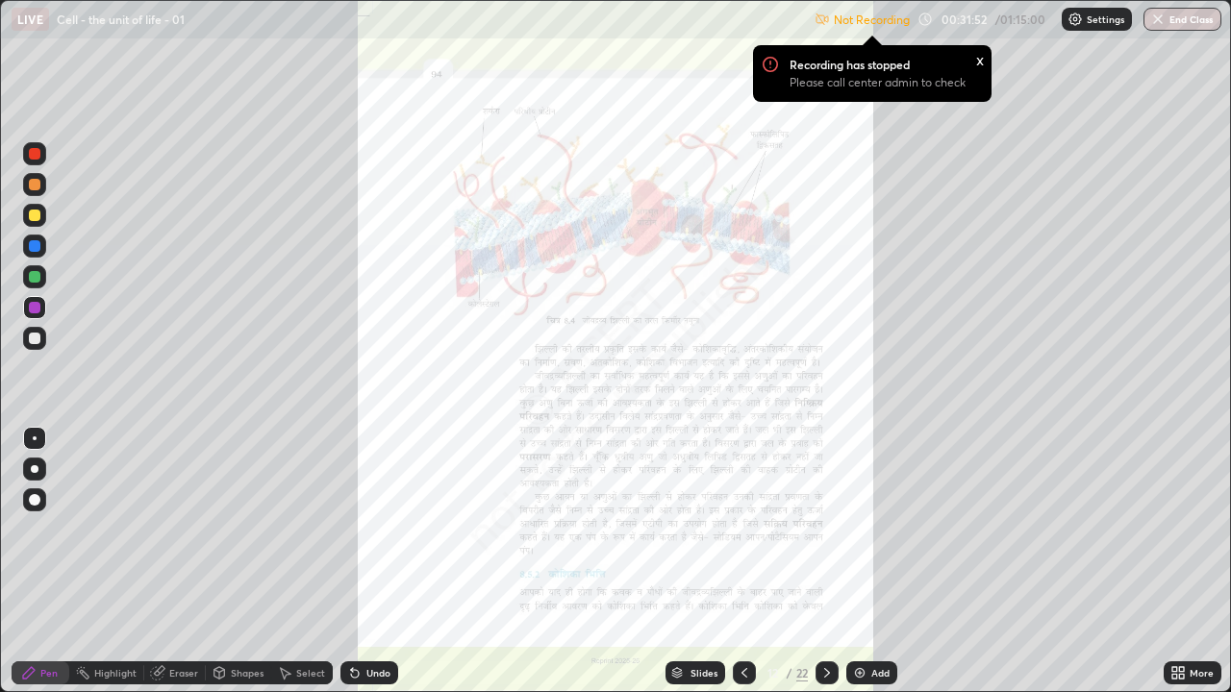
click at [1183, 529] on icon at bounding box center [1181, 676] width 5 height 5
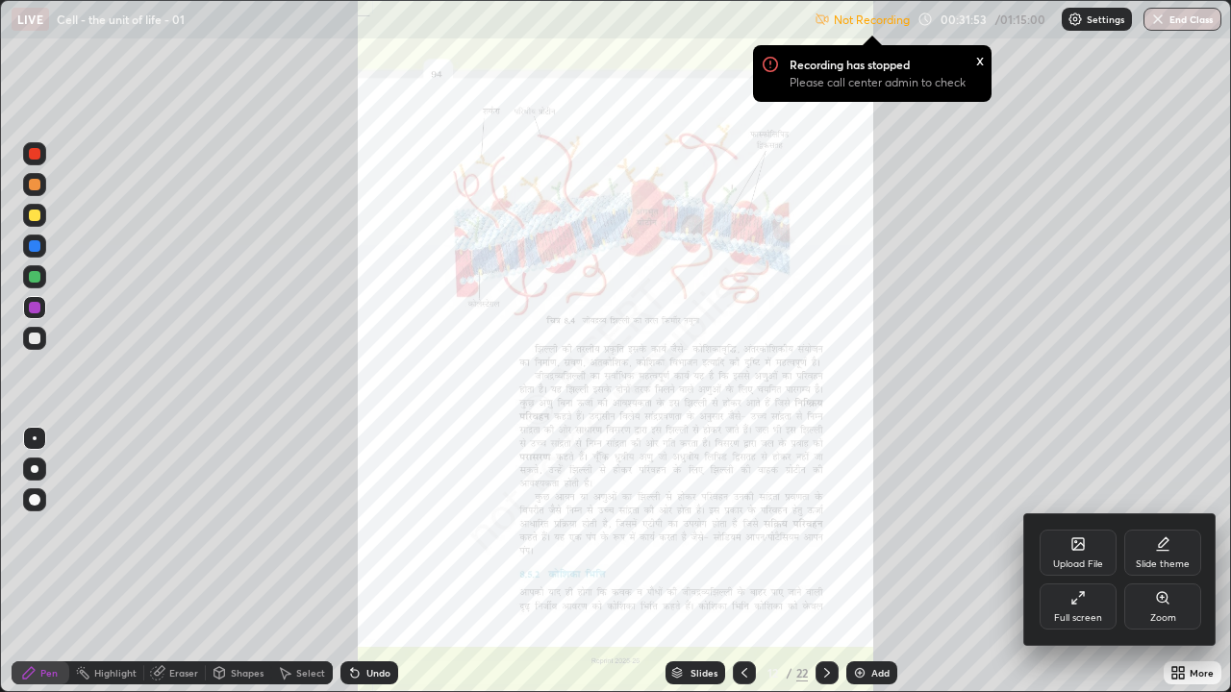
click at [1157, 529] on icon at bounding box center [1162, 598] width 15 height 15
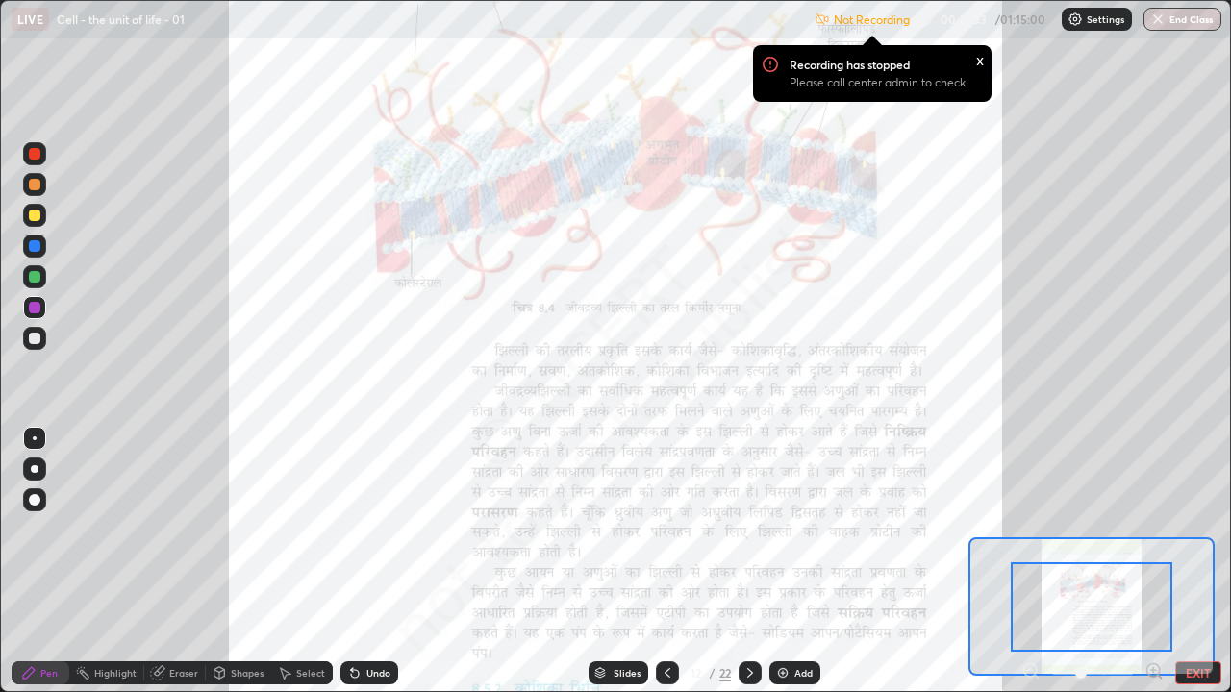
click at [1153, 529] on icon at bounding box center [1153, 670] width 5 height 0
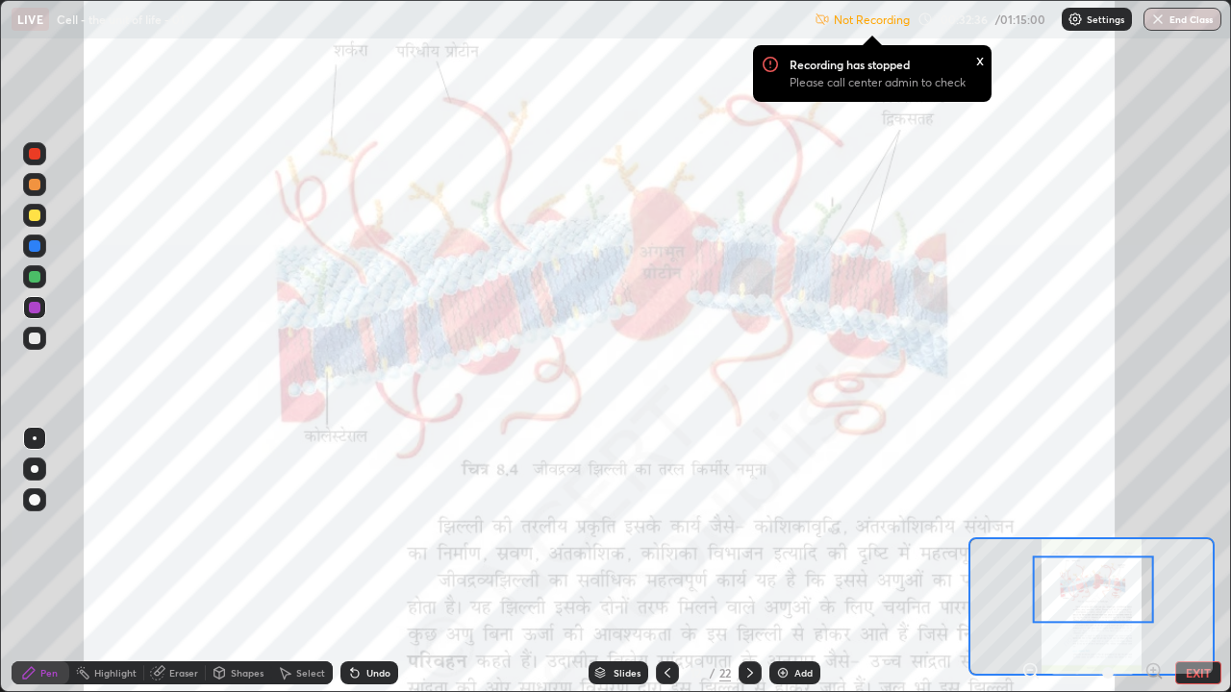
click at [663, 529] on div at bounding box center [667, 673] width 23 height 23
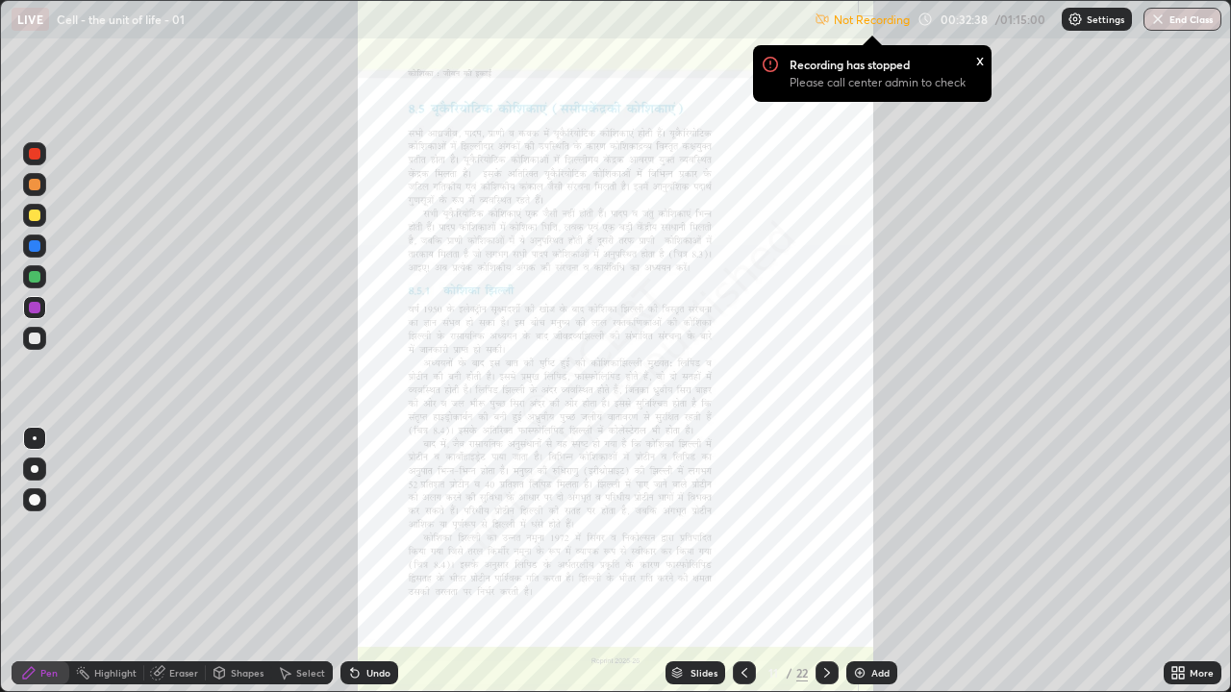
click at [1181, 529] on icon at bounding box center [1181, 676] width 5 height 5
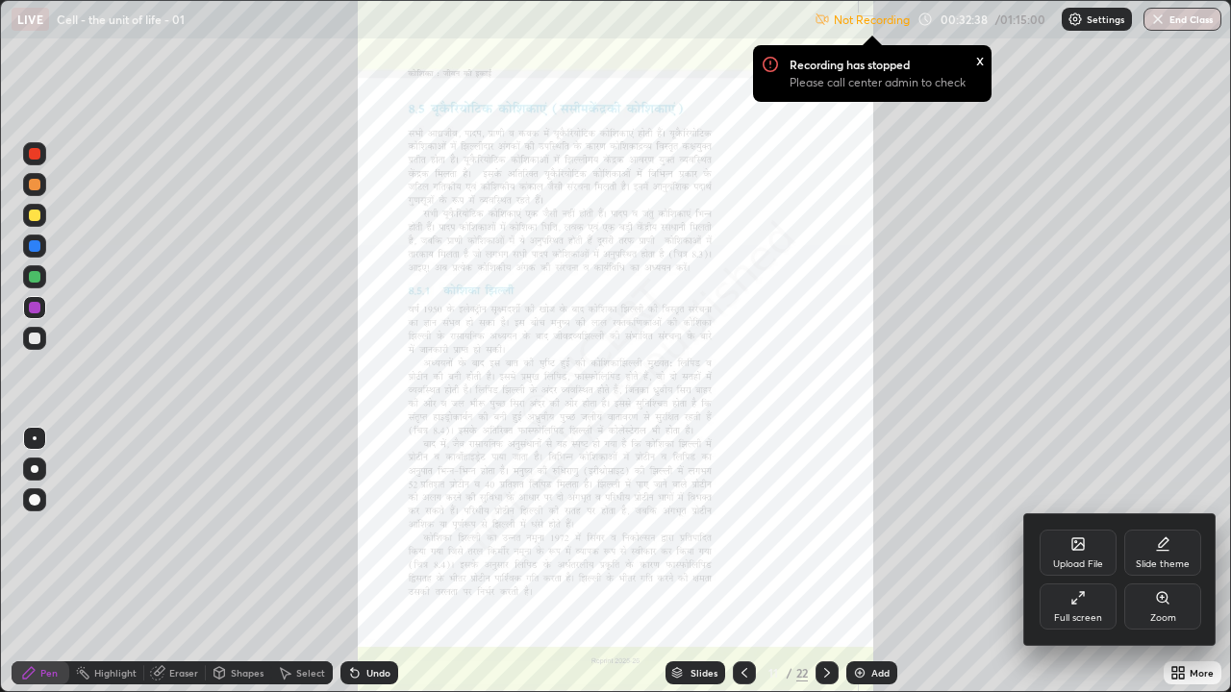
click at [1178, 529] on div "Zoom" at bounding box center [1162, 607] width 77 height 46
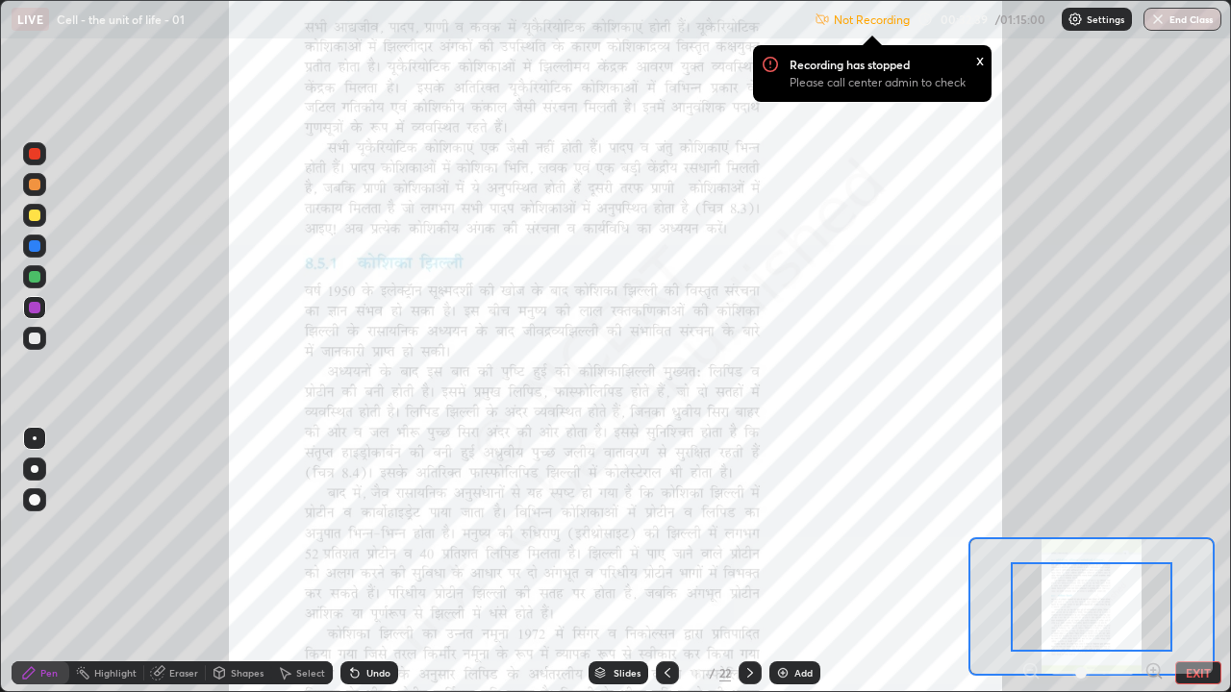
click at [1153, 529] on icon at bounding box center [1153, 670] width 5 height 0
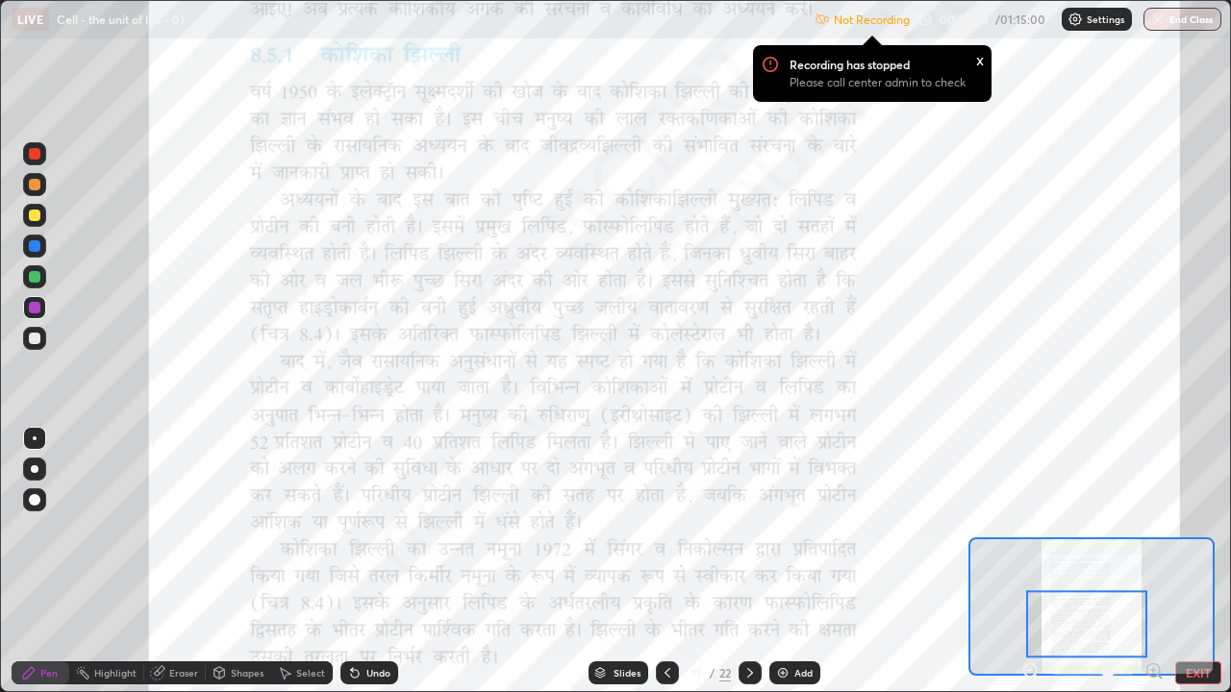
click at [748, 529] on icon at bounding box center [749, 673] width 15 height 15
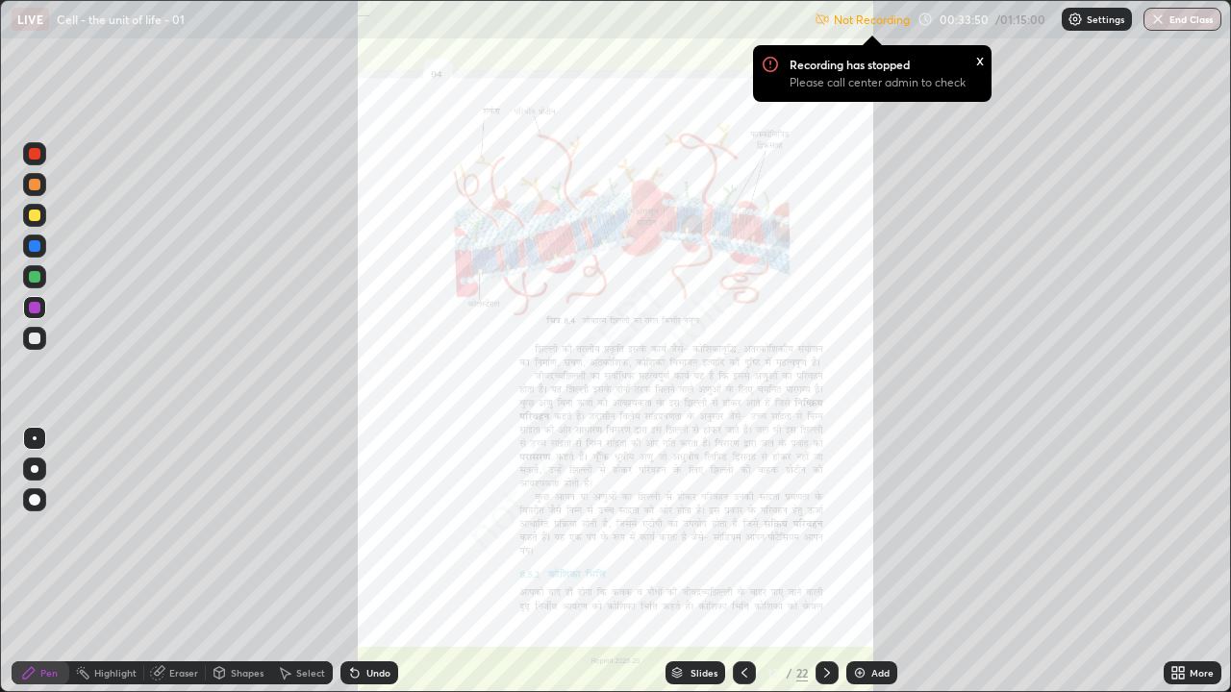
click at [742, 529] on icon at bounding box center [744, 673] width 15 height 15
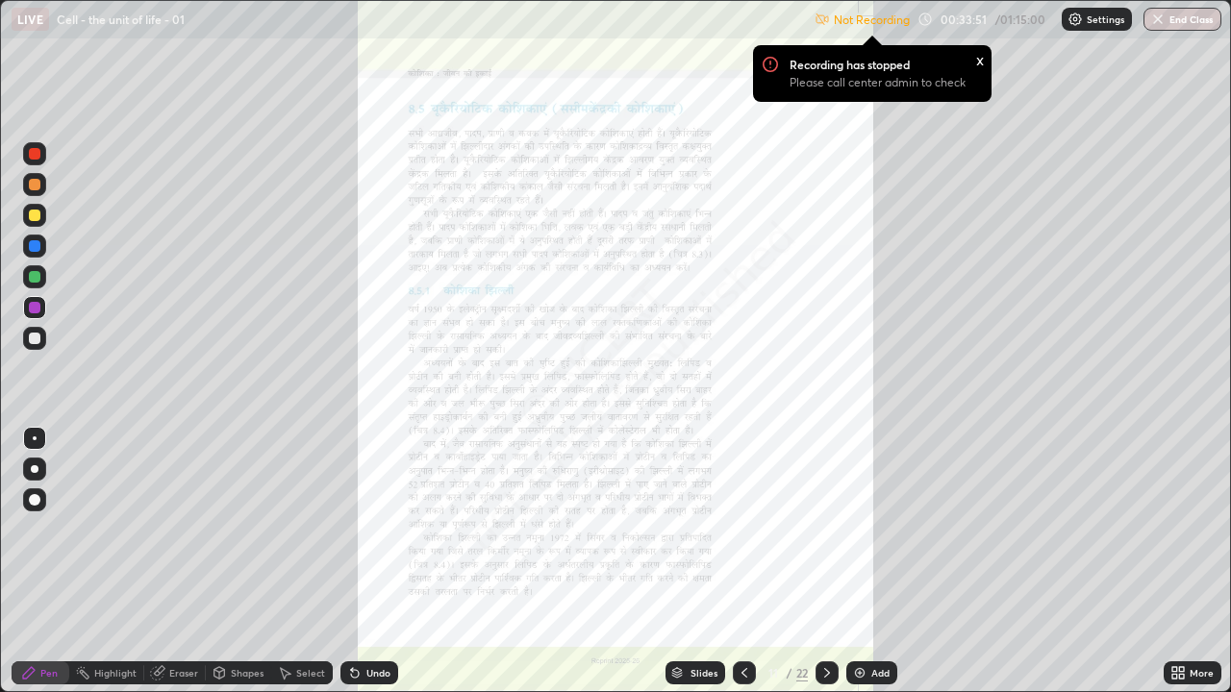
click at [740, 529] on icon at bounding box center [744, 673] width 15 height 15
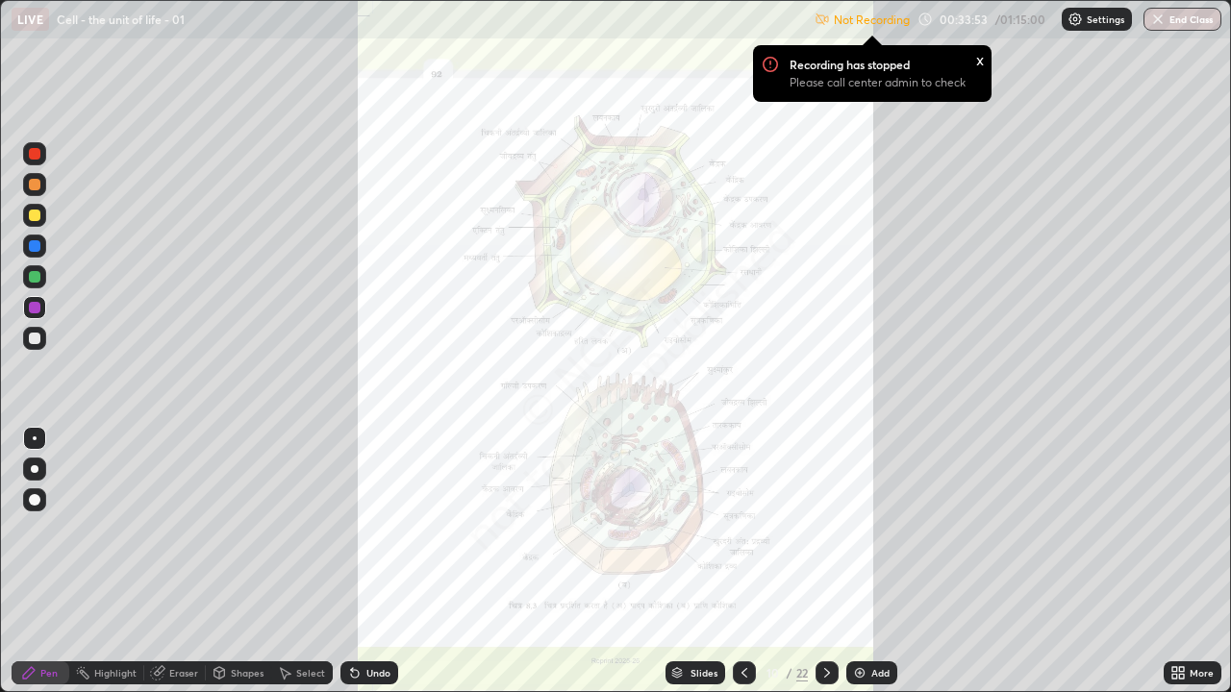
click at [824, 529] on icon at bounding box center [826, 673] width 15 height 15
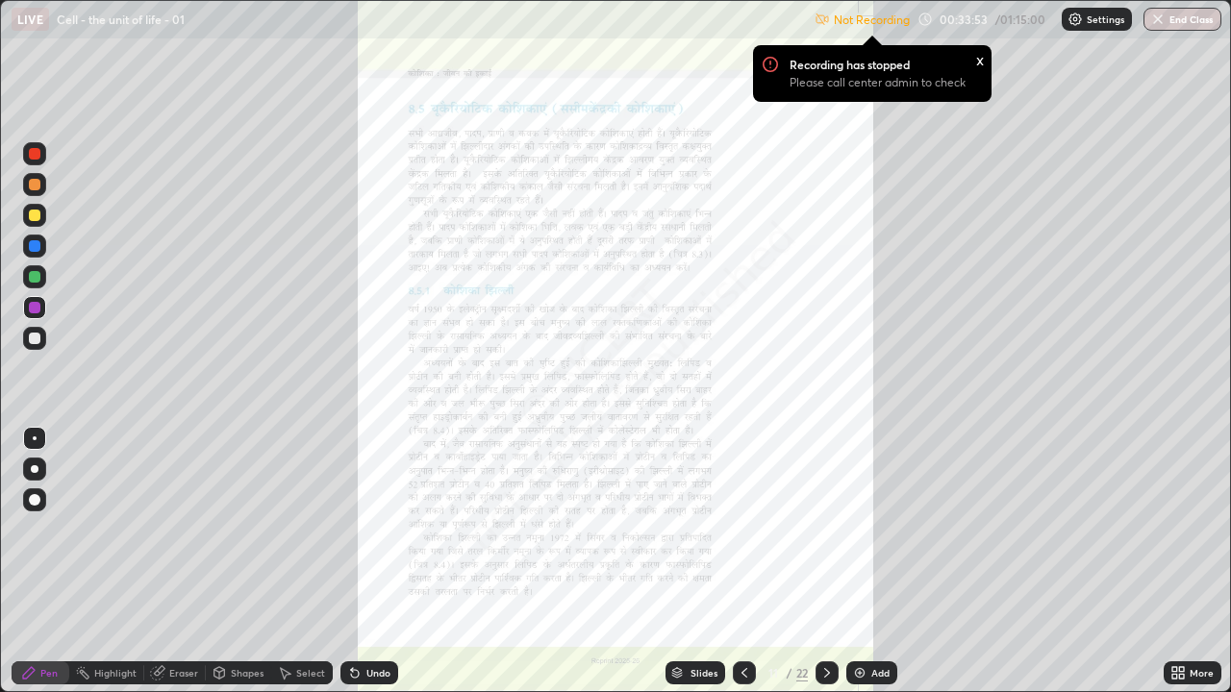
click at [825, 529] on icon at bounding box center [826, 673] width 15 height 15
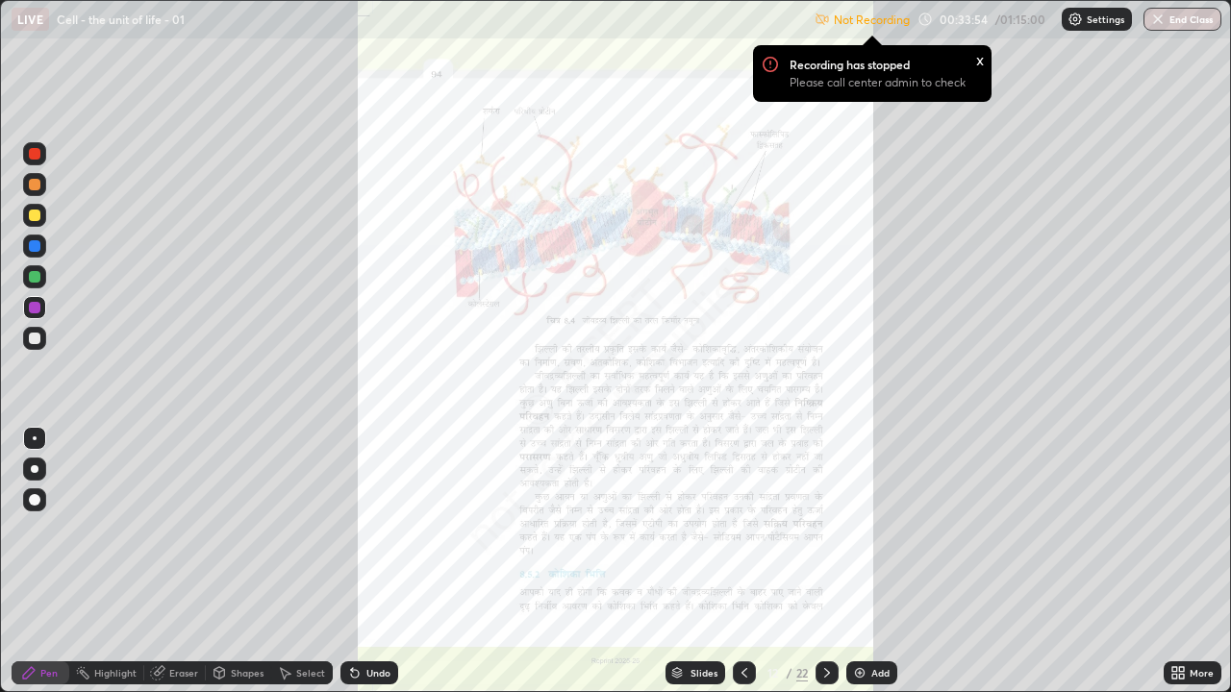
click at [1174, 529] on icon at bounding box center [1174, 669] width 5 height 5
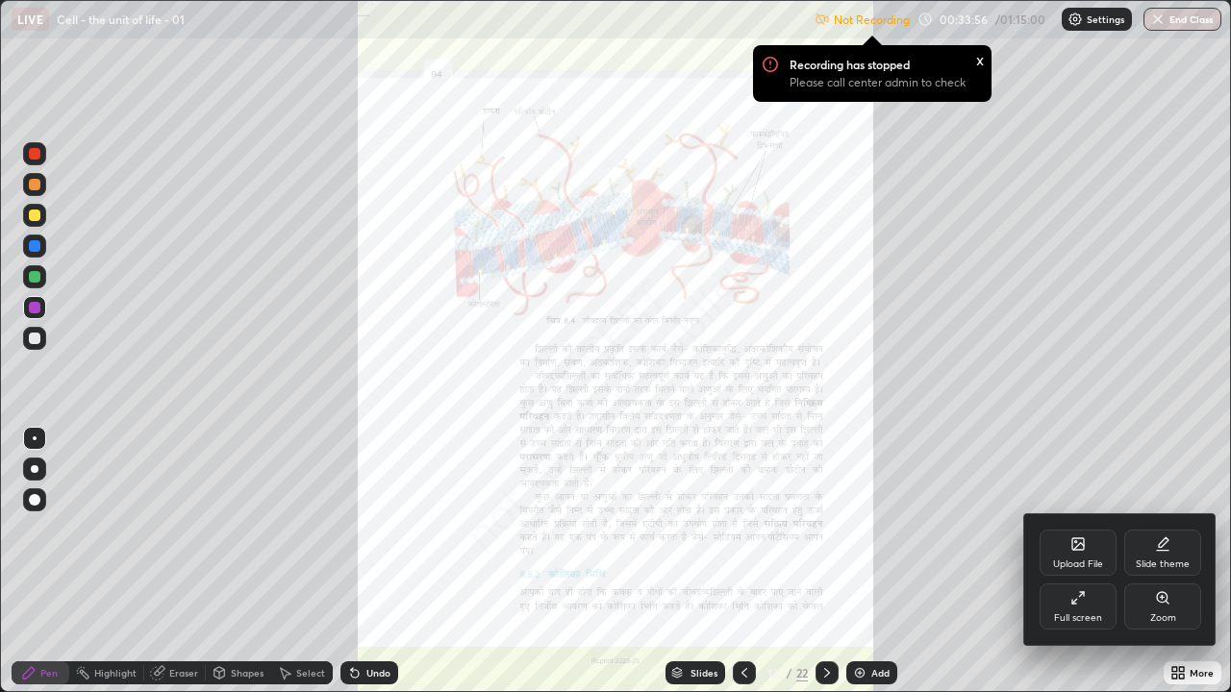
click at [1153, 529] on div "Zoom" at bounding box center [1162, 607] width 77 height 46
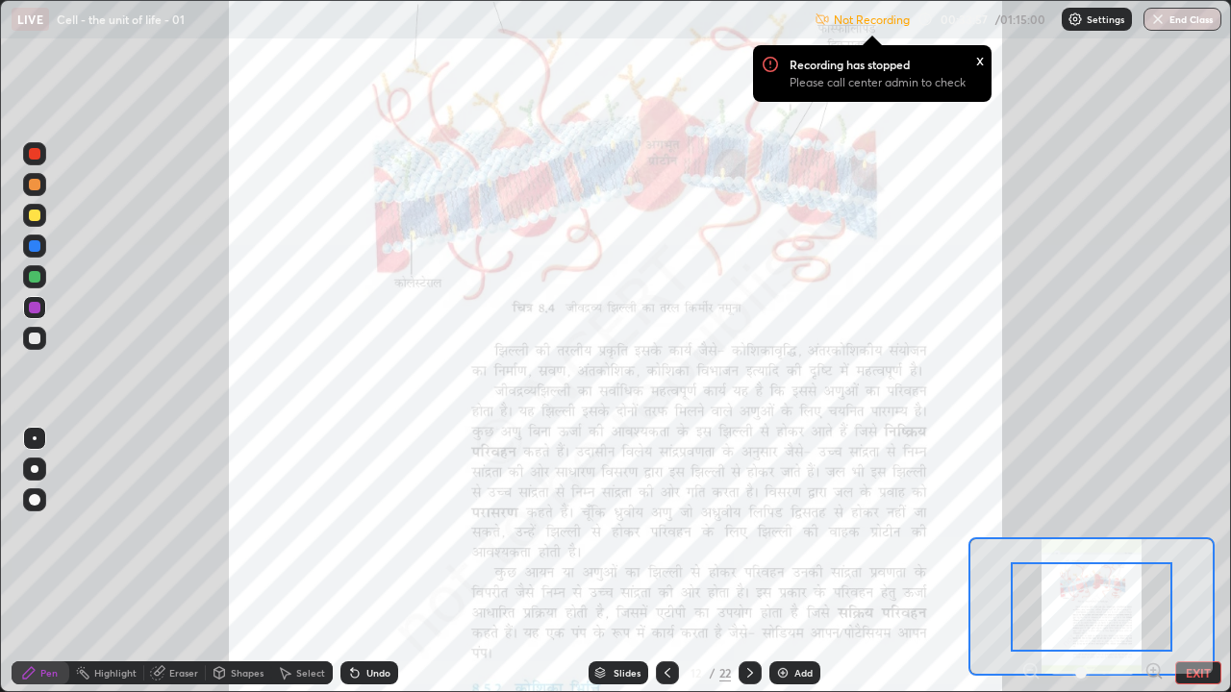
click at [1158, 529] on icon at bounding box center [1160, 677] width 4 height 4
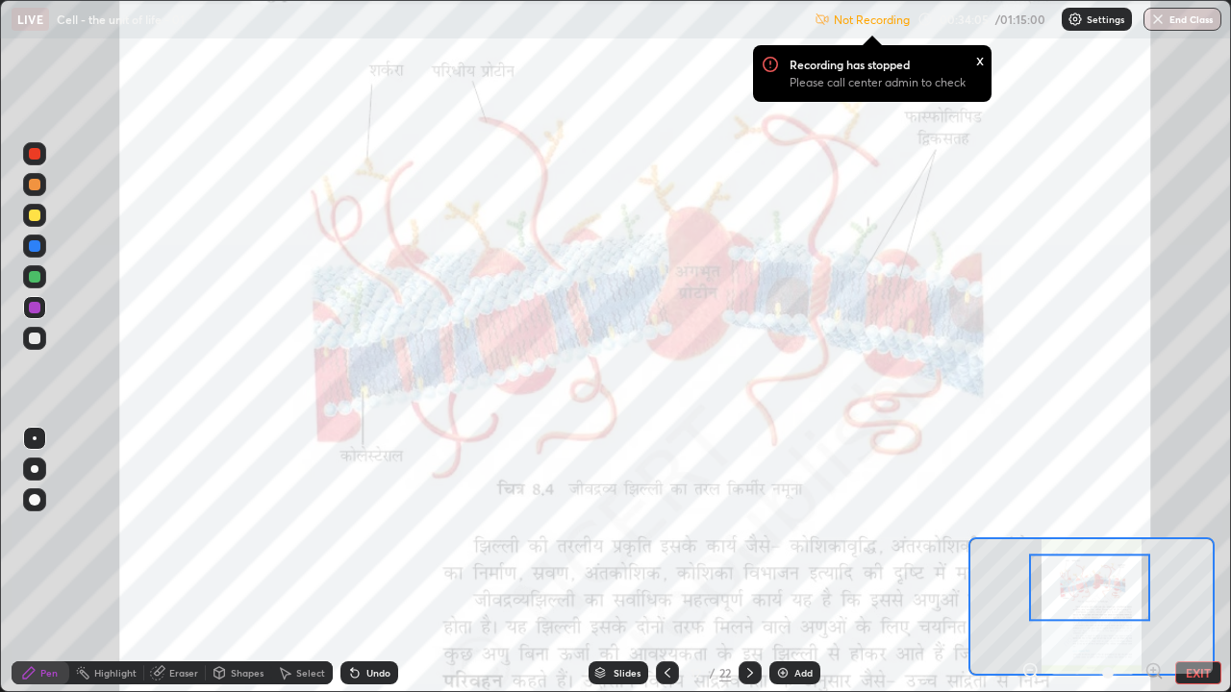
click at [30, 214] on div at bounding box center [35, 216] width 12 height 12
click at [665, 529] on icon at bounding box center [667, 673] width 15 height 15
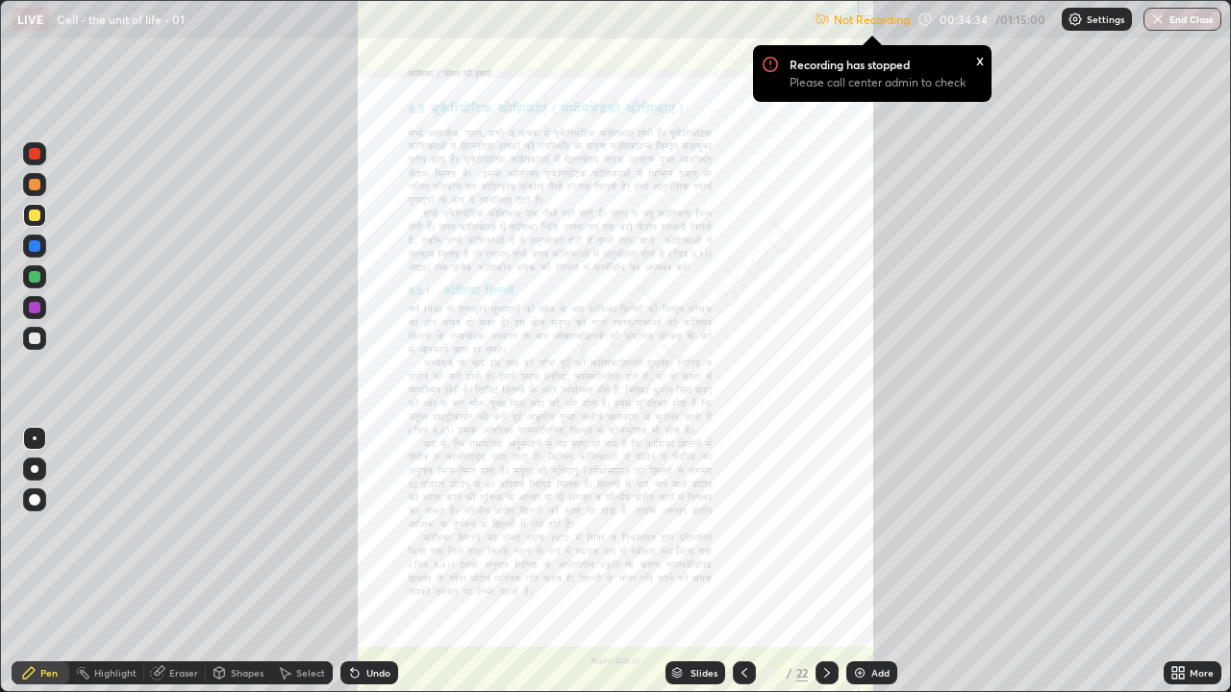
click at [1181, 529] on icon at bounding box center [1181, 676] width 5 height 5
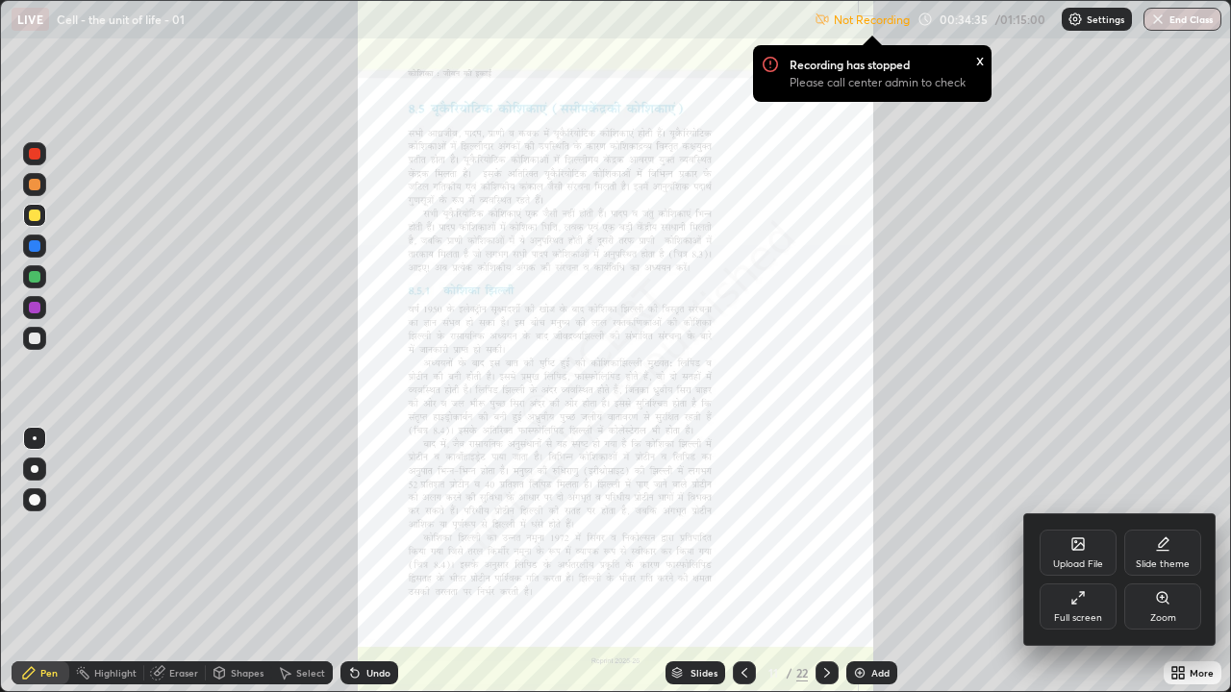
click at [1170, 529] on div "Zoom" at bounding box center [1163, 619] width 26 height 10
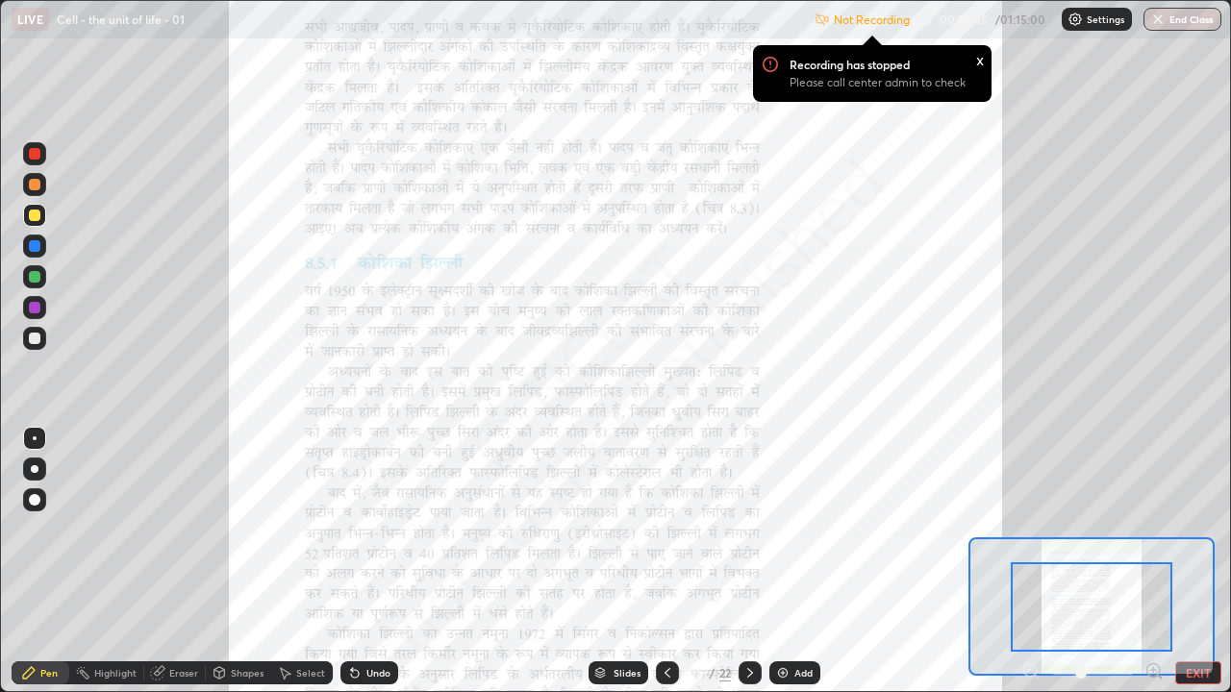
click at [1159, 529] on icon at bounding box center [1160, 677] width 4 height 4
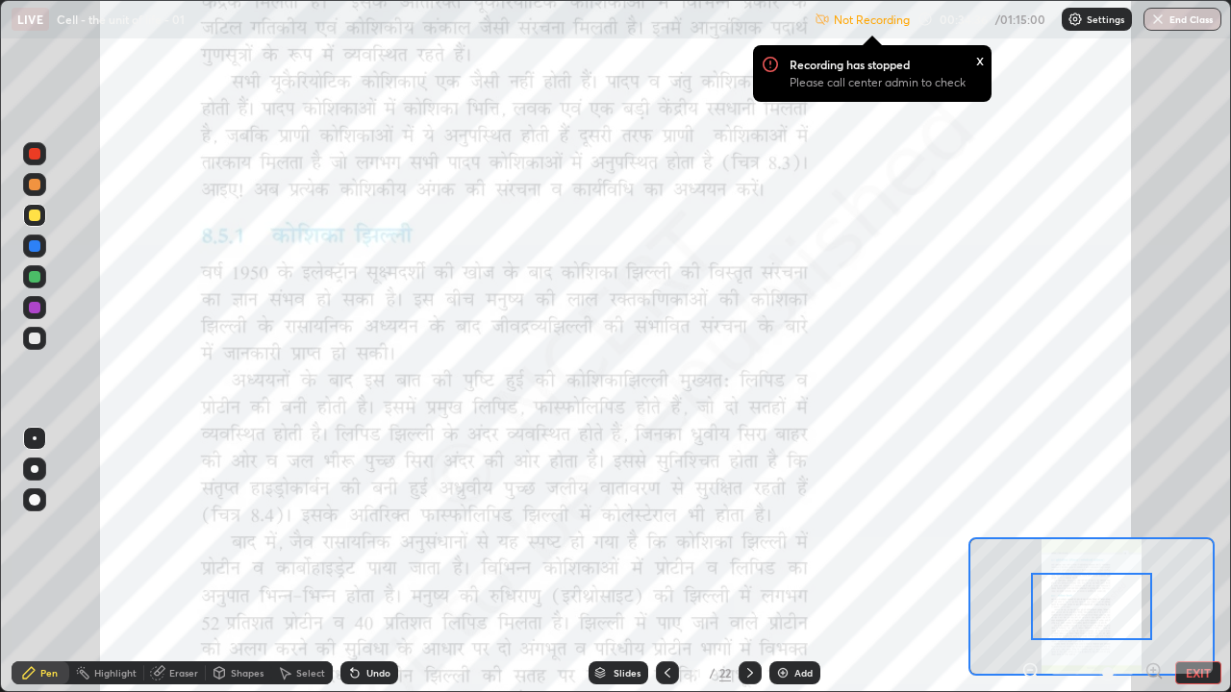
click at [1153, 529] on icon at bounding box center [1153, 670] width 0 height 5
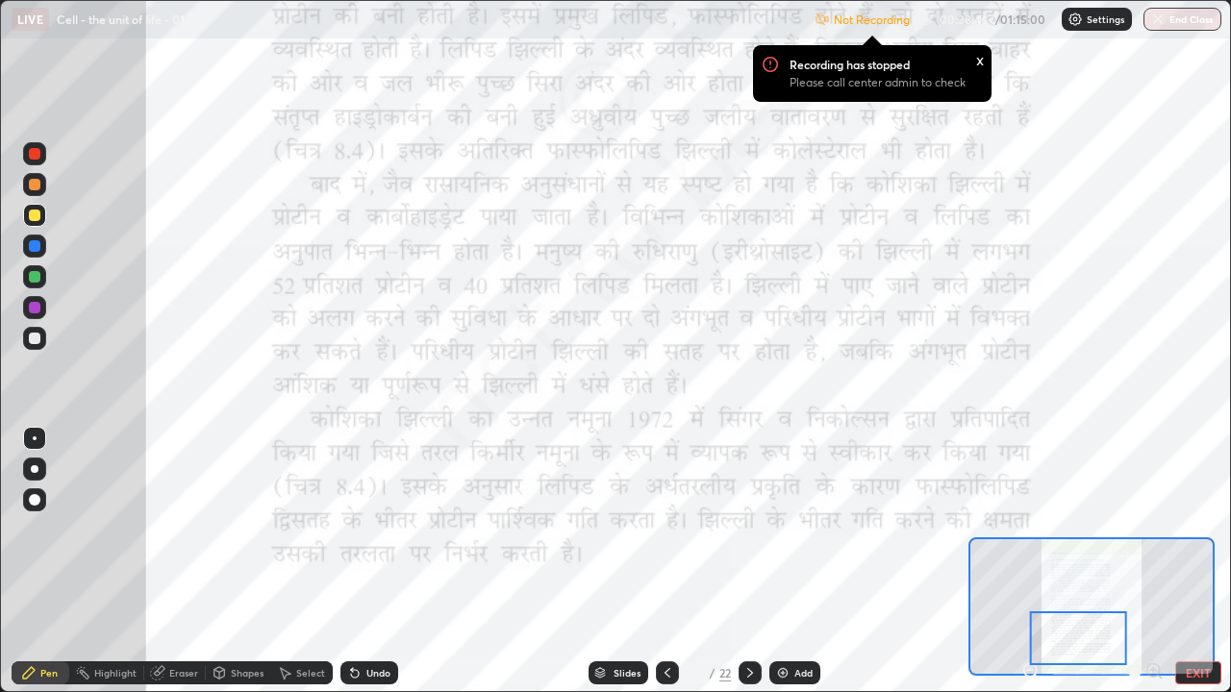
click at [42, 242] on div at bounding box center [34, 246] width 23 height 23
click at [43, 300] on div at bounding box center [34, 307] width 23 height 23
click at [799, 529] on div "Add" at bounding box center [803, 673] width 18 height 10
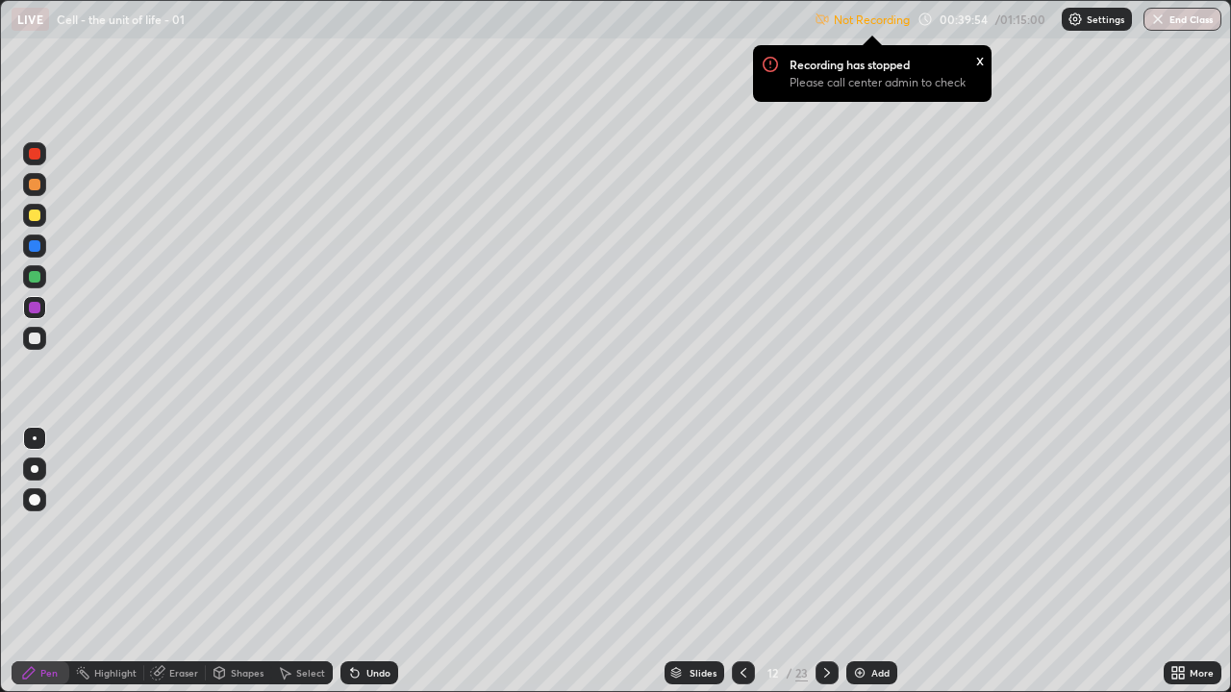
click at [36, 215] on div at bounding box center [35, 216] width 12 height 12
click at [32, 476] on div at bounding box center [34, 469] width 23 height 23
click at [305, 529] on div "Select" at bounding box center [302, 673] width 62 height 23
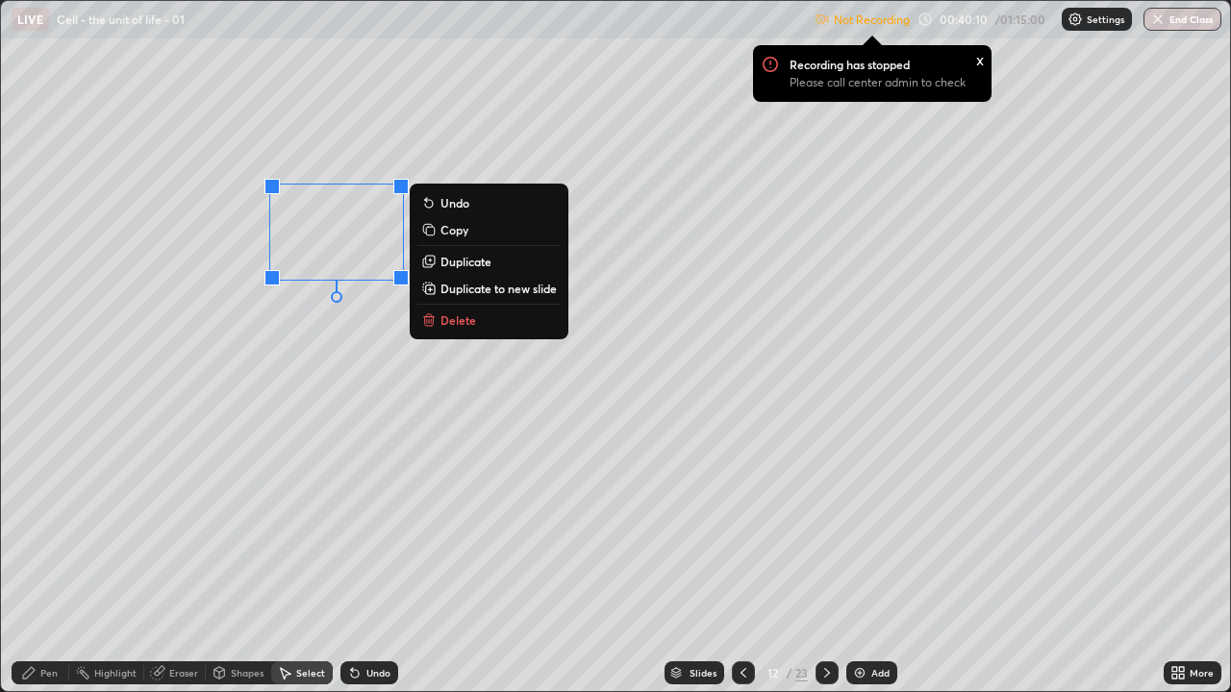
click at [466, 264] on p "Duplicate" at bounding box center [465, 261] width 51 height 15
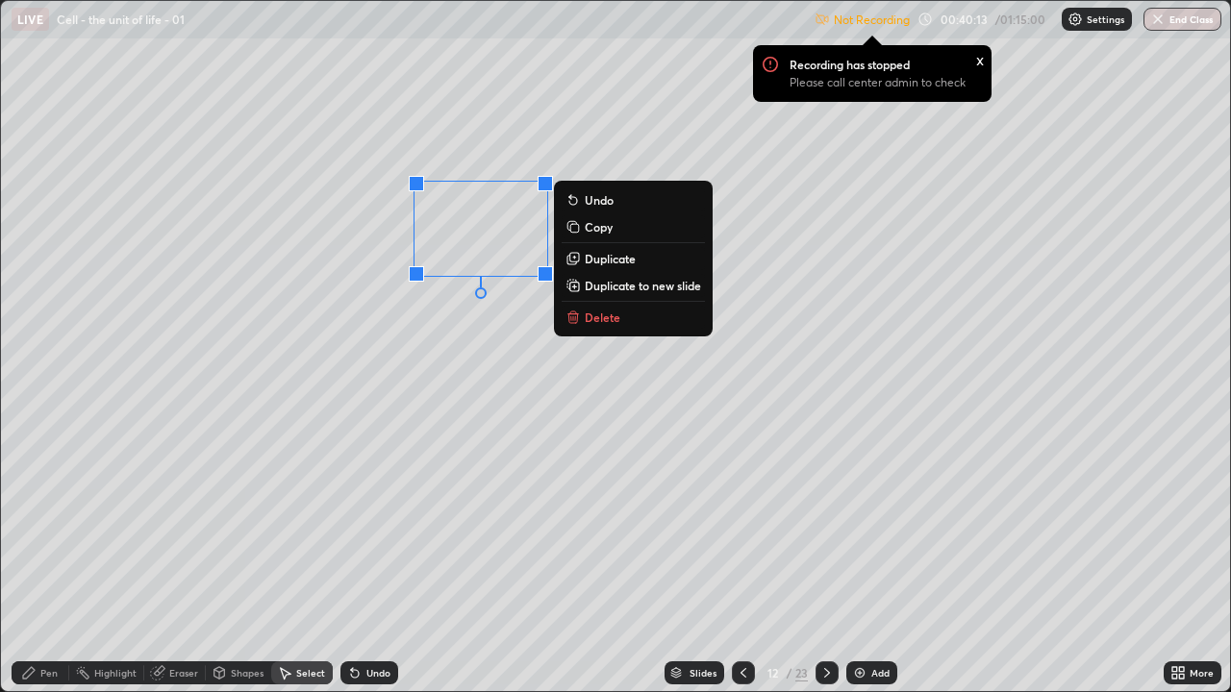
click at [604, 262] on p "Duplicate" at bounding box center [610, 258] width 51 height 15
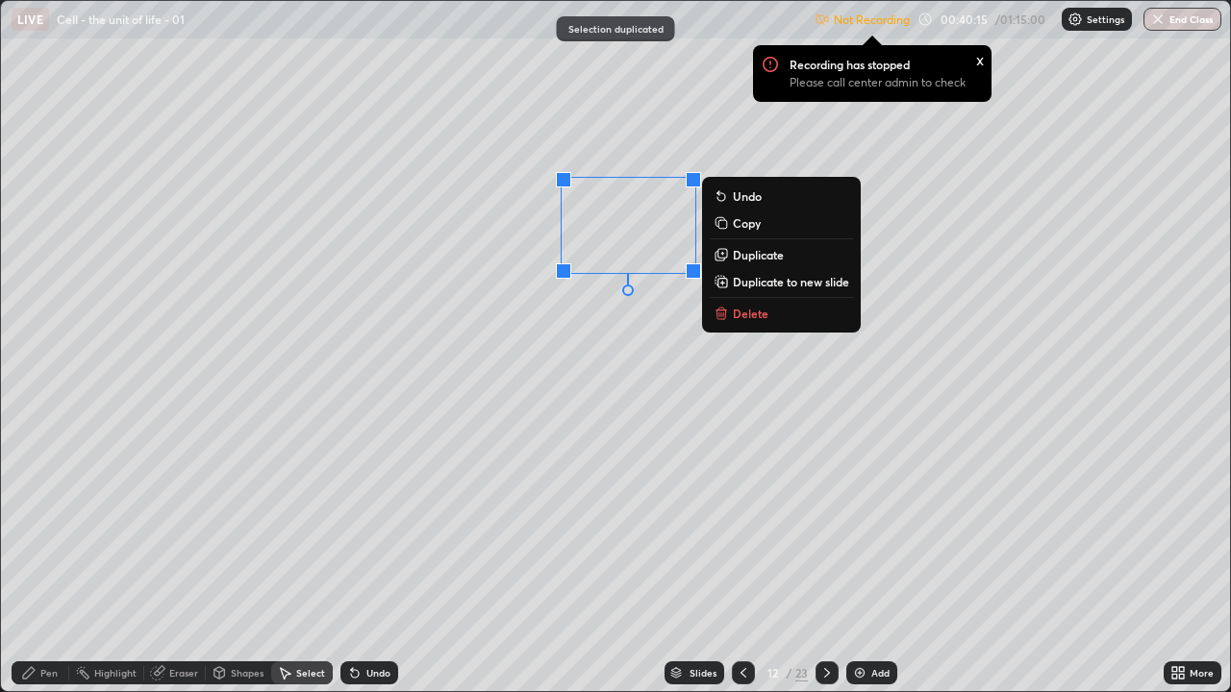
click at [560, 389] on div "0 ° Undo Copy Duplicate Duplicate to new slide Delete" at bounding box center [615, 346] width 1229 height 691
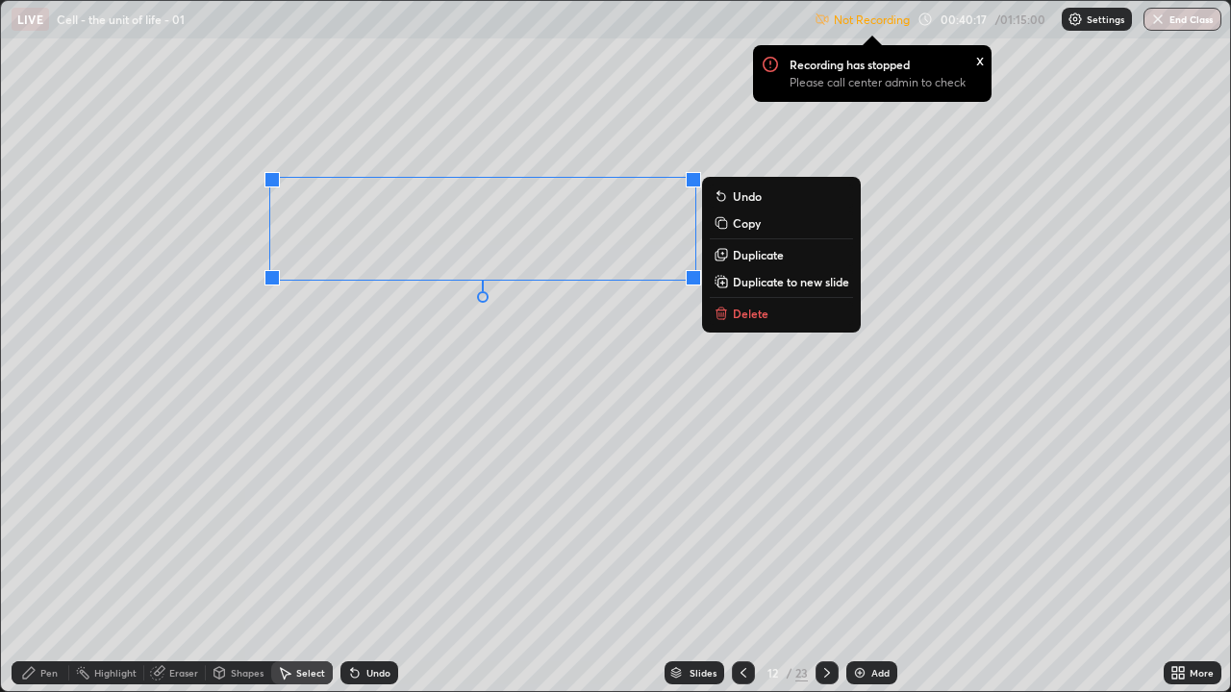
click at [753, 255] on p "Duplicate" at bounding box center [758, 254] width 51 height 15
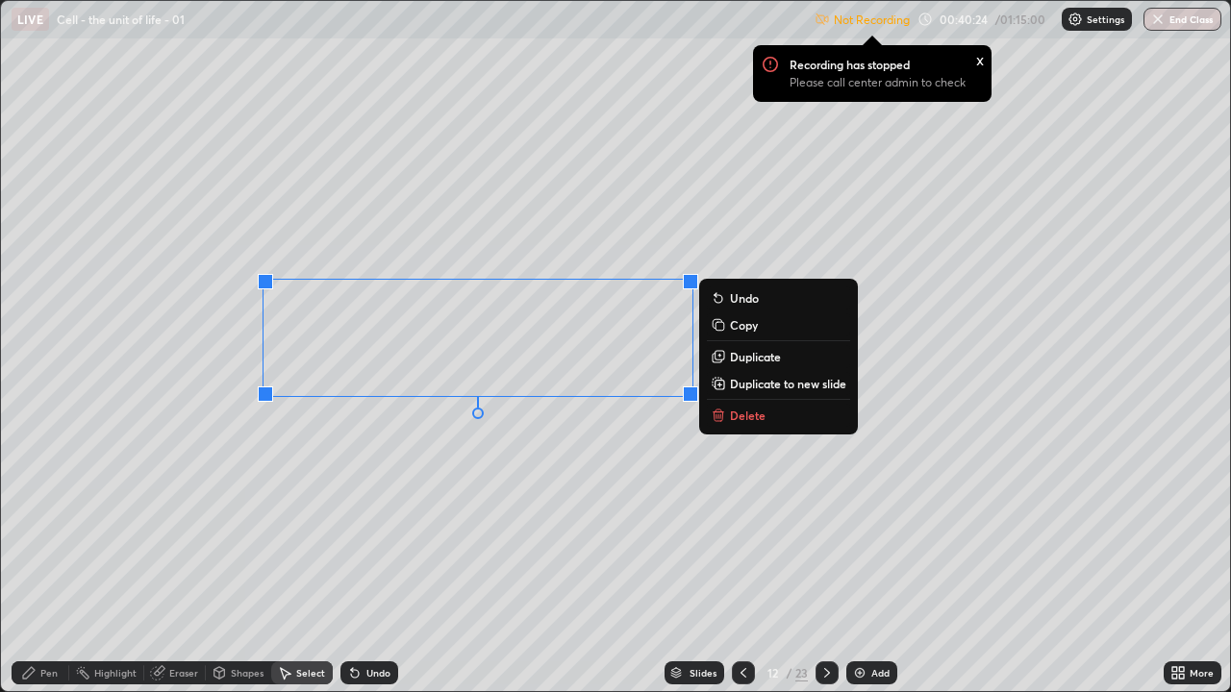
click at [421, 515] on div "0 ° Undo Copy Duplicate Duplicate to new slide Delete" at bounding box center [615, 346] width 1229 height 691
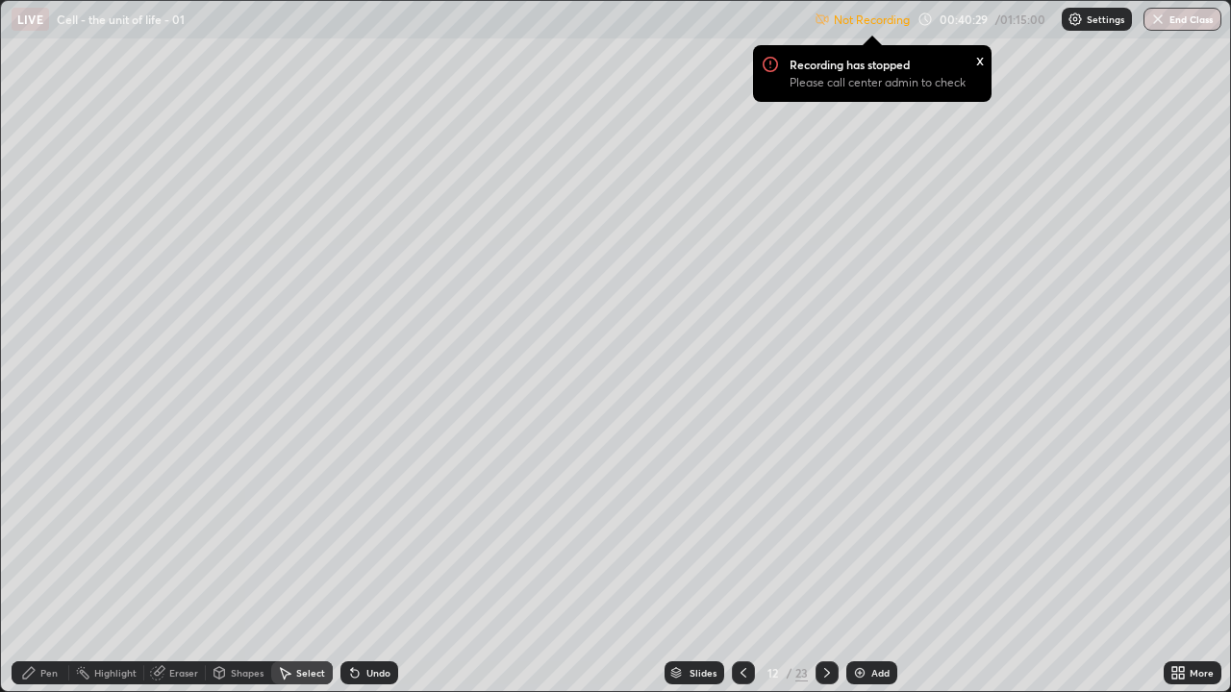
click at [38, 529] on div "Pen" at bounding box center [41, 673] width 58 height 23
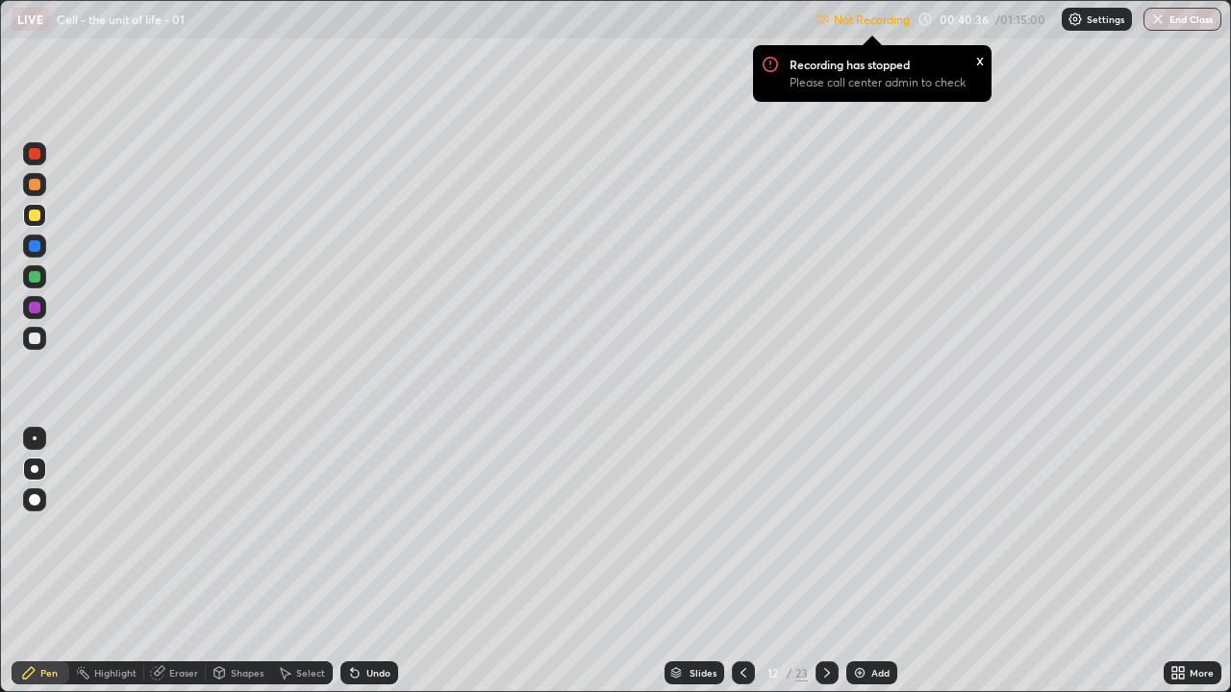
click at [26, 246] on div at bounding box center [34, 246] width 23 height 23
click at [173, 529] on div "Eraser" at bounding box center [183, 673] width 29 height 10
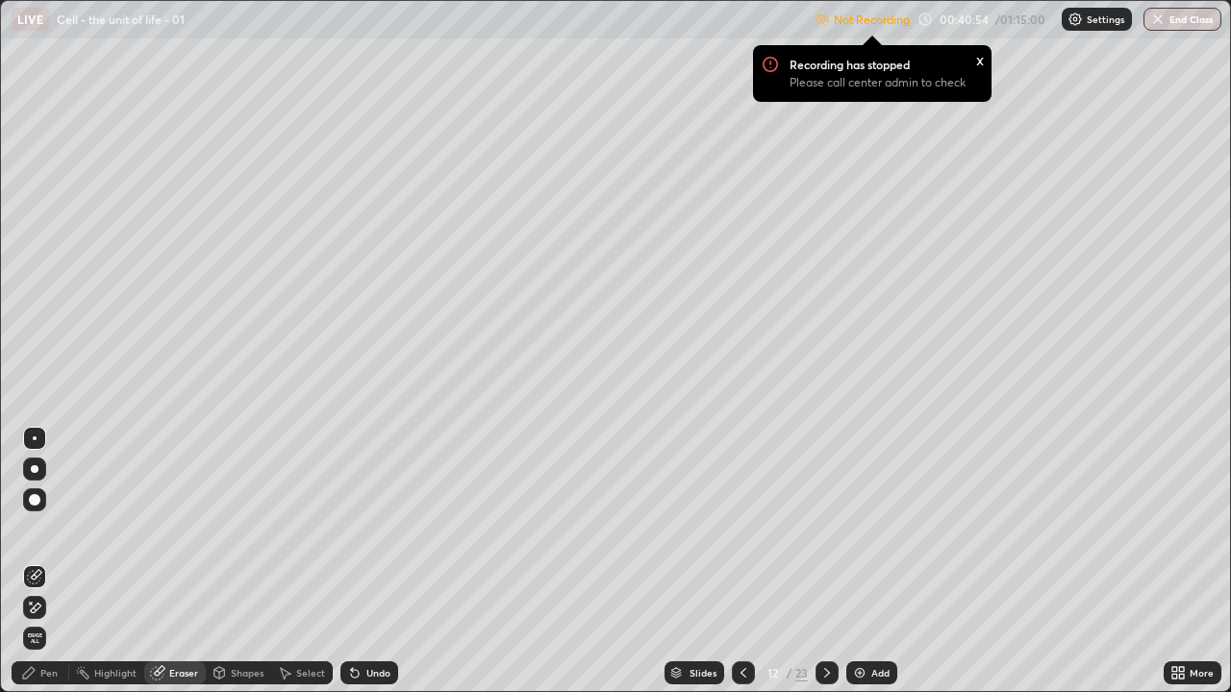
click at [42, 529] on div "Pen" at bounding box center [48, 673] width 17 height 10
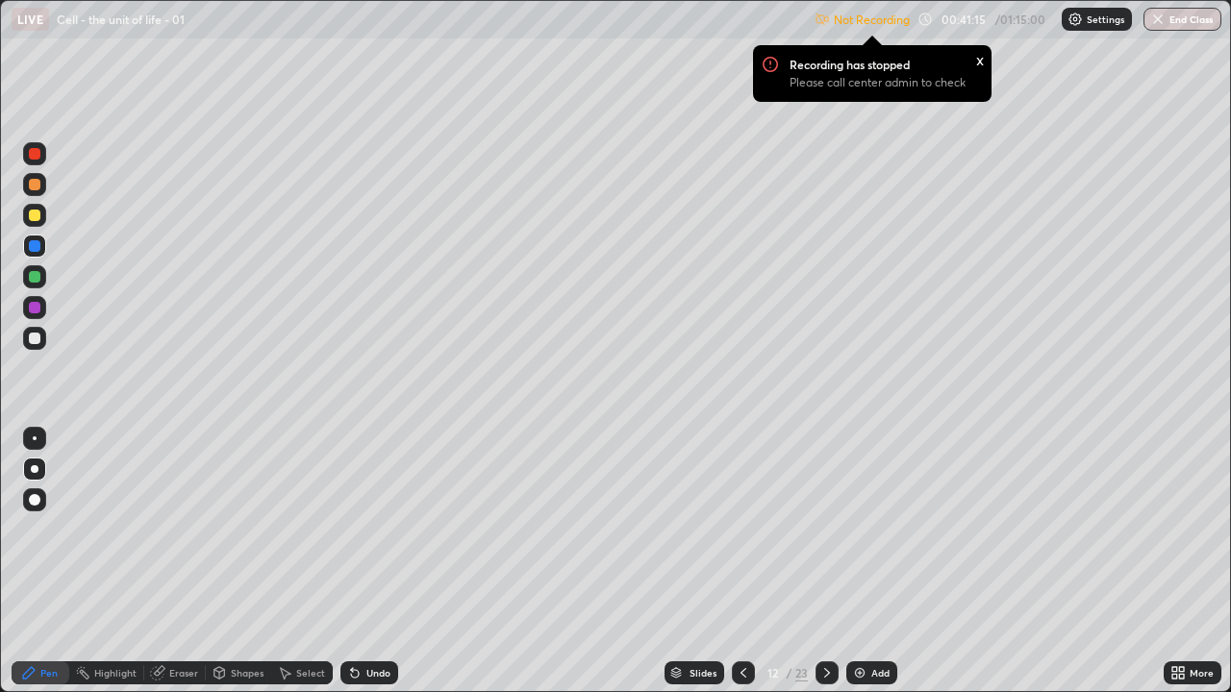
click at [366, 529] on div "Undo" at bounding box center [378, 673] width 24 height 10
click at [32, 336] on div at bounding box center [35, 339] width 12 height 12
click at [32, 179] on div at bounding box center [35, 185] width 12 height 12
click at [296, 529] on div "Select" at bounding box center [310, 673] width 29 height 10
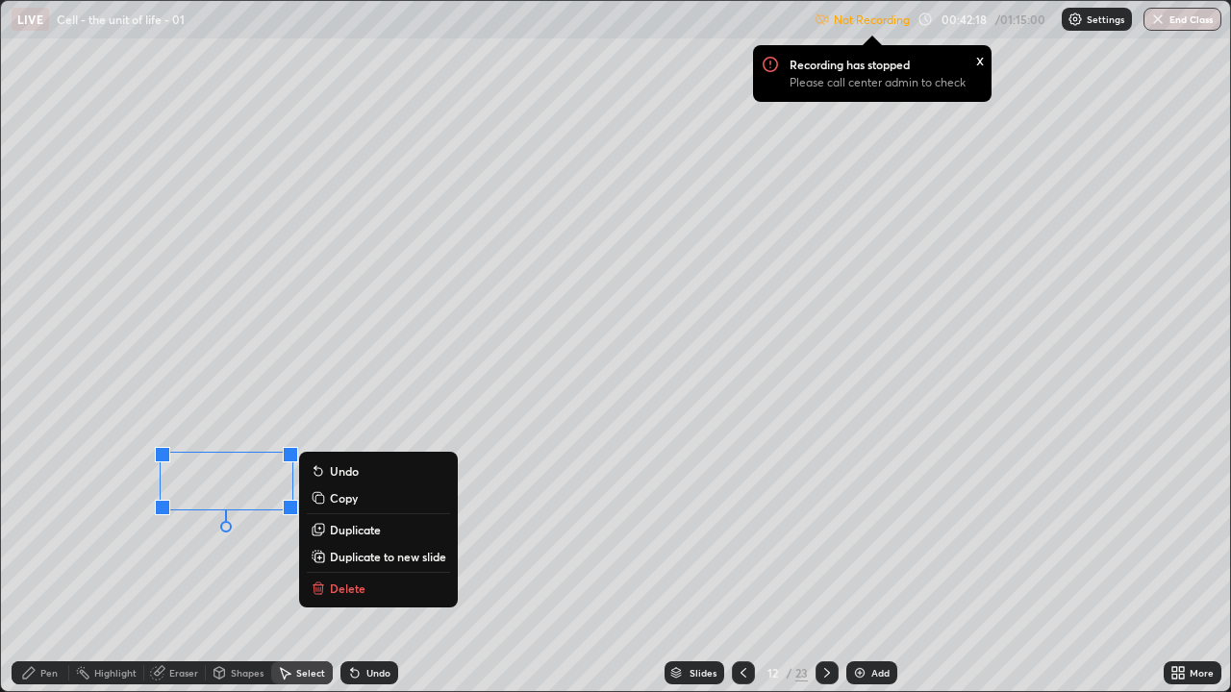
click at [344, 529] on p "Duplicate" at bounding box center [355, 529] width 51 height 15
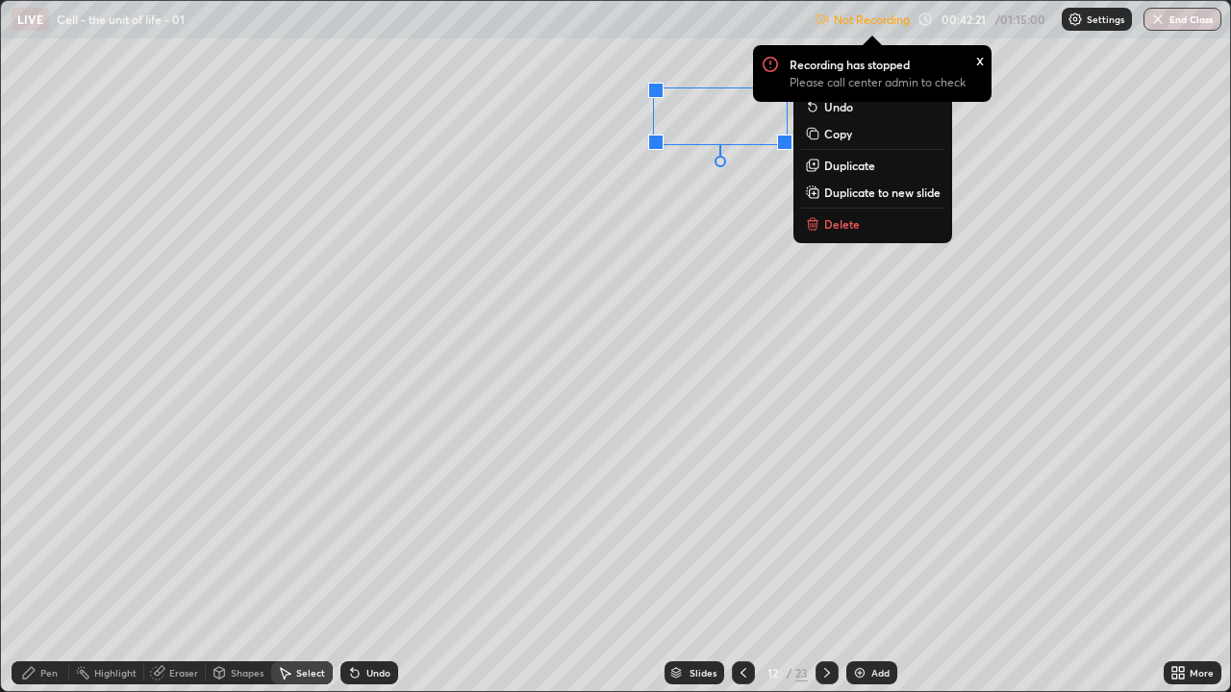
click at [614, 108] on div "0 ° Undo Copy Duplicate Duplicate to new slide Delete" at bounding box center [615, 346] width 1229 height 691
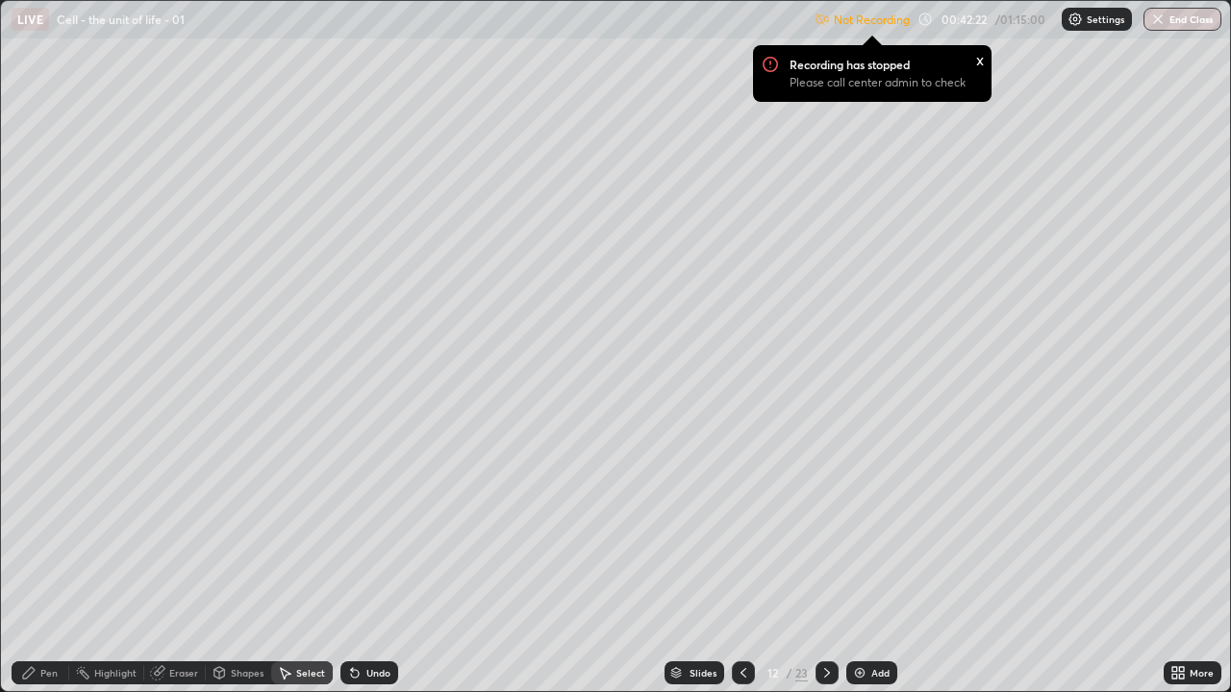
click at [48, 529] on div "Pen" at bounding box center [48, 673] width 17 height 10
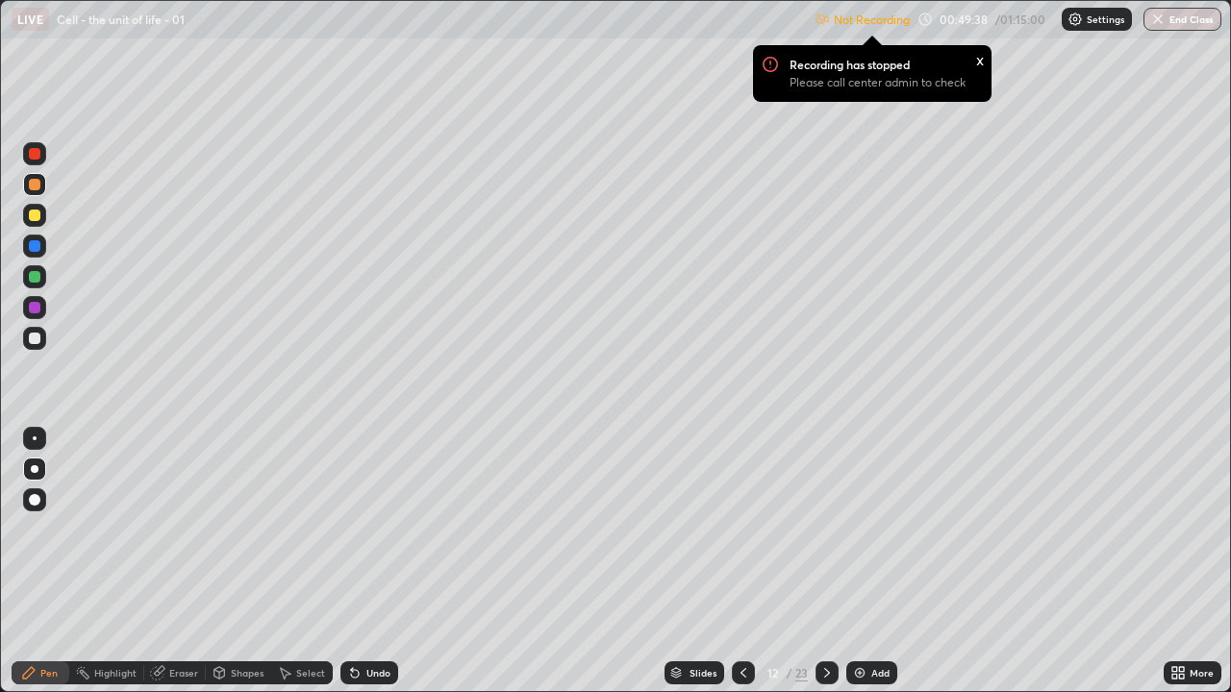
click at [742, 529] on icon at bounding box center [744, 673] width 6 height 10
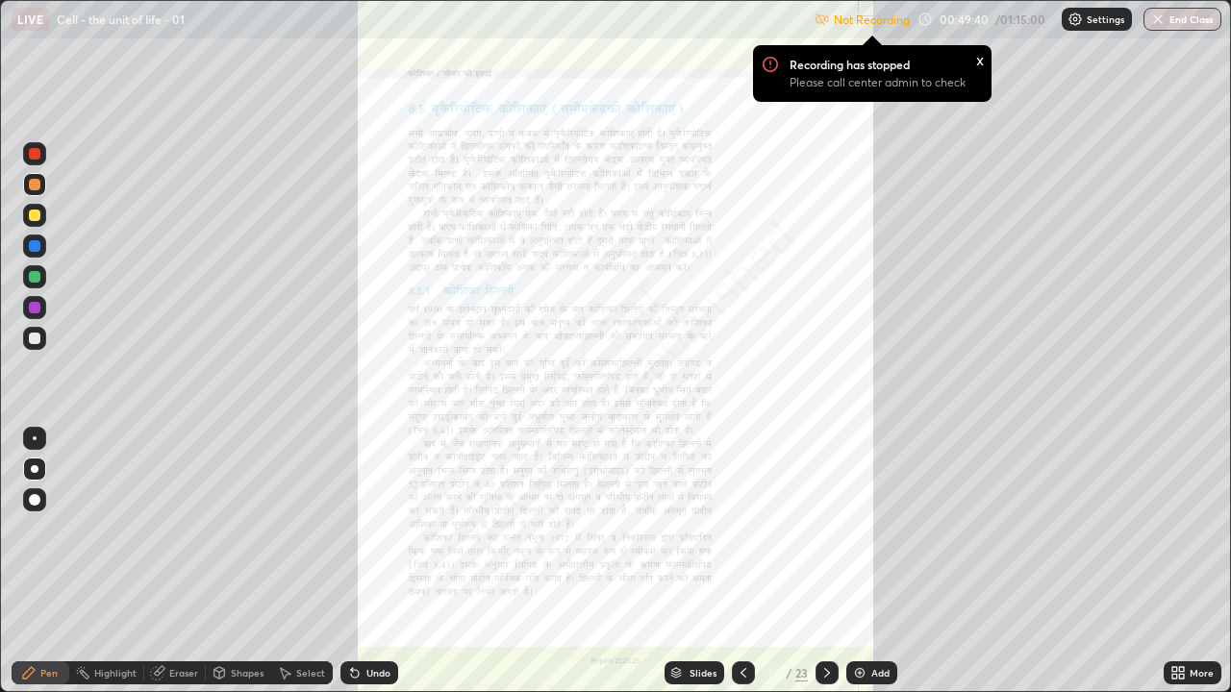
click at [1174, 529] on icon at bounding box center [1174, 676] width 5 height 5
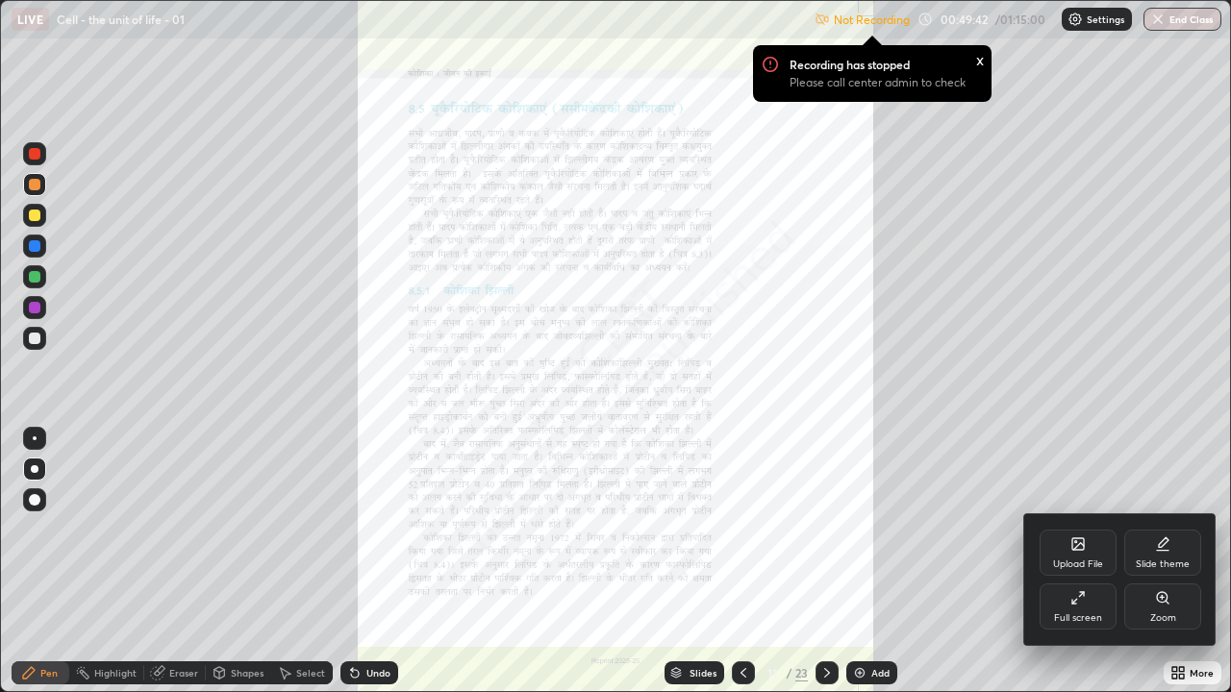
click at [824, 529] on div at bounding box center [615, 346] width 1231 height 692
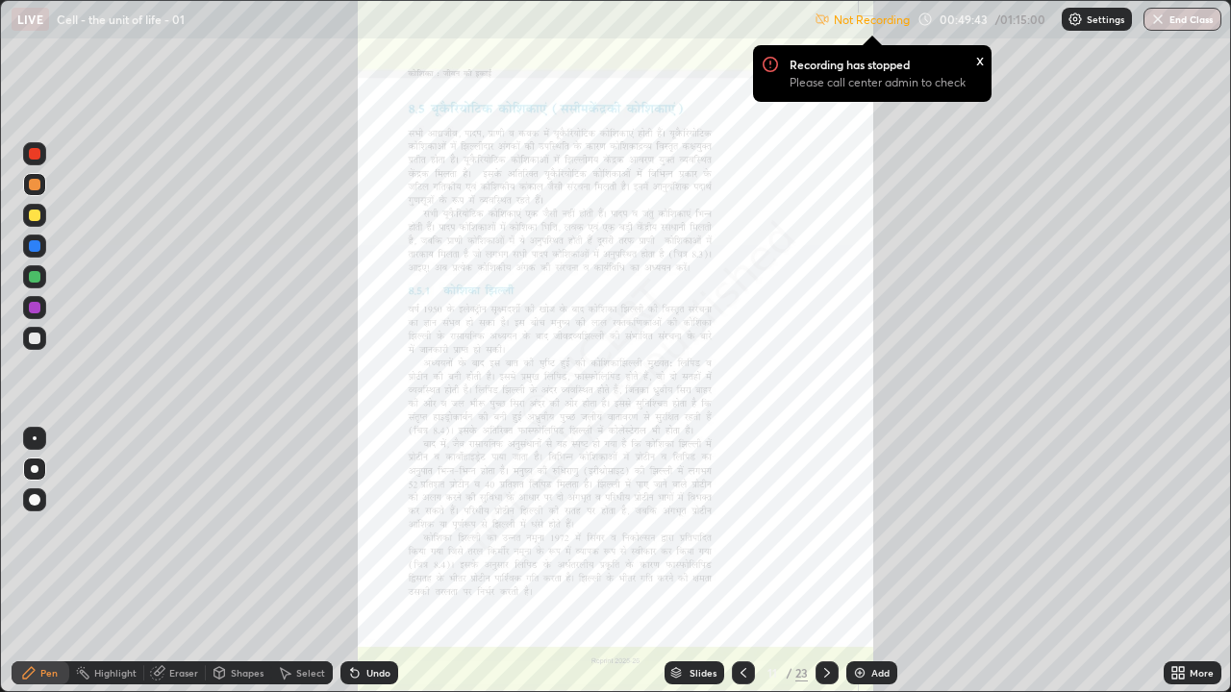
click at [823, 529] on icon at bounding box center [826, 673] width 15 height 15
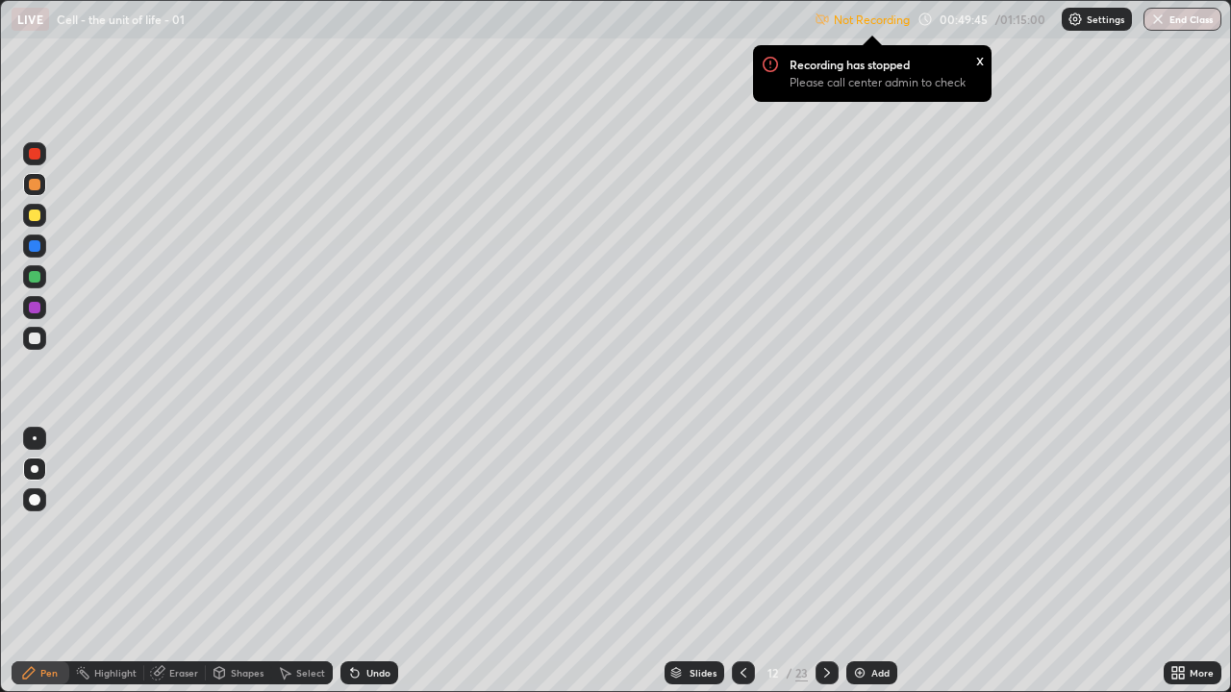
click at [820, 529] on div at bounding box center [827, 673] width 23 height 23
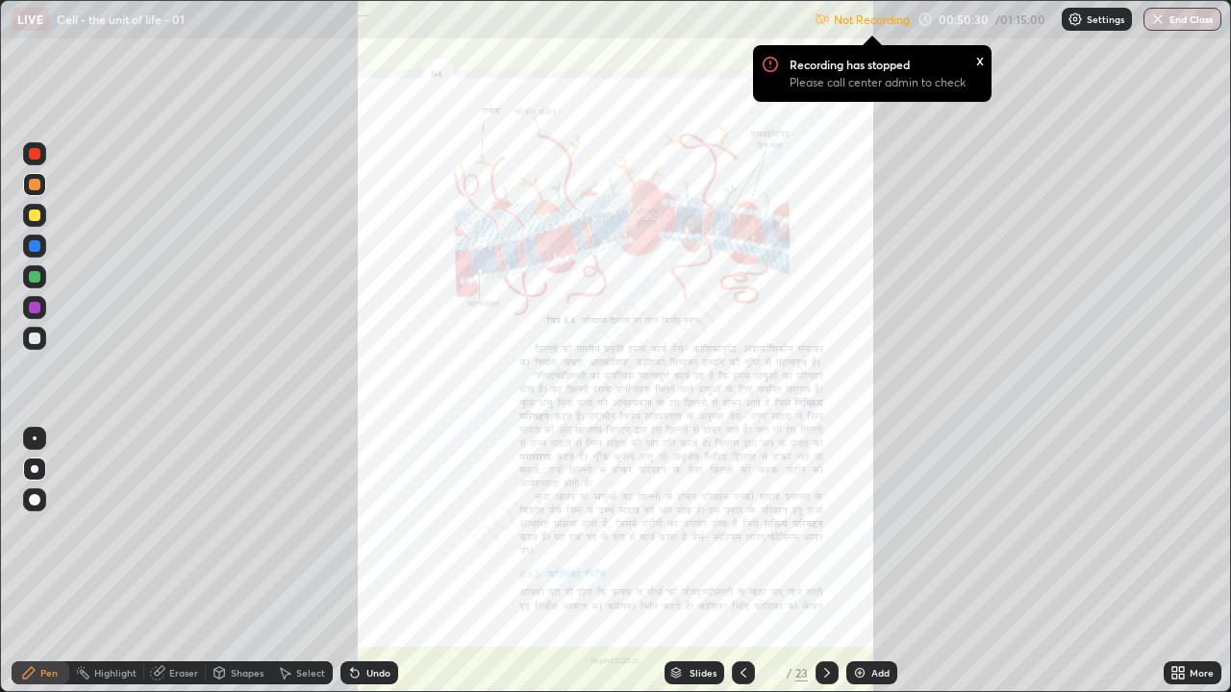
click at [742, 529] on icon at bounding box center [744, 673] width 6 height 10
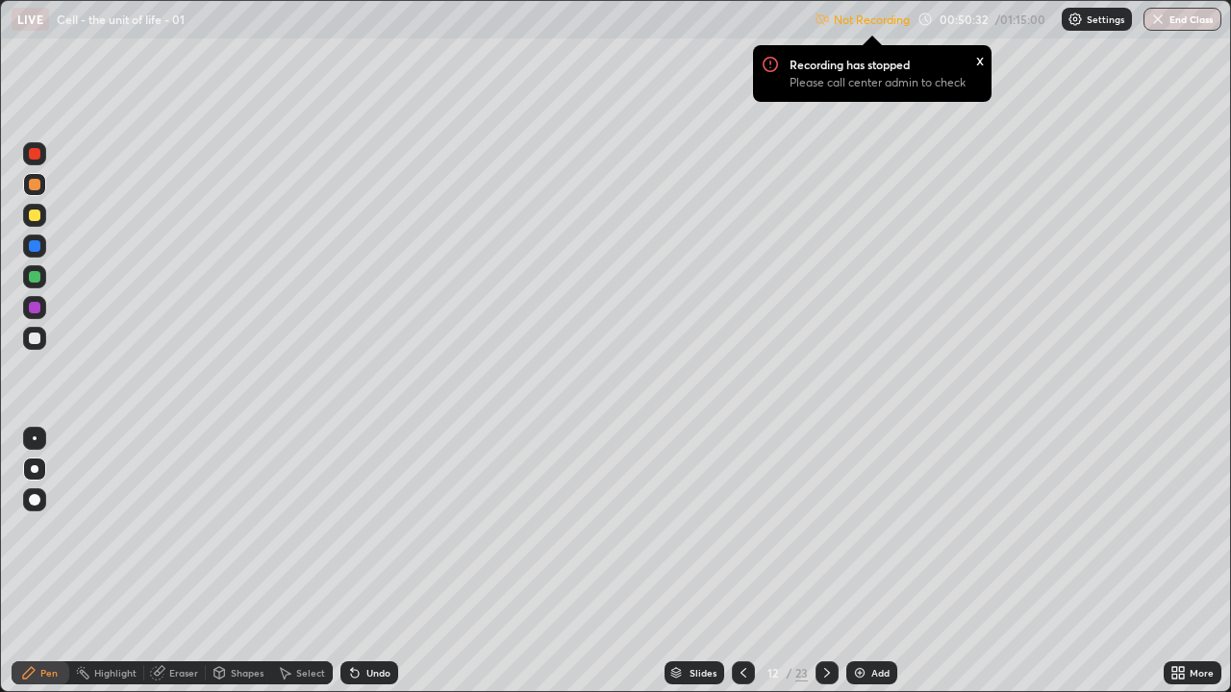
click at [746, 529] on icon at bounding box center [743, 673] width 15 height 15
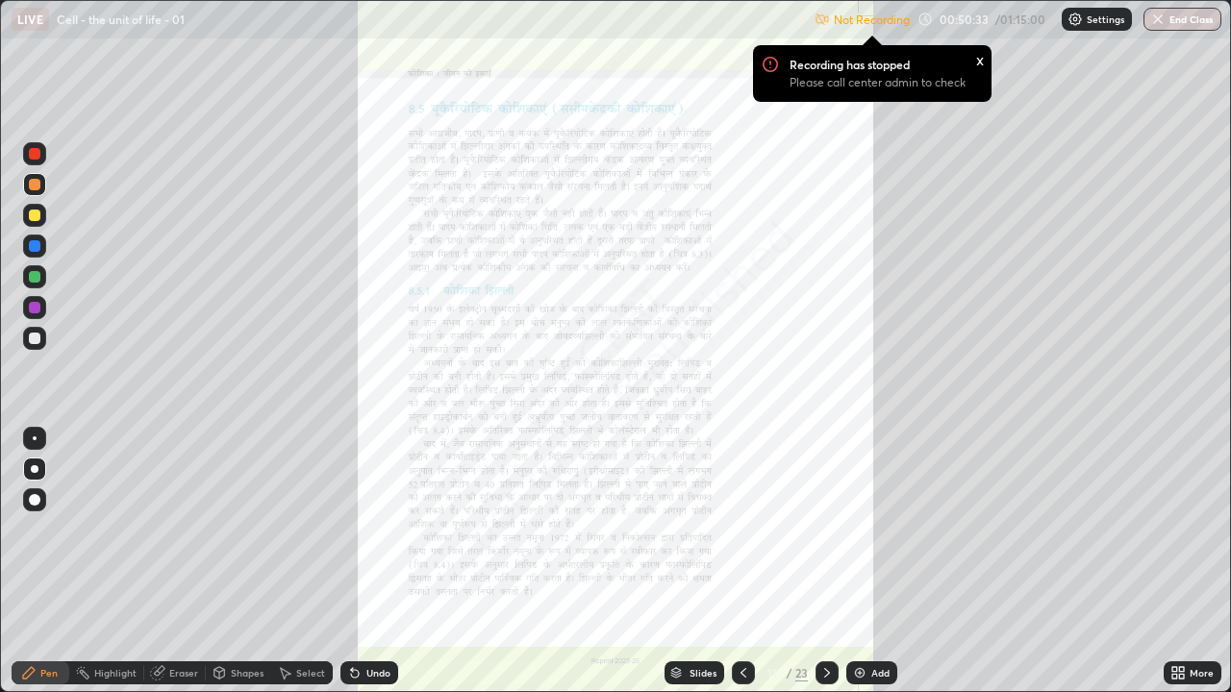
click at [1174, 529] on icon at bounding box center [1174, 669] width 5 height 5
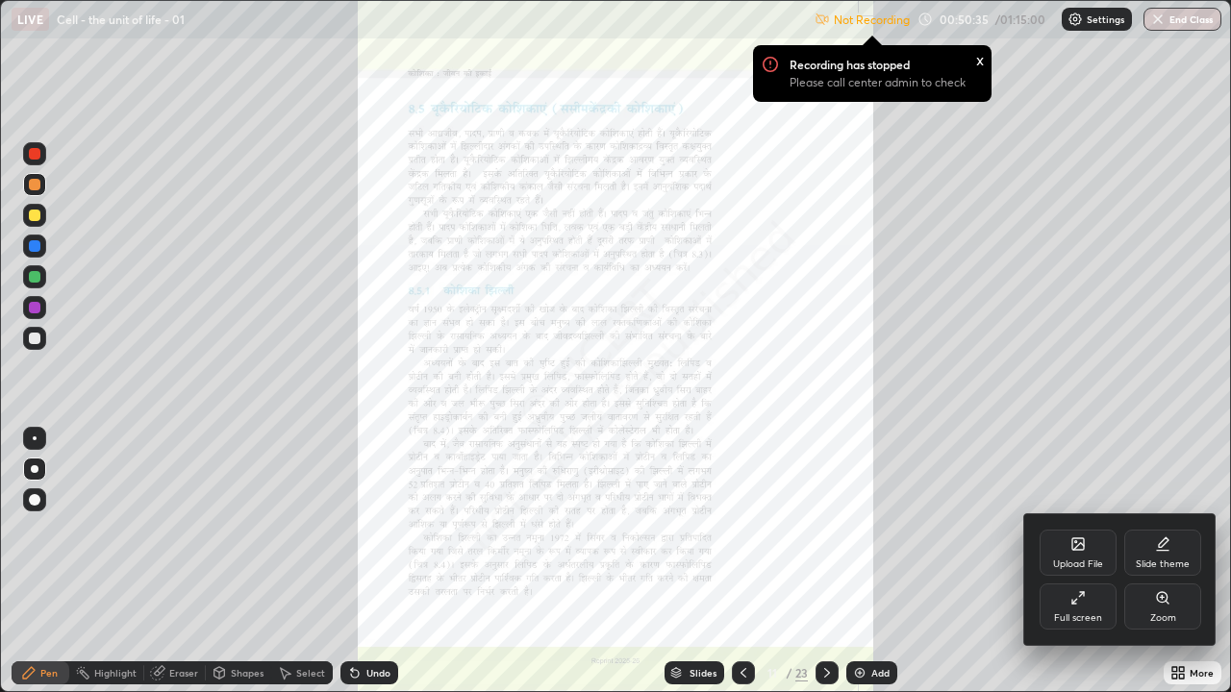
click at [1154, 529] on div "Zoom" at bounding box center [1162, 607] width 77 height 46
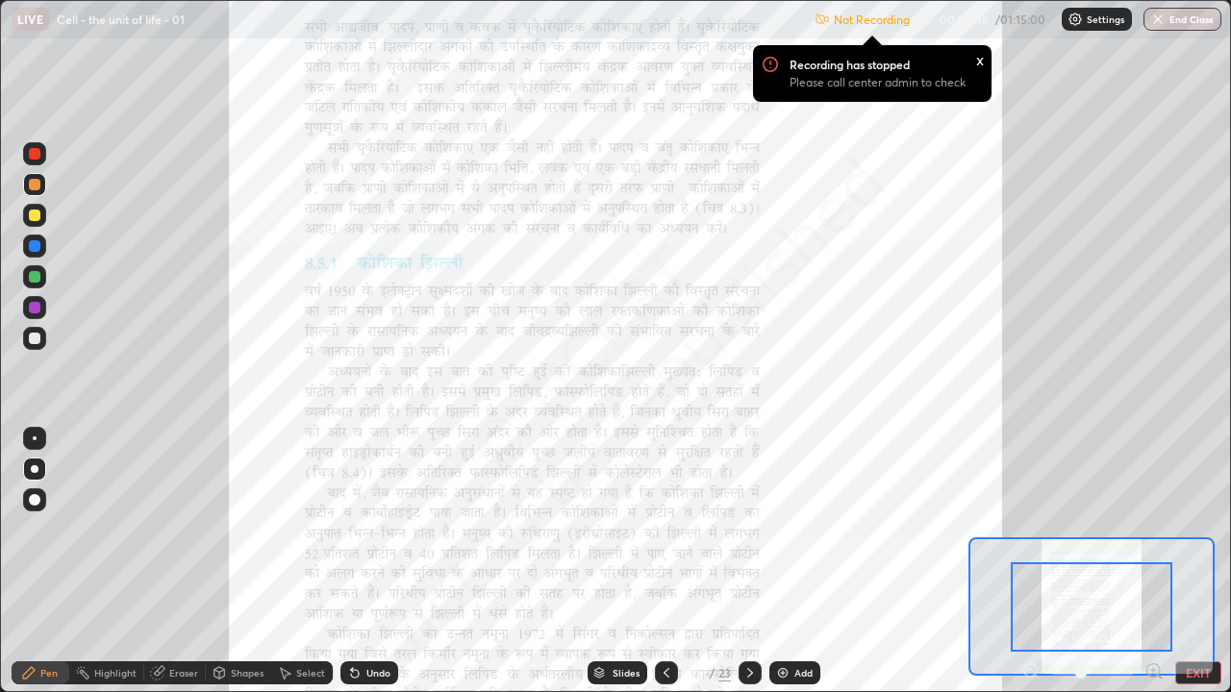
click at [1153, 529] on icon at bounding box center [1153, 670] width 5 height 0
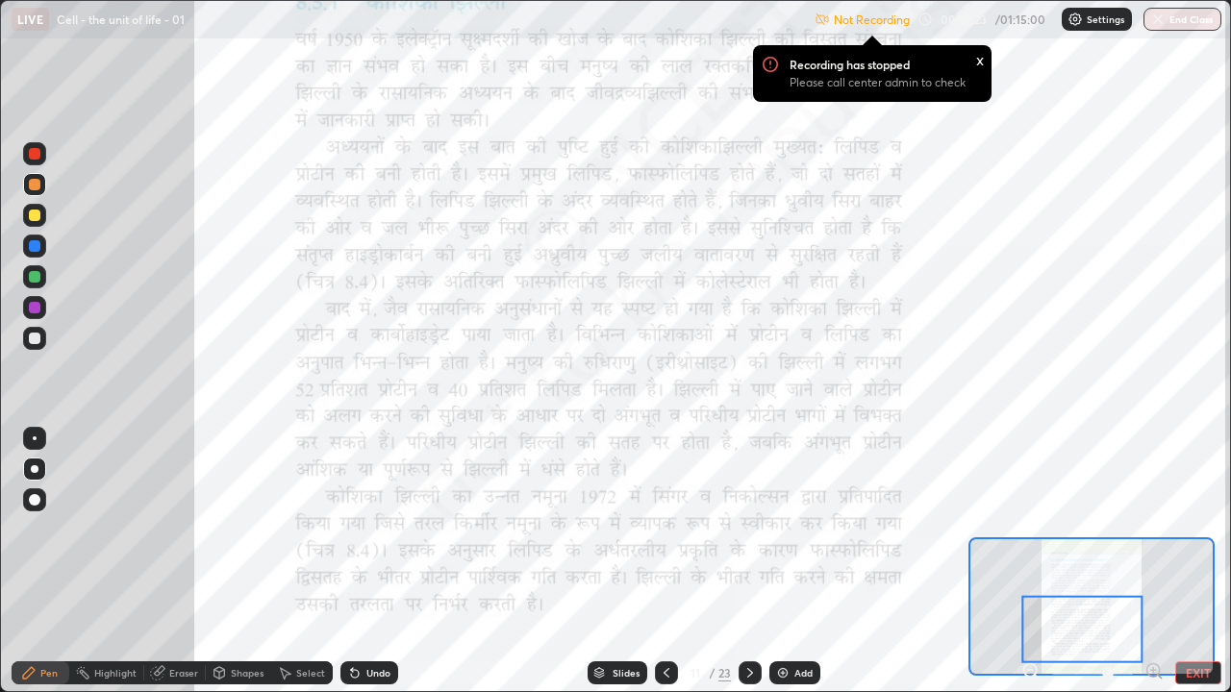
click at [36, 340] on div at bounding box center [35, 339] width 12 height 12
click at [34, 306] on div at bounding box center [35, 308] width 12 height 12
click at [747, 529] on icon at bounding box center [750, 673] width 6 height 10
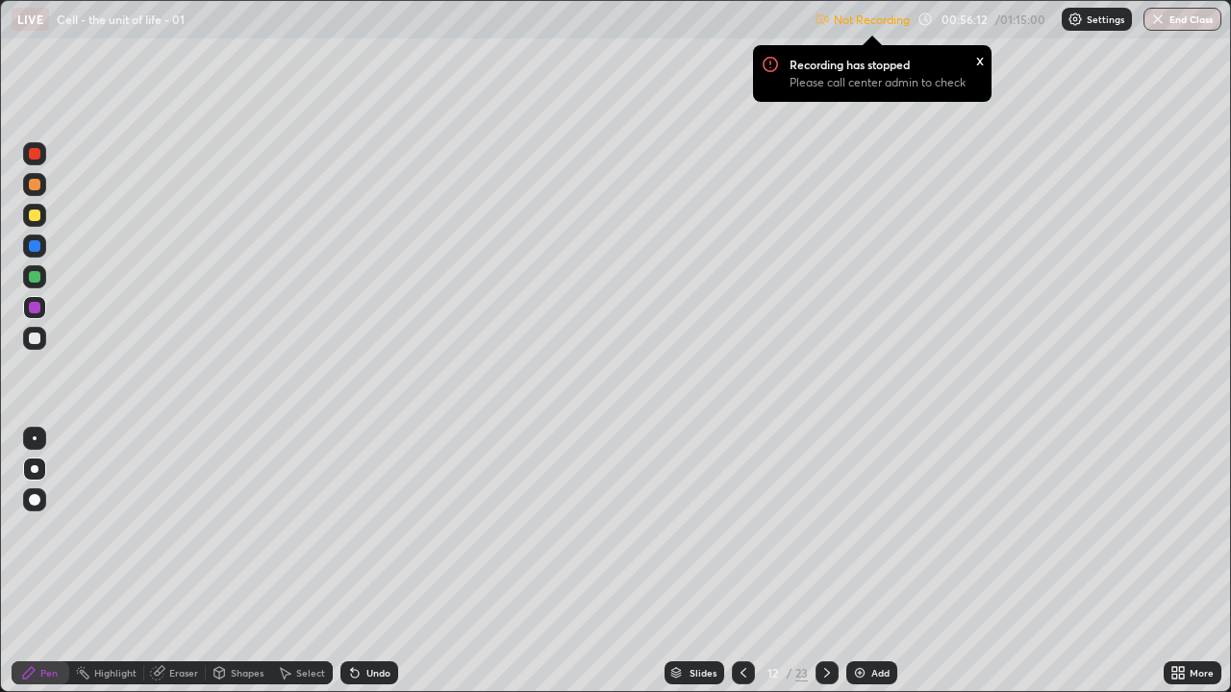
click at [315, 529] on div "Select" at bounding box center [310, 673] width 29 height 10
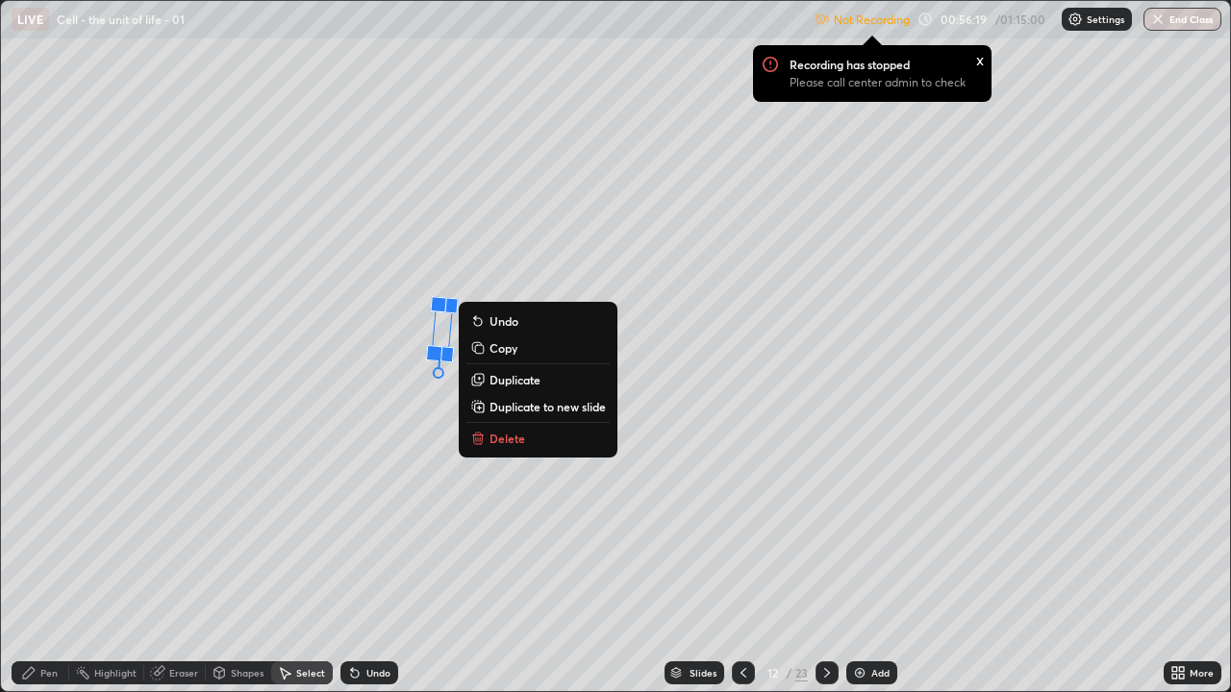
click at [368, 465] on div "175 ° Undo Copy Duplicate Duplicate to new slide Delete" at bounding box center [615, 346] width 1229 height 691
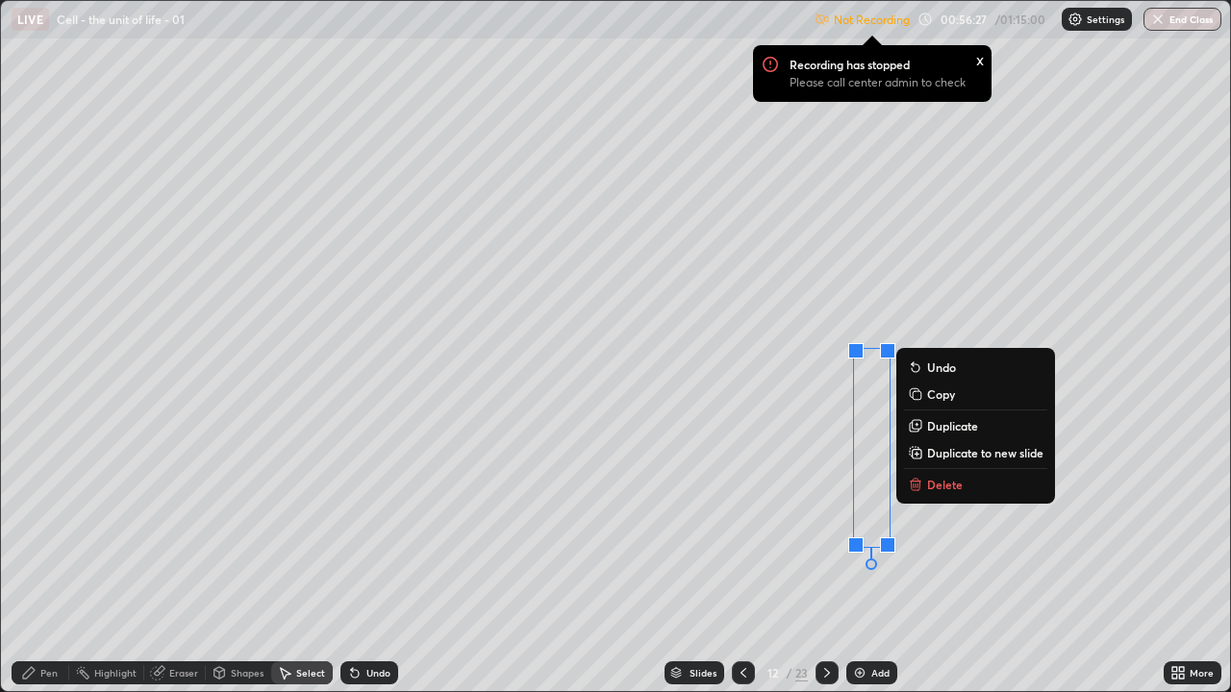
click at [992, 529] on div "0 ° Undo Copy Duplicate Duplicate to new slide Delete" at bounding box center [615, 346] width 1229 height 691
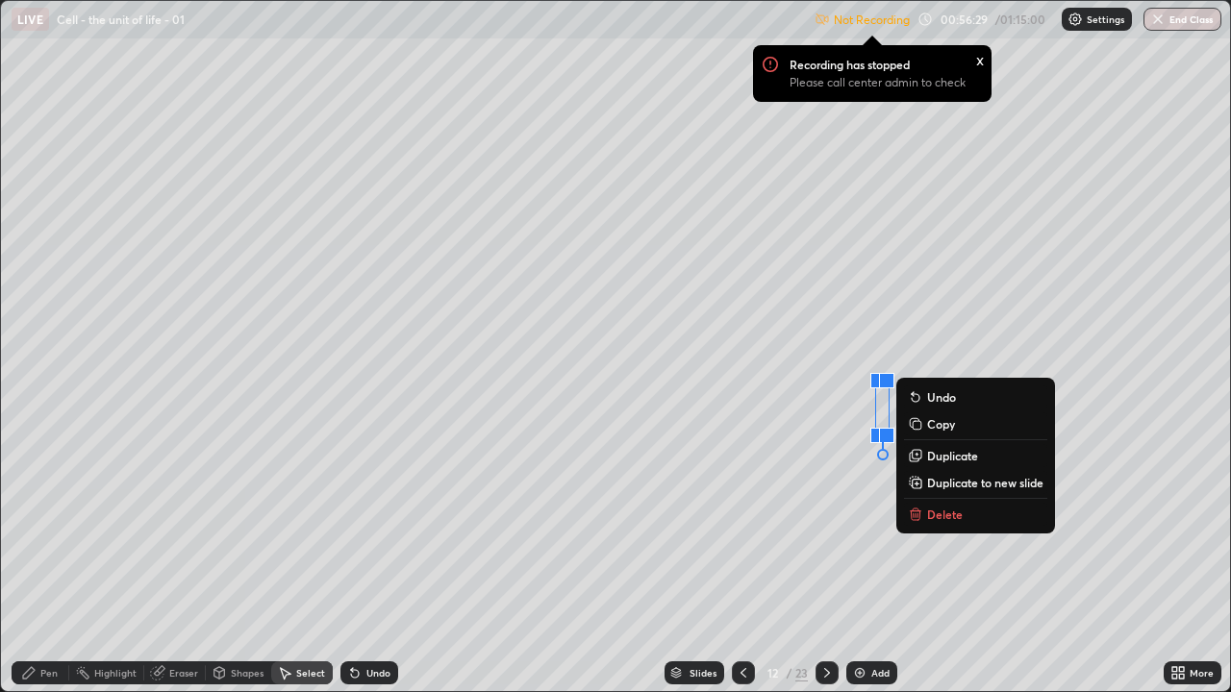
click at [936, 517] on p "Delete" at bounding box center [945, 514] width 36 height 15
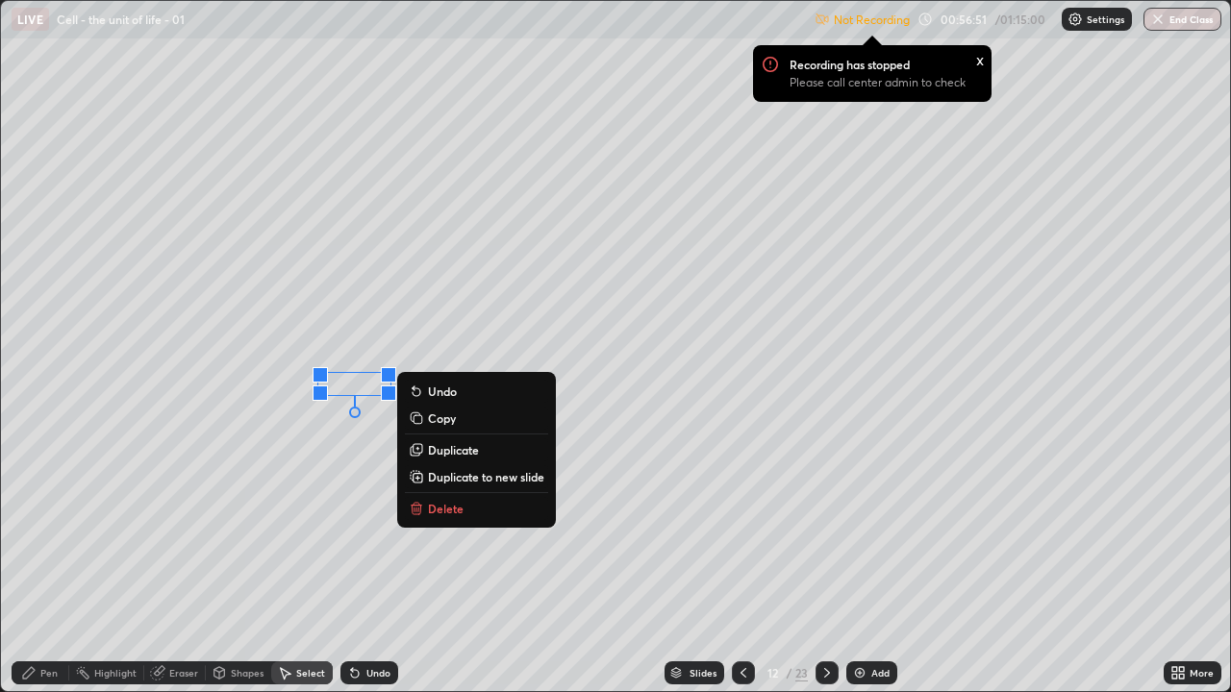
click at [333, 459] on div "0 ° Undo Copy Duplicate Duplicate to new slide Delete" at bounding box center [615, 346] width 1229 height 691
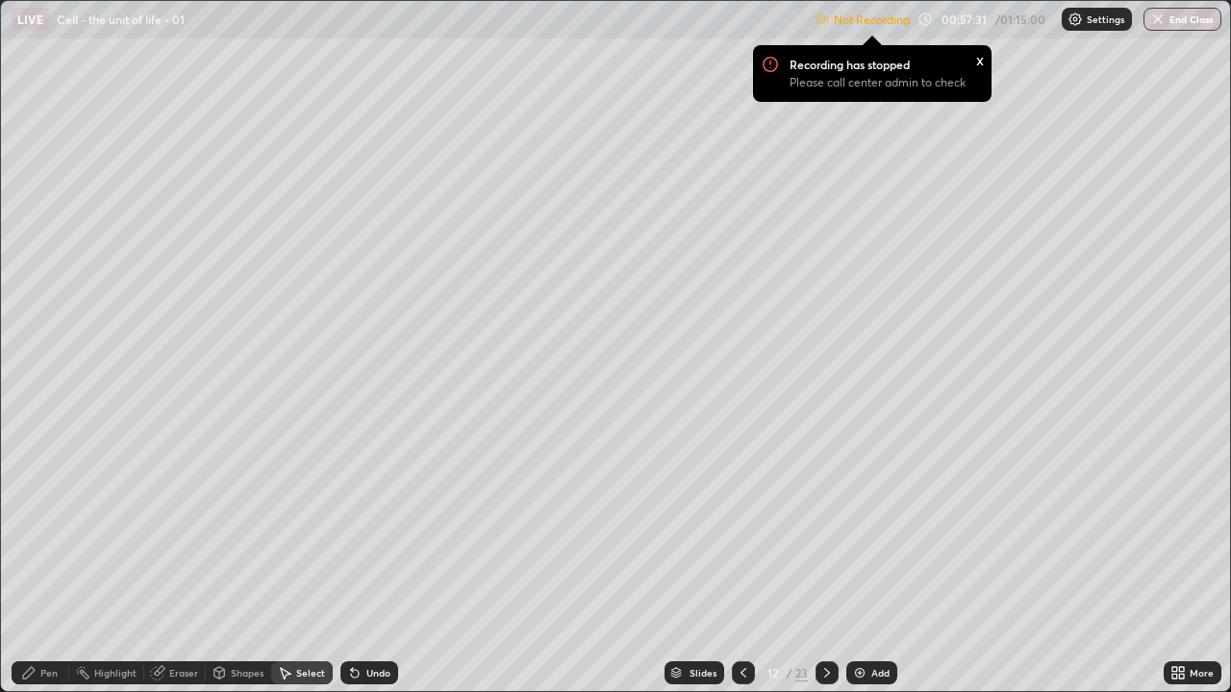
click at [299, 529] on div "Select" at bounding box center [310, 673] width 29 height 10
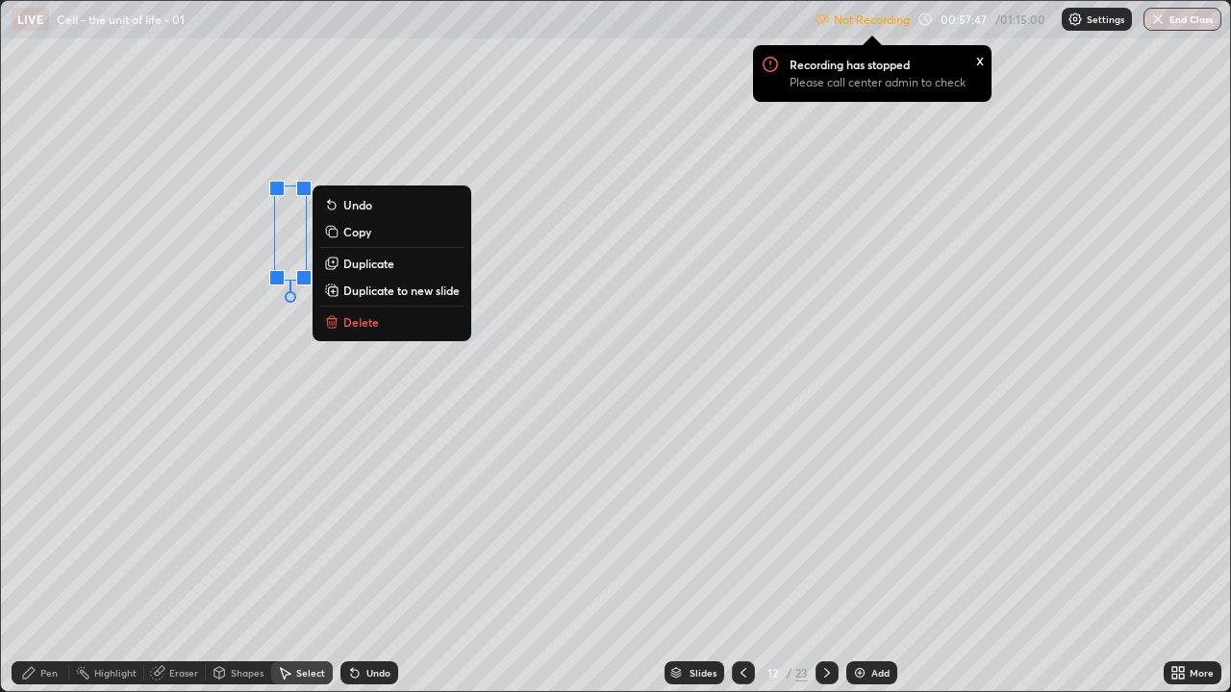
click at [348, 494] on div "0 ° Undo Copy Duplicate Duplicate to new slide Delete" at bounding box center [615, 346] width 1229 height 691
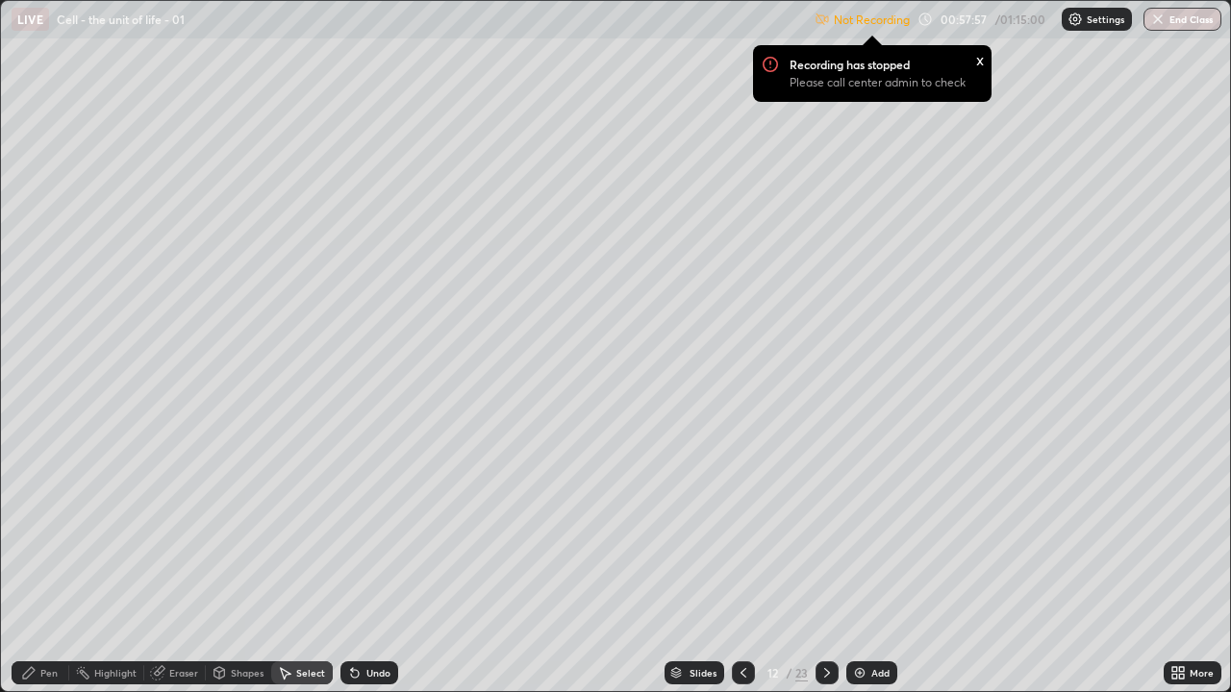
click at [733, 529] on div at bounding box center [743, 673] width 23 height 23
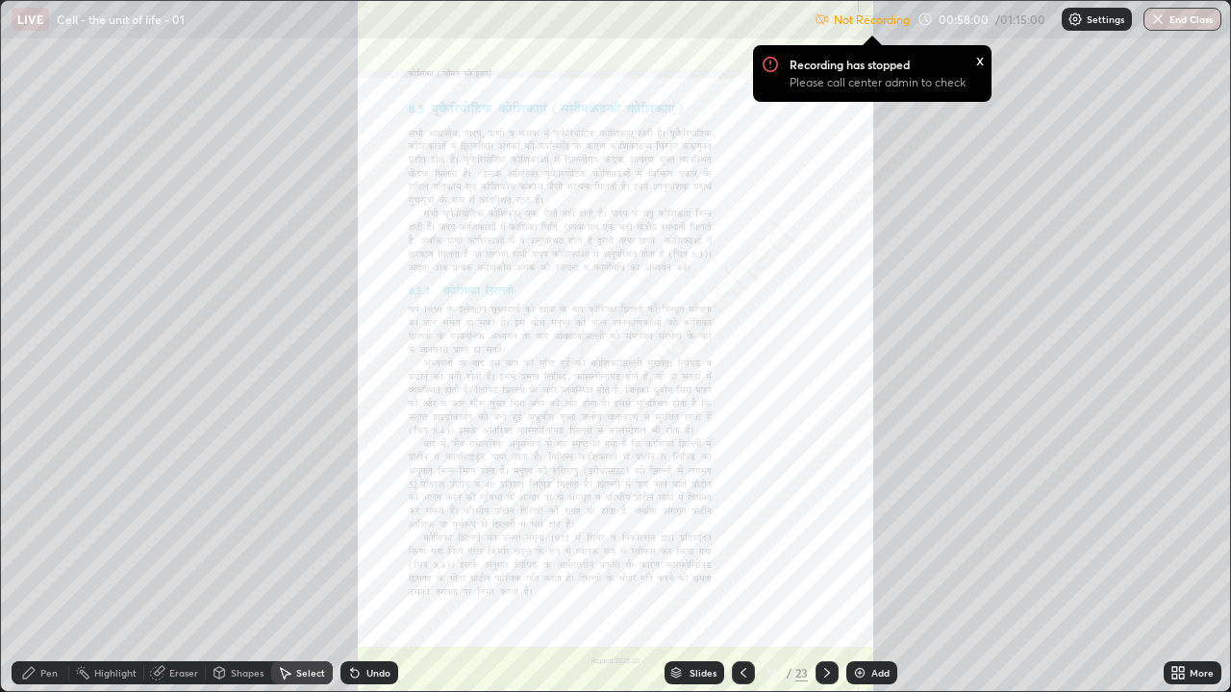
click at [1183, 529] on icon at bounding box center [1181, 669] width 5 height 5
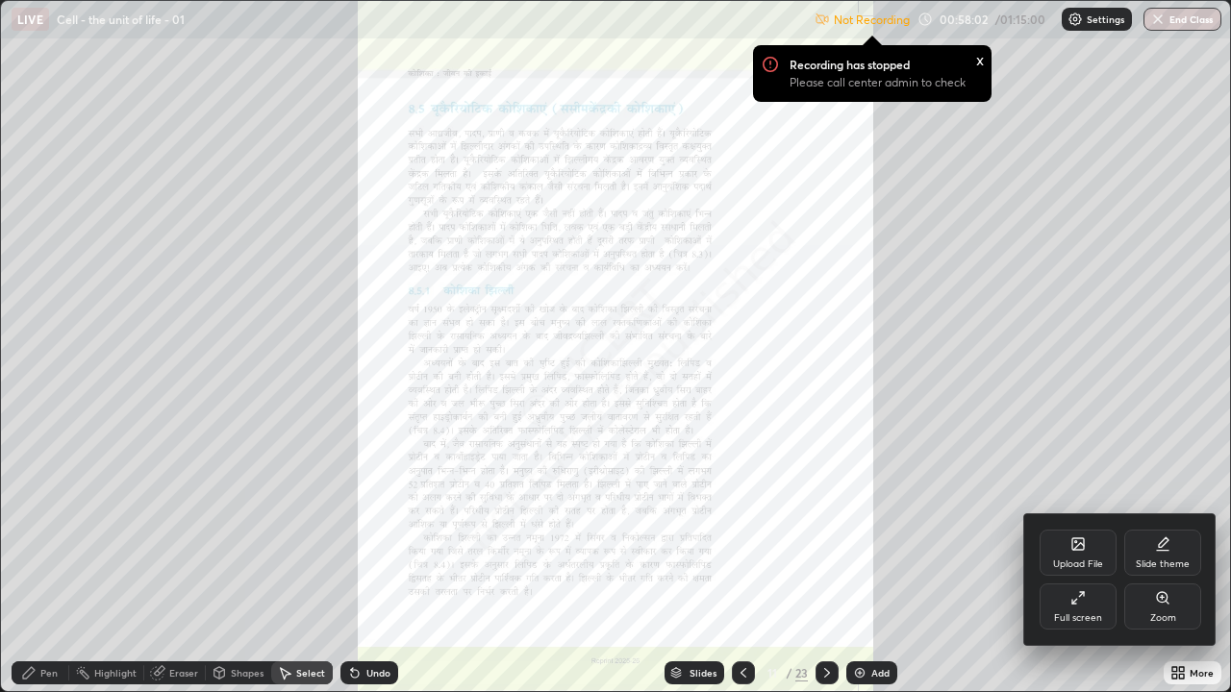
click at [1157, 529] on div "Zoom" at bounding box center [1163, 619] width 26 height 10
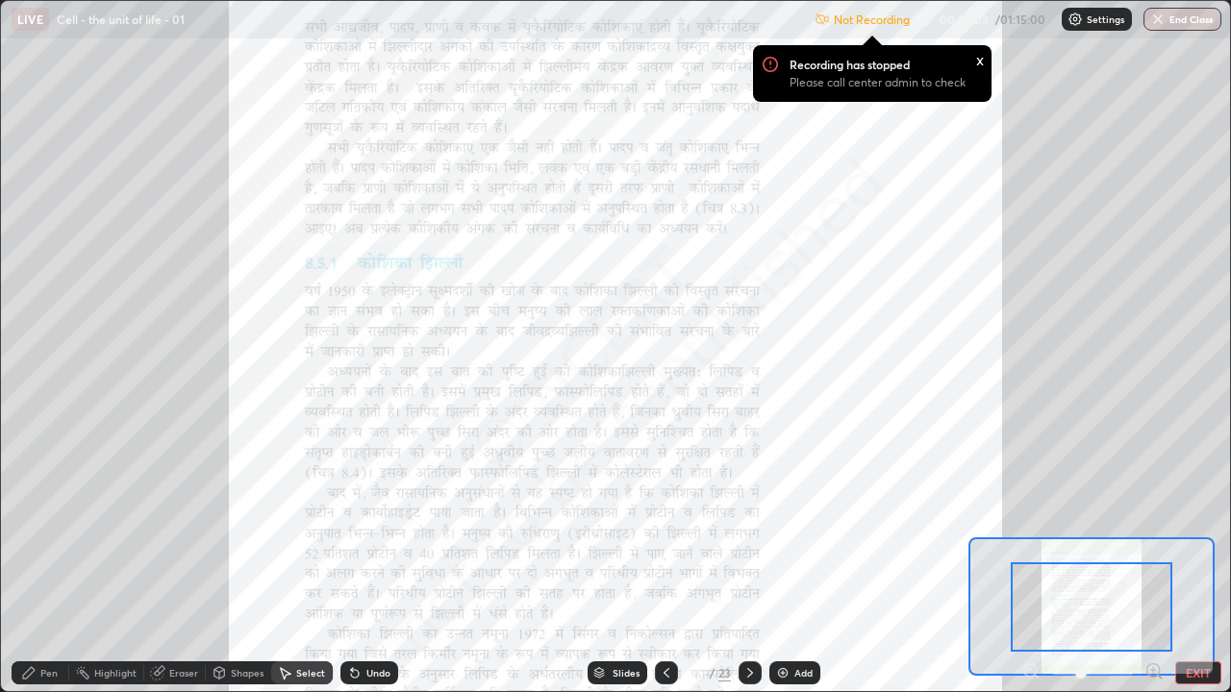
click at [1153, 529] on icon at bounding box center [1153, 670] width 5 height 0
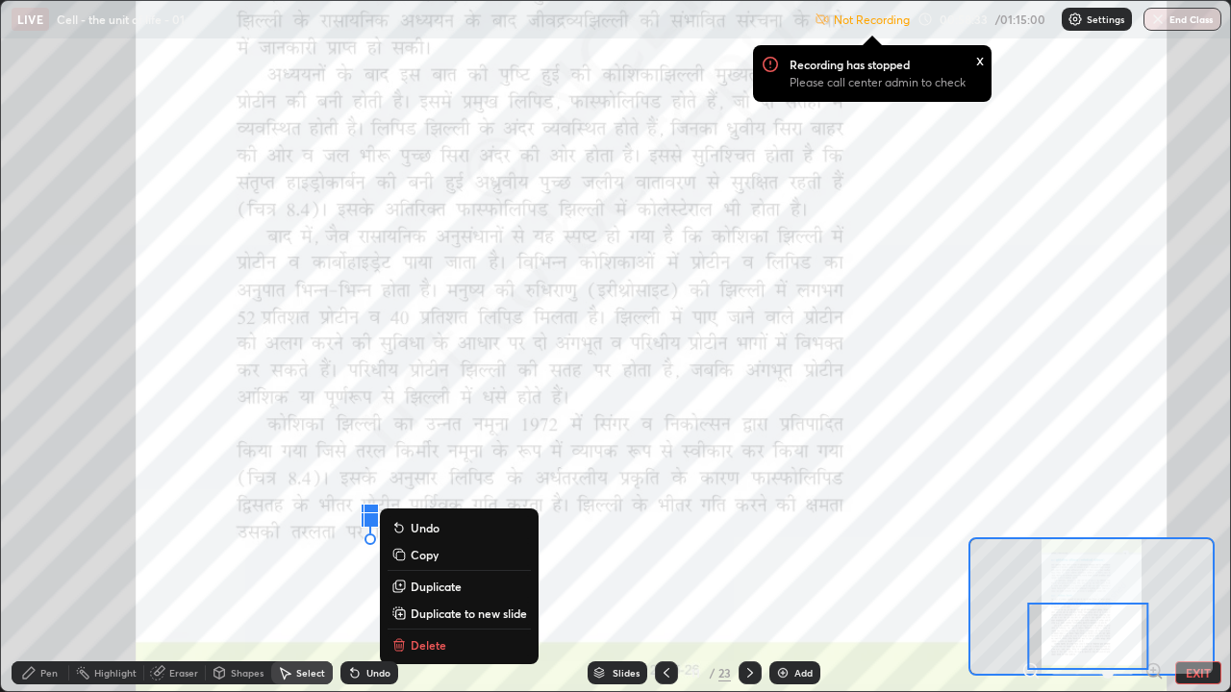
click at [43, 529] on div "Pen" at bounding box center [48, 673] width 17 height 10
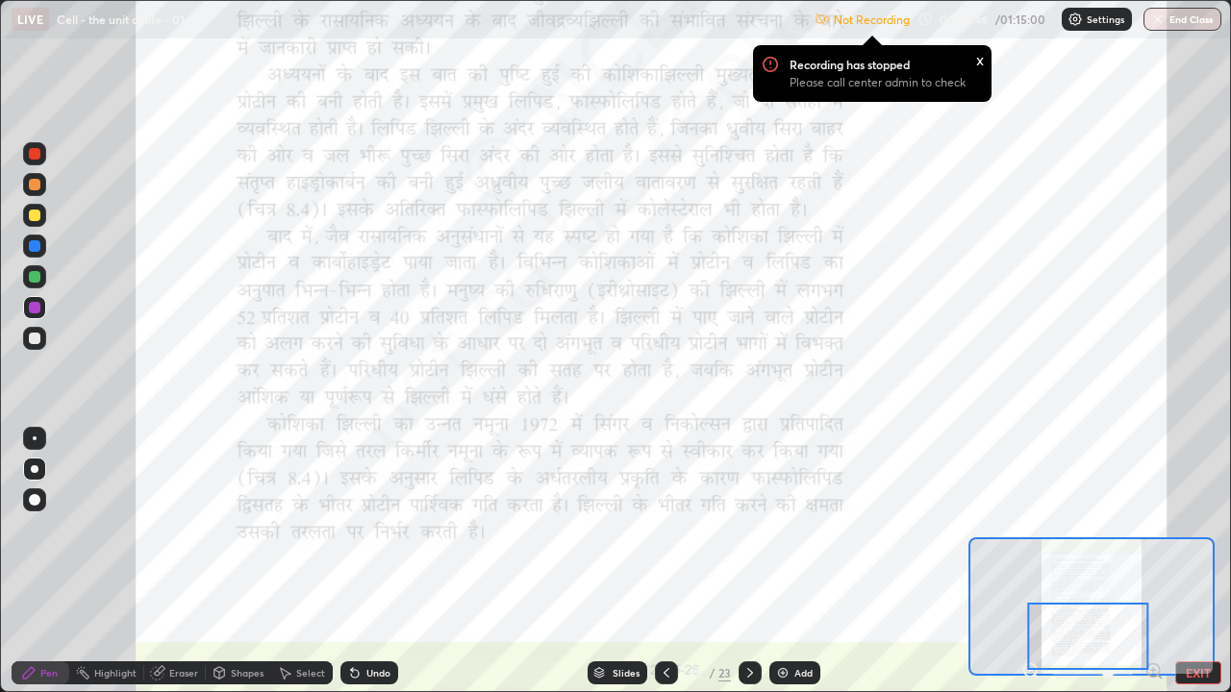
click at [748, 529] on icon at bounding box center [750, 673] width 6 height 10
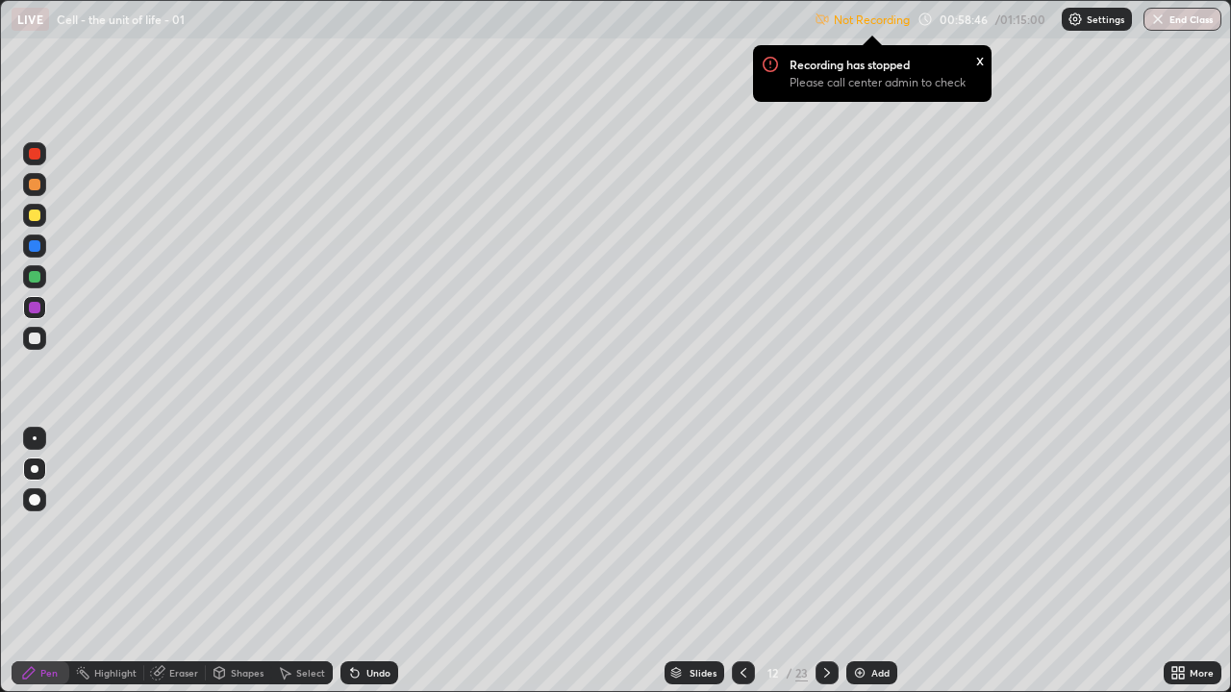
click at [750, 529] on div at bounding box center [743, 673] width 23 height 23
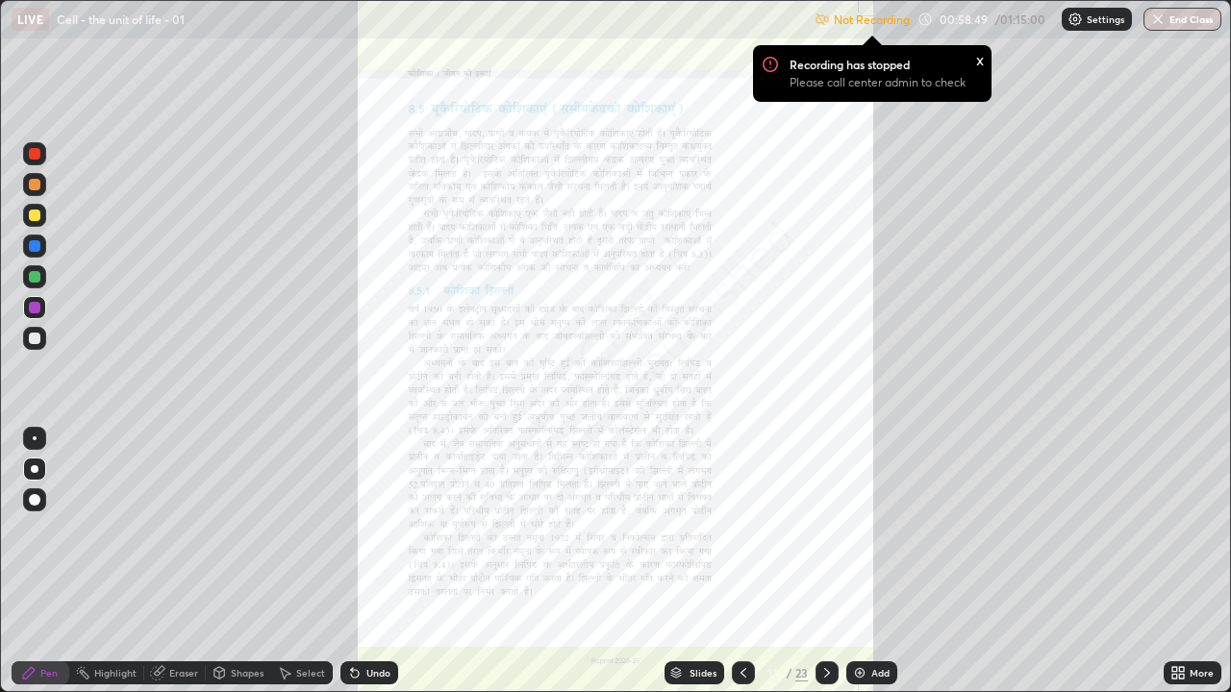
click at [825, 529] on icon at bounding box center [826, 673] width 15 height 15
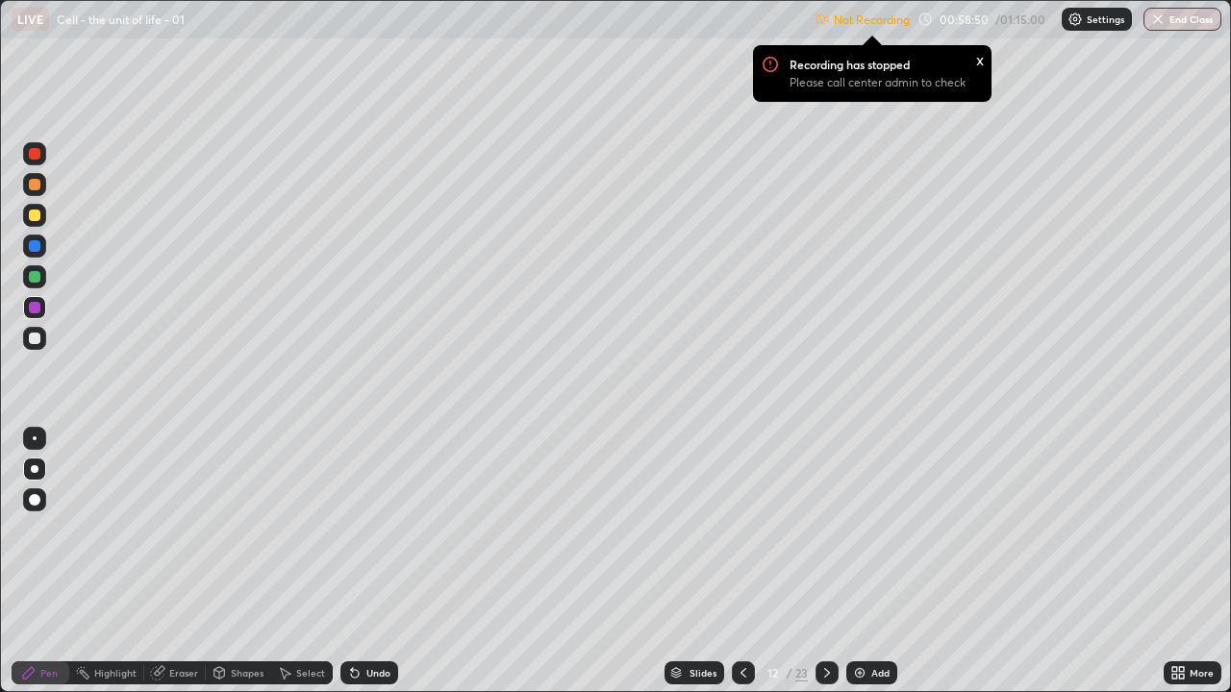
click at [746, 529] on icon at bounding box center [743, 673] width 15 height 15
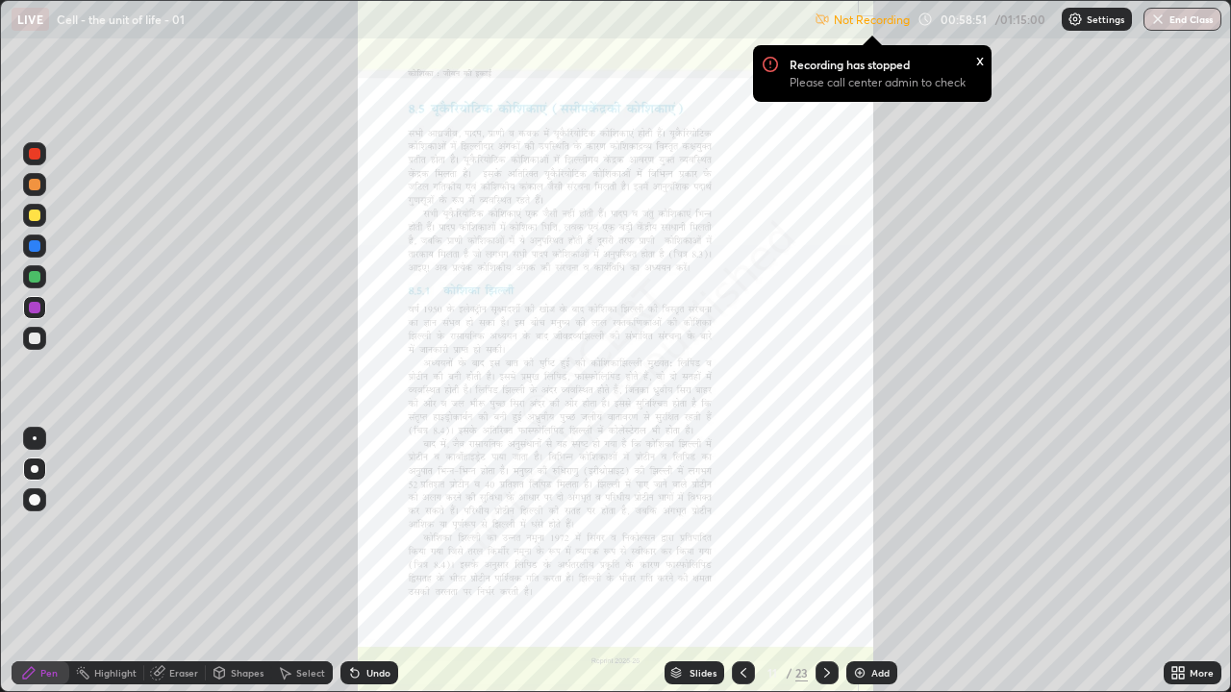
click at [1191, 529] on div "More" at bounding box center [1193, 673] width 58 height 23
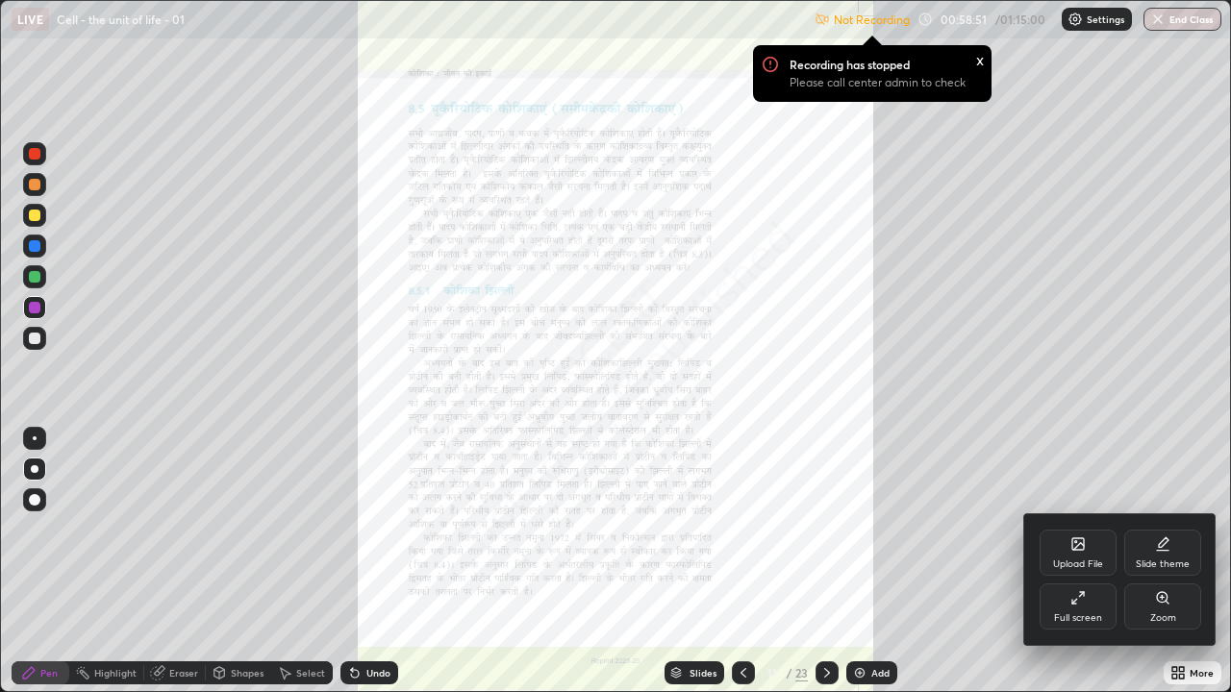
click at [1168, 529] on div "Zoom" at bounding box center [1162, 607] width 77 height 46
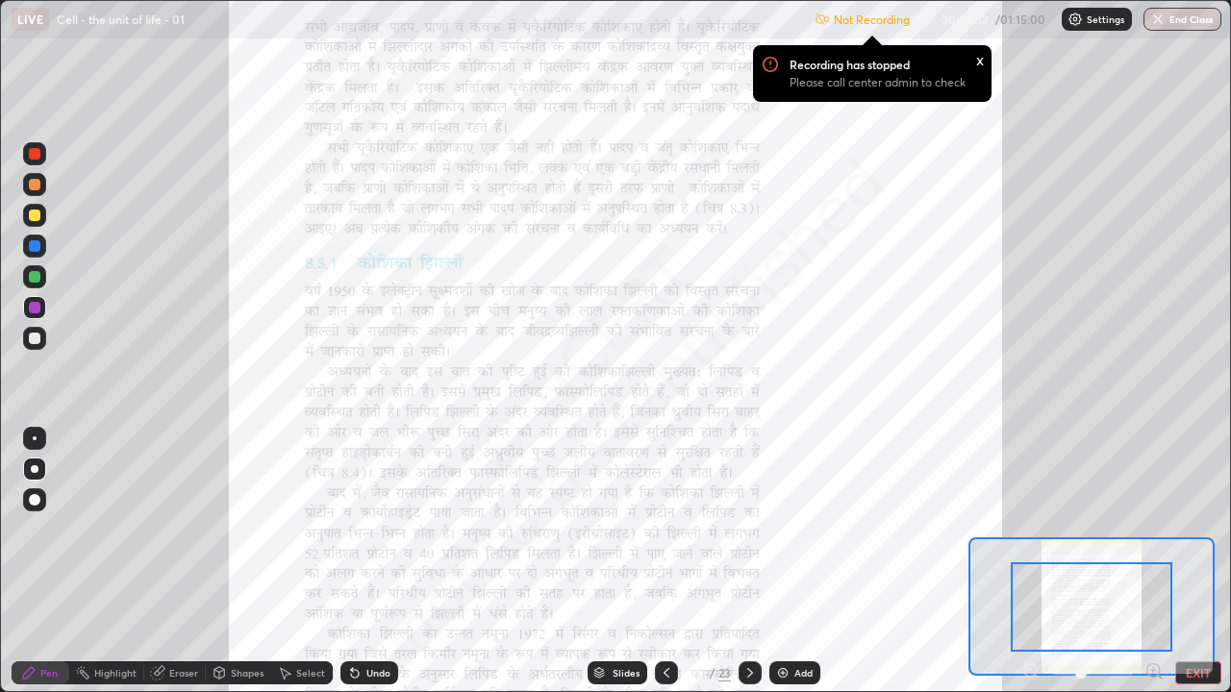
click at [1153, 529] on icon at bounding box center [1153, 670] width 5 height 0
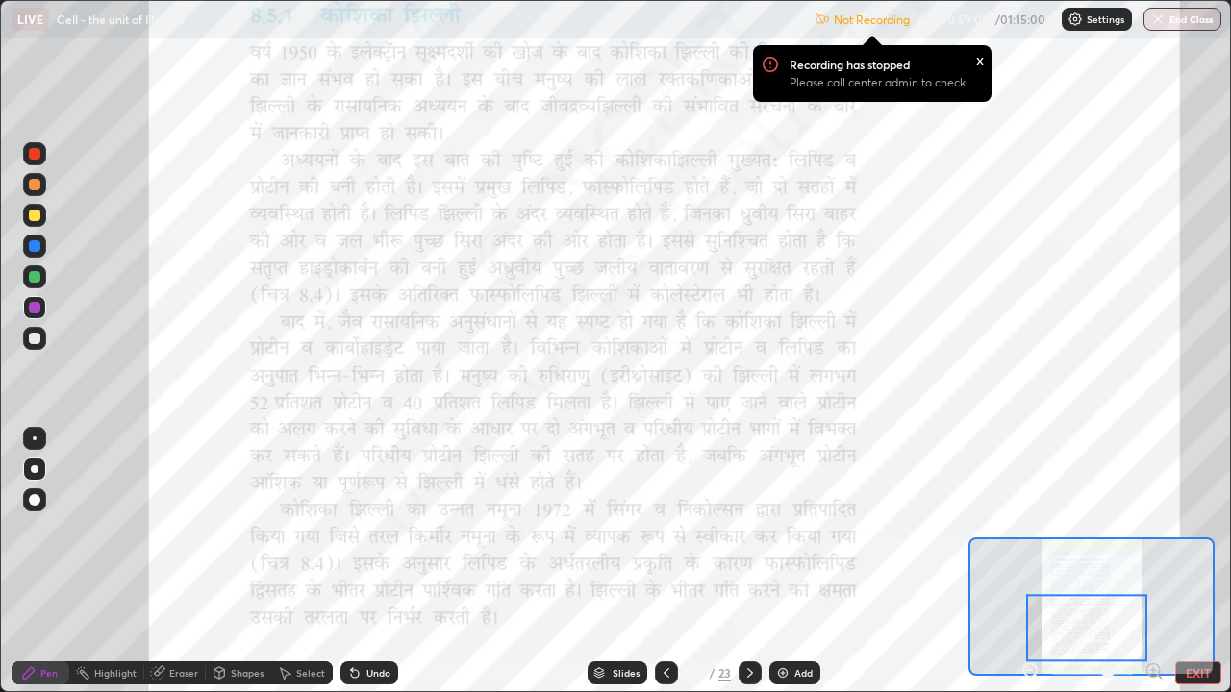
click at [982, 58] on div "x" at bounding box center [980, 59] width 8 height 20
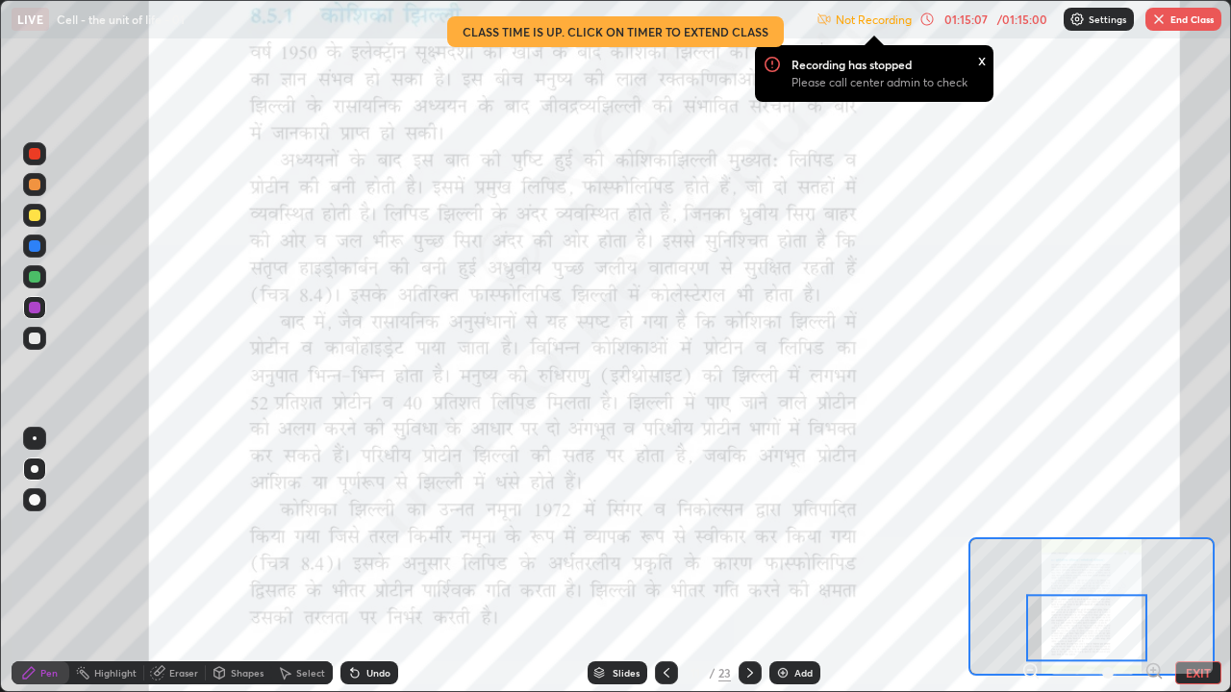
click at [1190, 28] on button "End Class" at bounding box center [1183, 19] width 76 height 23
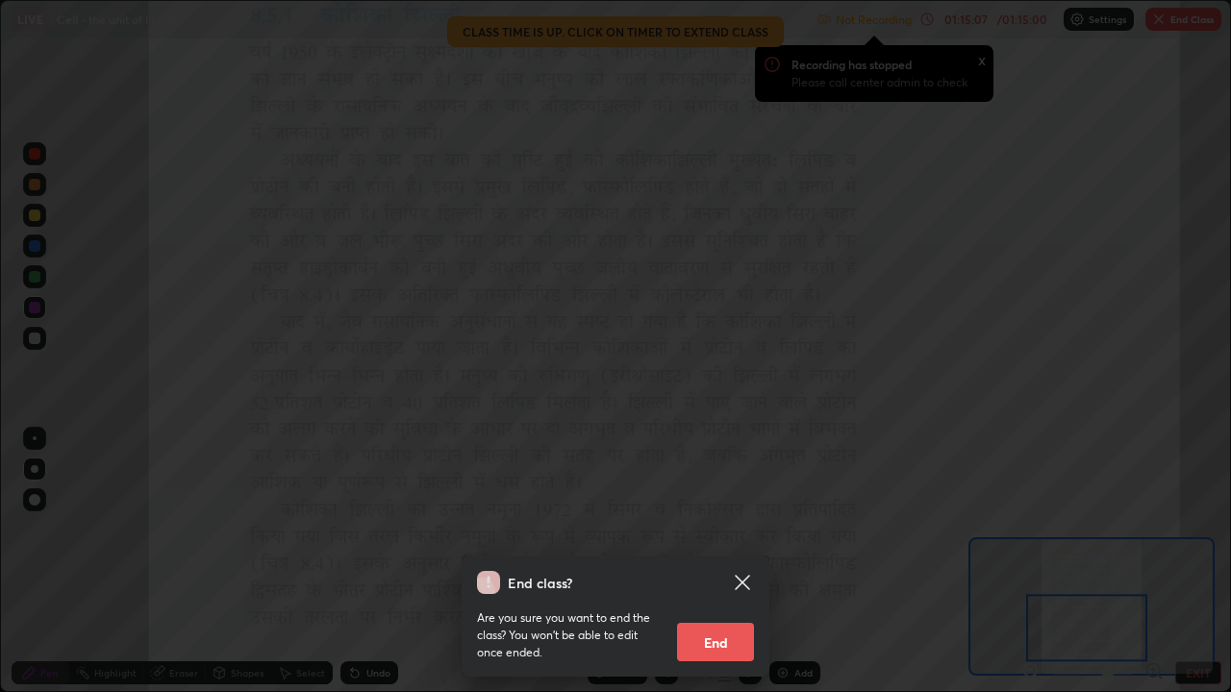
click at [719, 529] on button "End" at bounding box center [715, 642] width 77 height 38
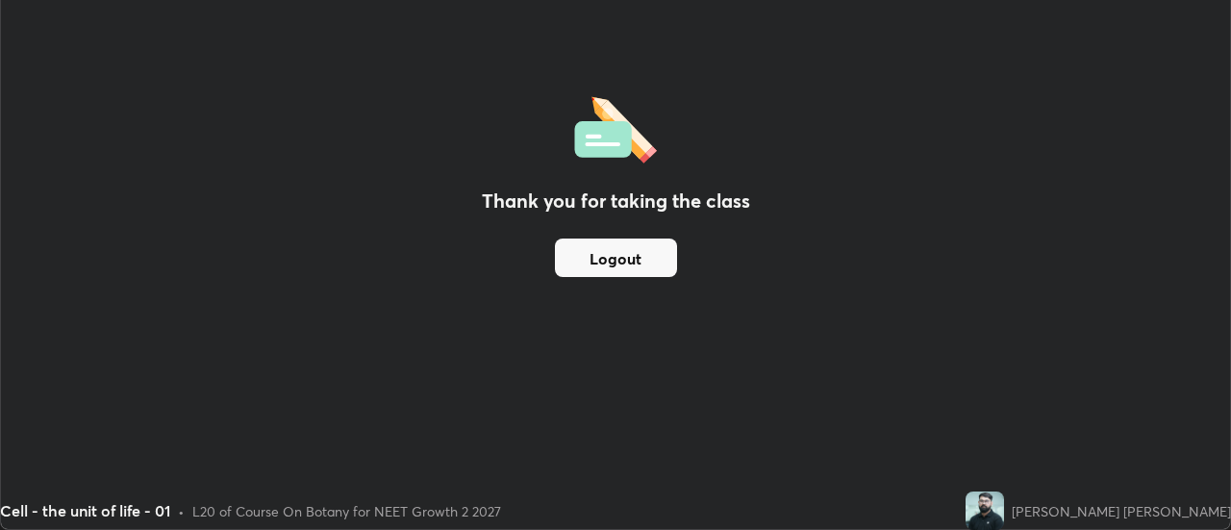
scroll to position [95645, 94944]
